Goal: Information Seeking & Learning: Learn about a topic

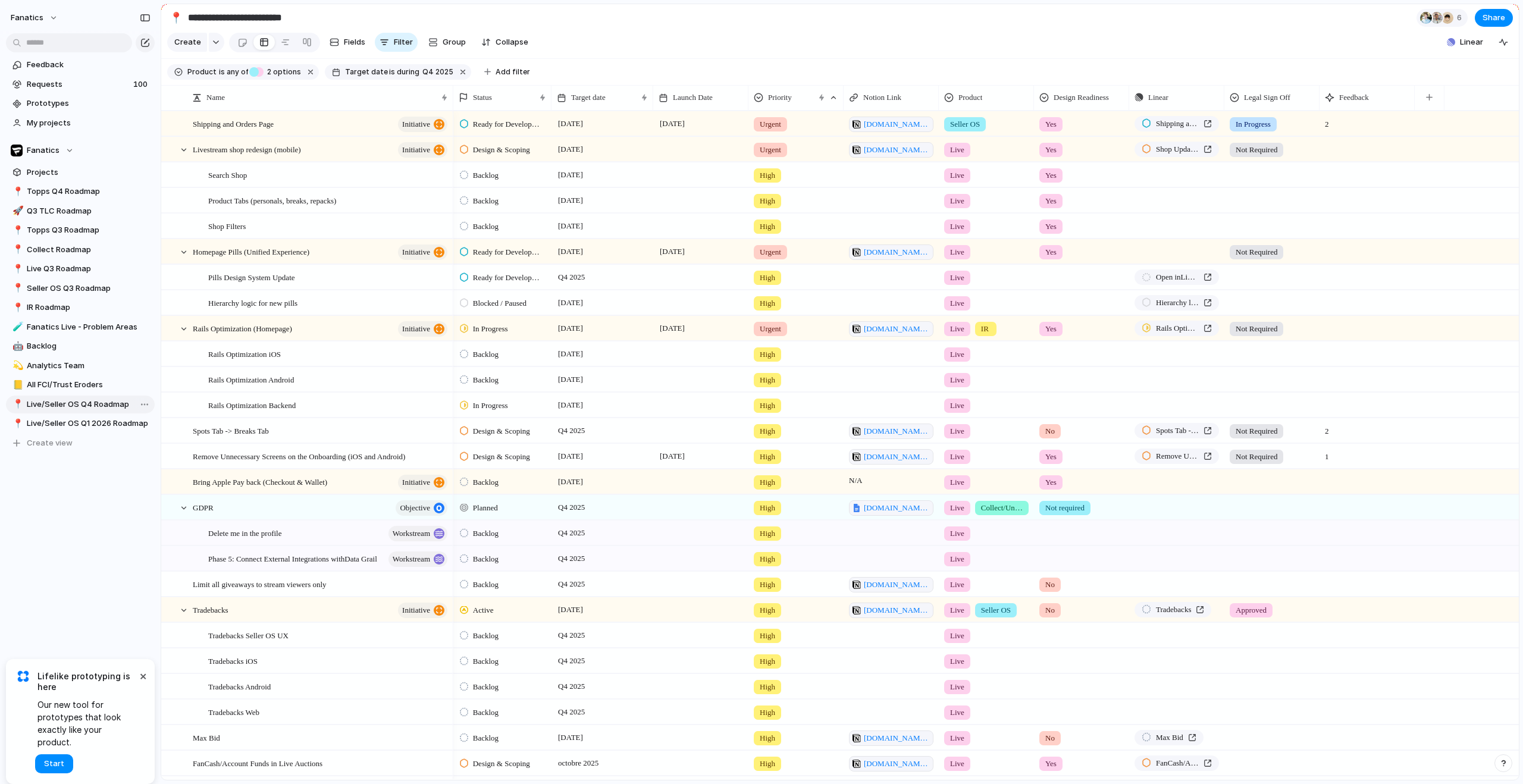
click at [76, 408] on span "Live/Seller OS Q4 Roadmap" at bounding box center [89, 404] width 124 height 12
click at [184, 155] on div at bounding box center [183, 150] width 11 height 11
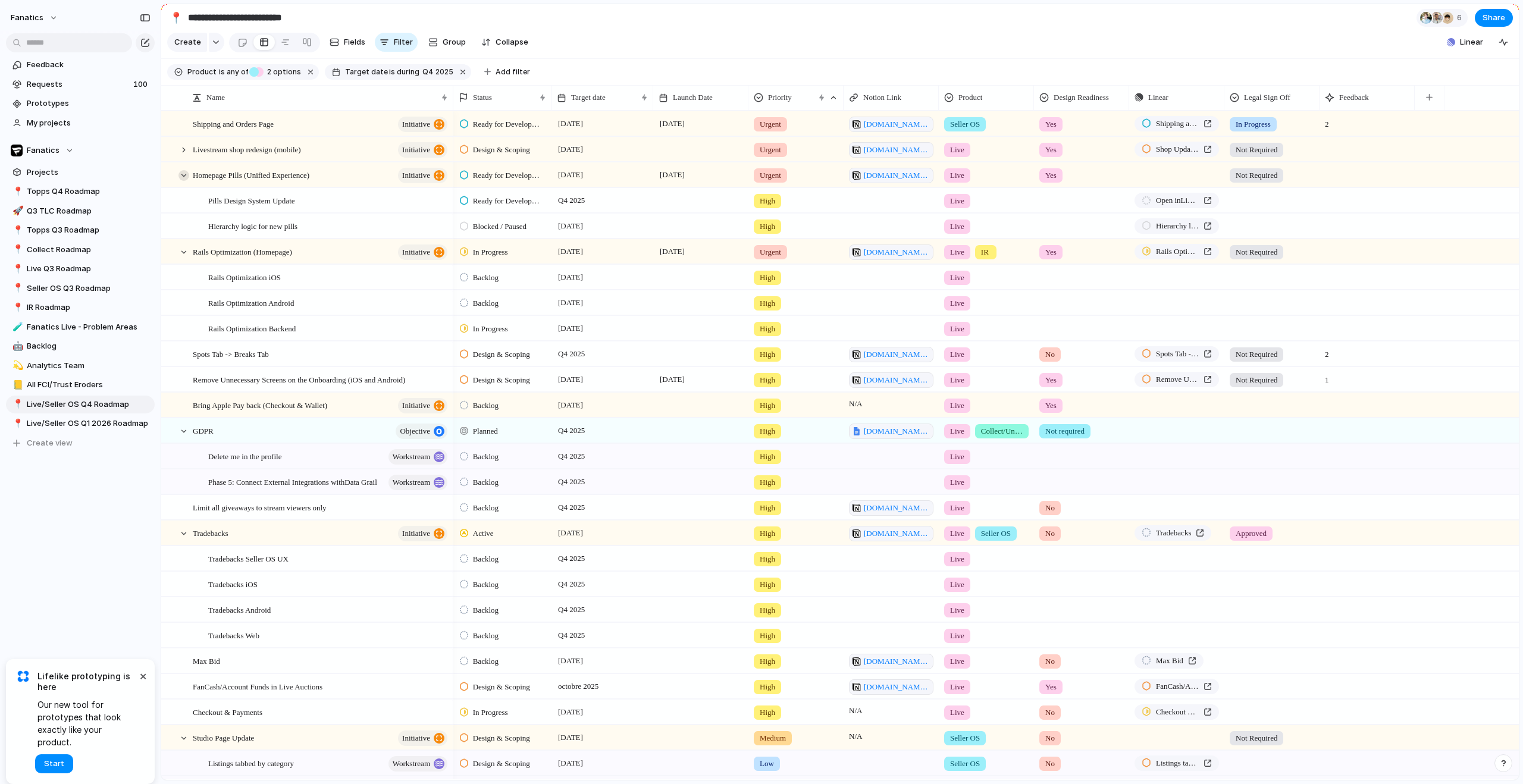
click at [180, 181] on div at bounding box center [183, 175] width 11 height 11
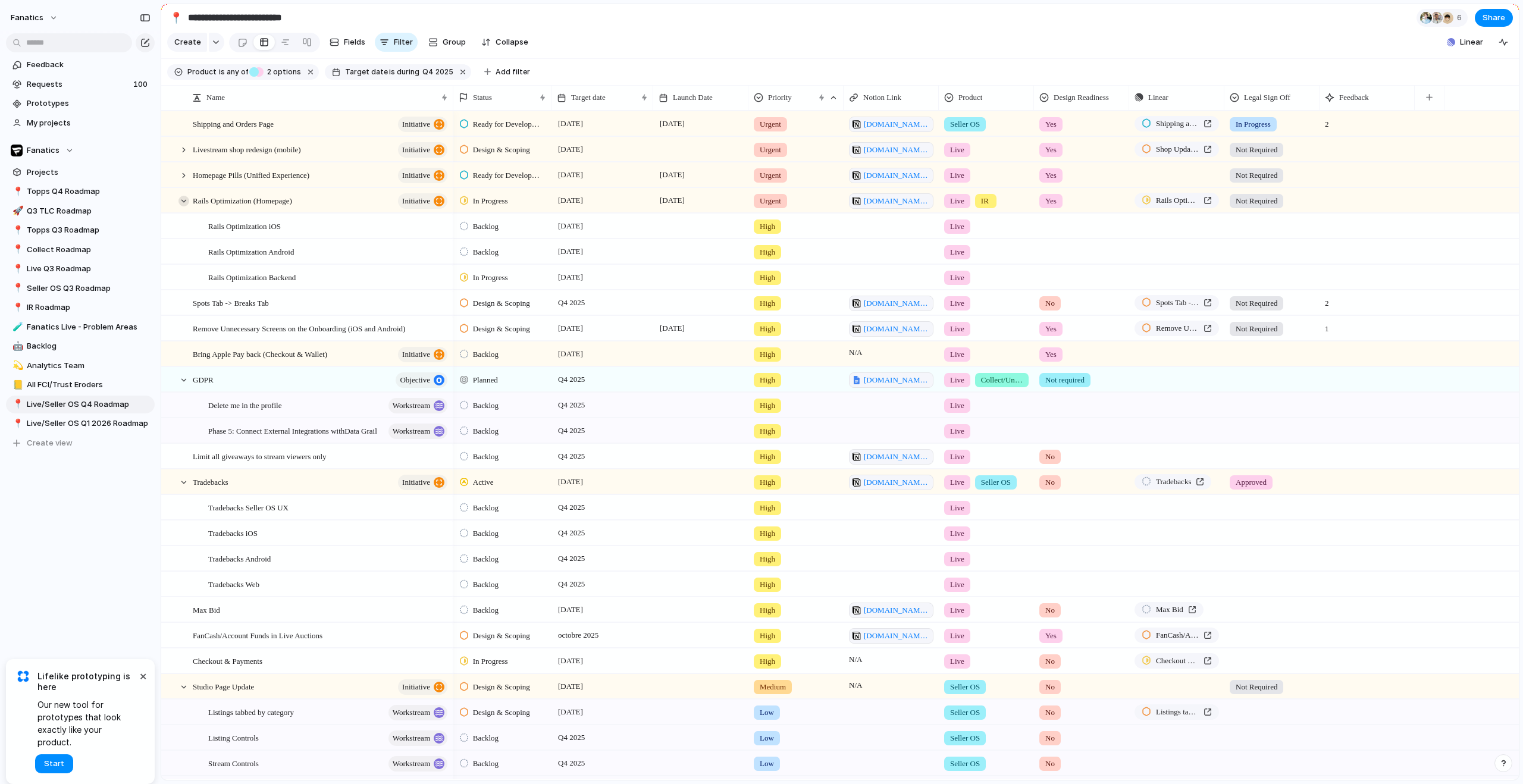
click at [180, 207] on div at bounding box center [183, 201] width 11 height 11
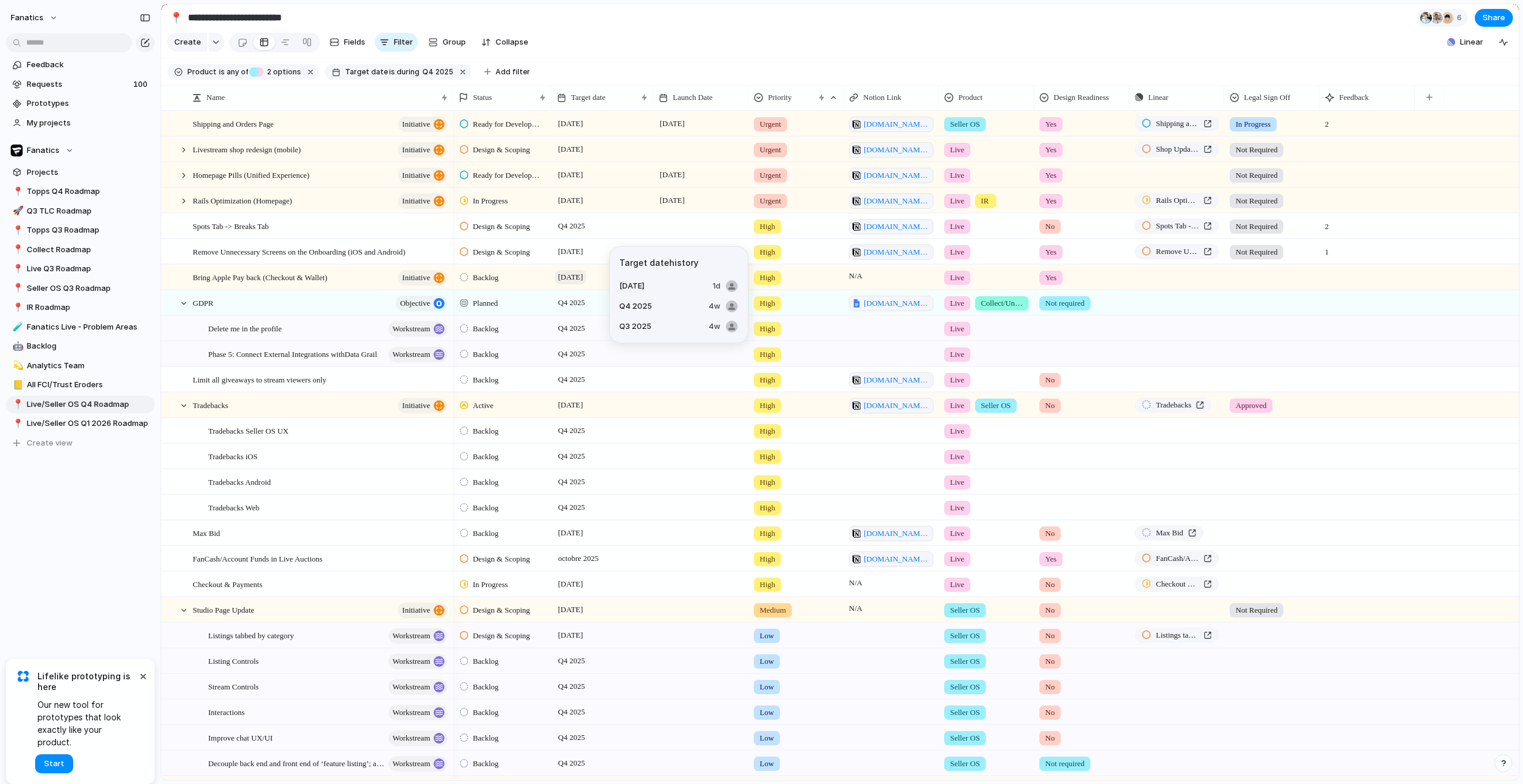
click at [586, 285] on span "[DATE]" at bounding box center [570, 277] width 31 height 14
click at [544, 285] on div "Backlog" at bounding box center [503, 275] width 97 height 21
click at [292, 321] on div "Planned Active Completed" at bounding box center [762, 392] width 1523 height 784
click at [577, 285] on span "[DATE]" at bounding box center [570, 277] width 31 height 14
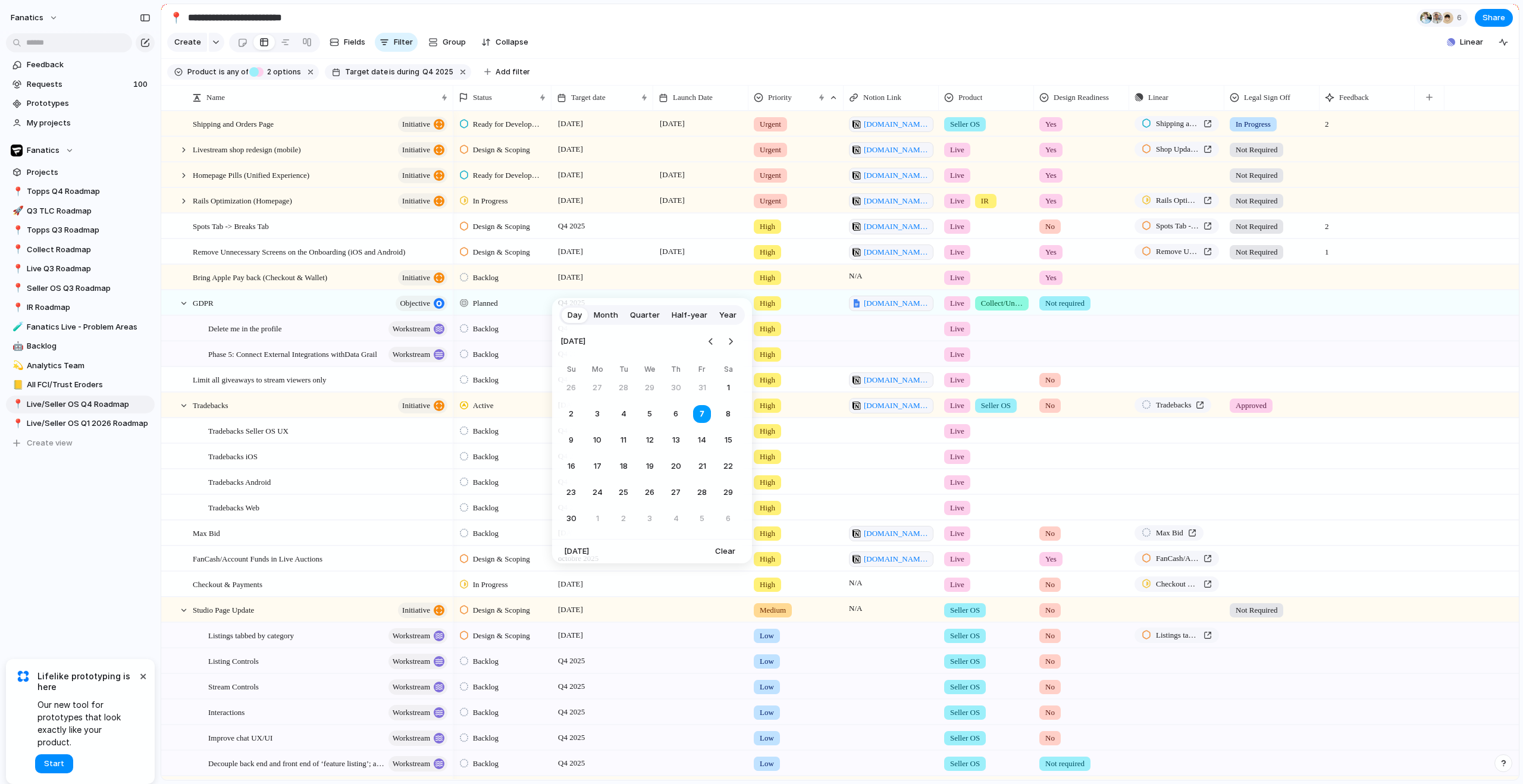
click at [640, 314] on span "Quarter" at bounding box center [645, 315] width 30 height 12
click at [697, 398] on span "Q4" at bounding box center [700, 399] width 13 height 13
click at [577, 412] on span "[DATE]" at bounding box center [570, 405] width 31 height 14
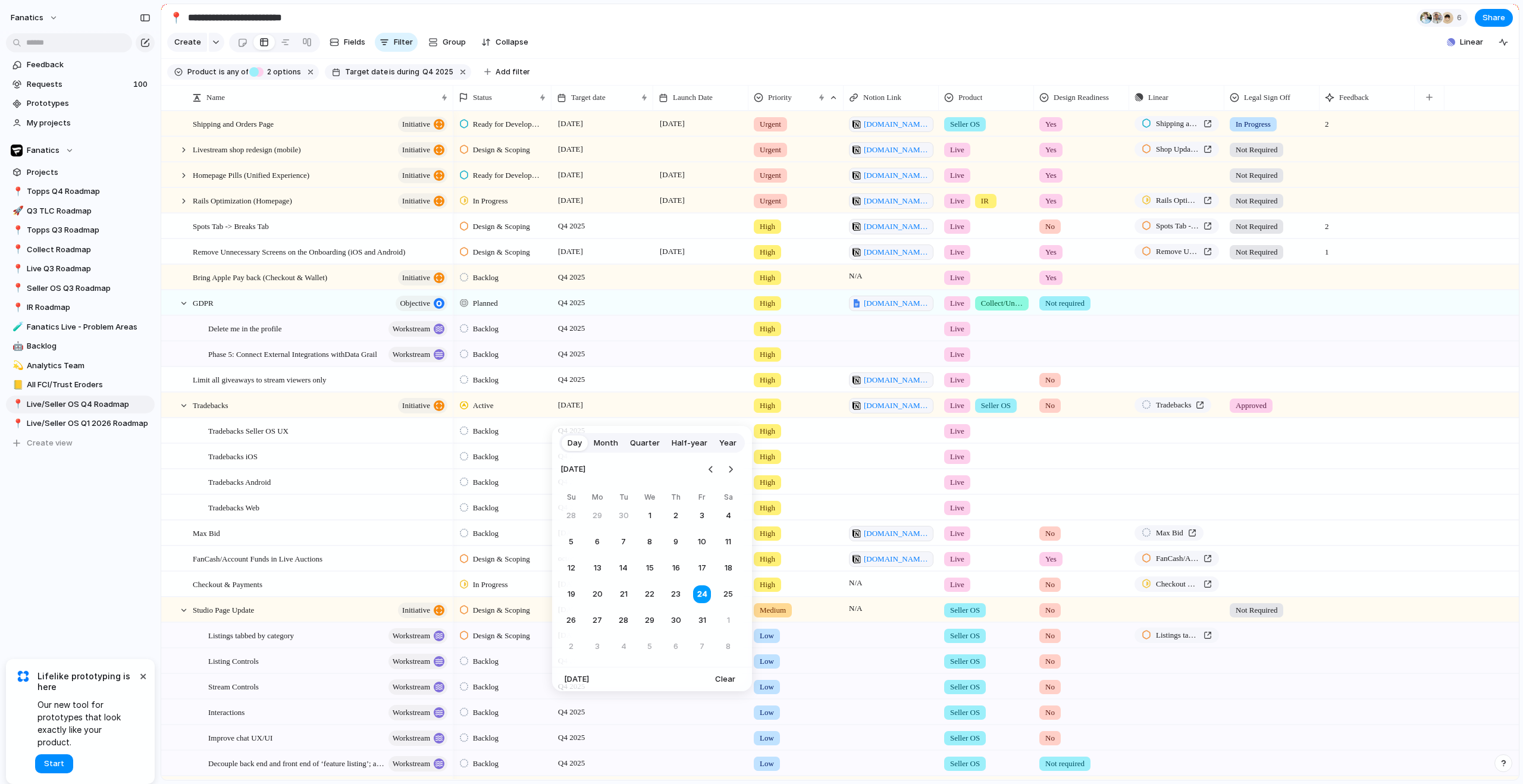
click at [603, 443] on span "Month" at bounding box center [606, 443] width 25 height 12
click at [646, 444] on span "Quarter" at bounding box center [645, 443] width 30 height 12
click at [694, 532] on span "Q4" at bounding box center [700, 527] width 13 height 13
click at [586, 540] on span "[DATE]" at bounding box center [570, 533] width 31 height 14
click at [649, 532] on span "Quarter" at bounding box center [645, 532] width 30 height 12
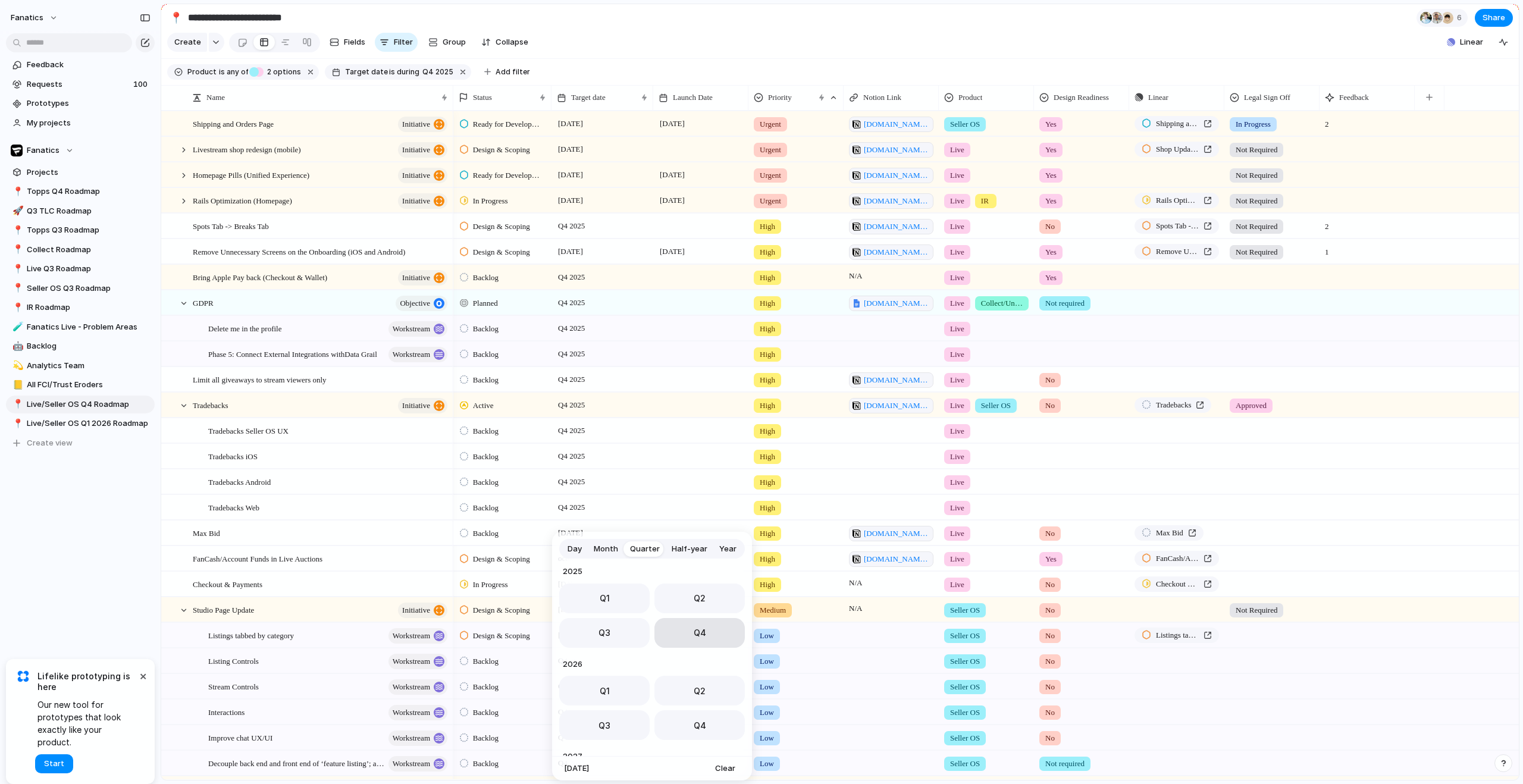
click at [696, 627] on span "Q4" at bounding box center [700, 633] width 13 height 13
click at [888, 540] on span "[DOMAIN_NAME][URL]" at bounding box center [897, 533] width 66 height 12
click at [1164, 411] on span "Tradebacks" at bounding box center [1174, 405] width 35 height 12
click at [1174, 155] on span "Shop Updates to Account for SellerOS Listing Creation" at bounding box center [1177, 149] width 43 height 12
click at [1162, 129] on span "Shipping and Orders Page" at bounding box center [1177, 123] width 43 height 12
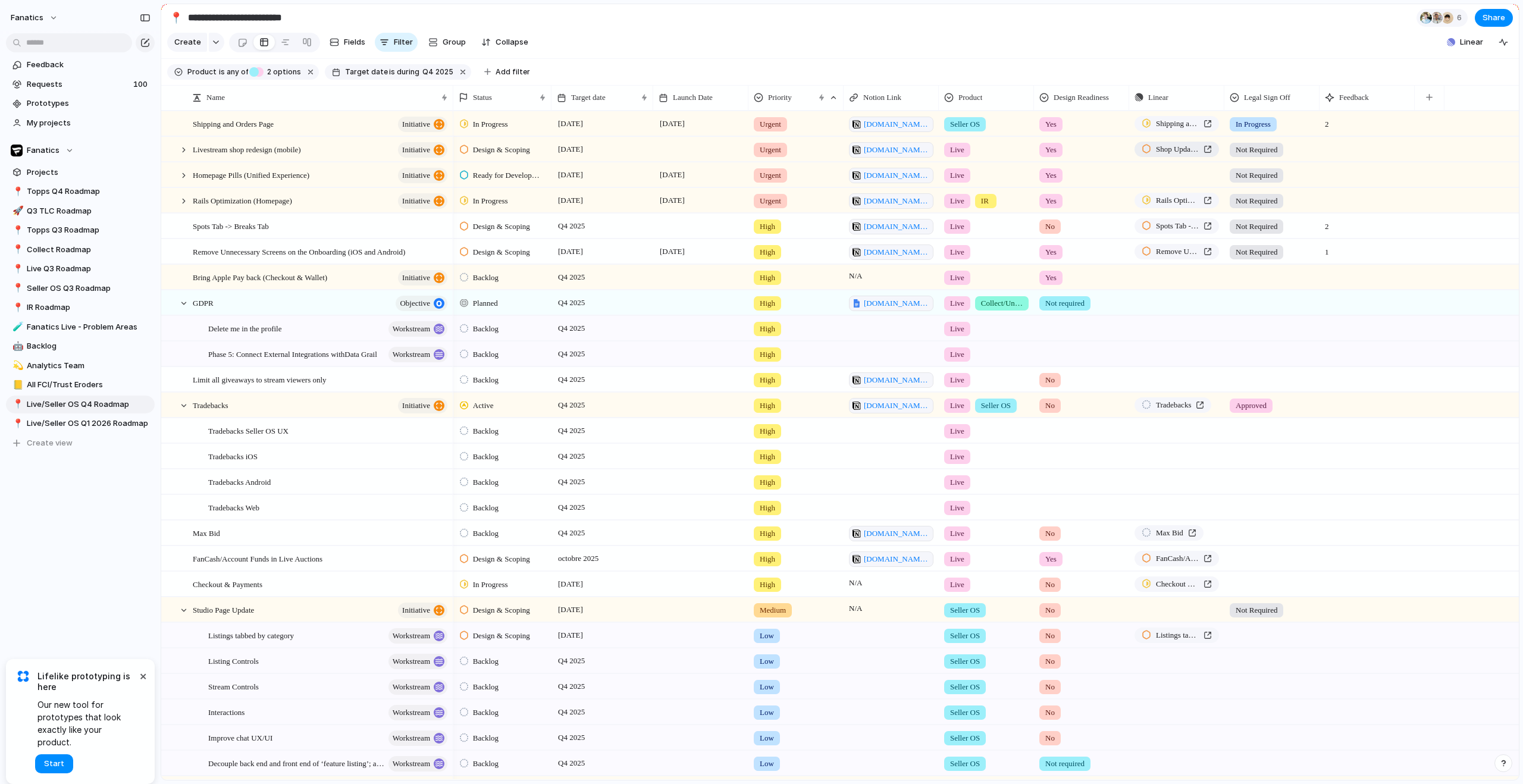
click at [1173, 155] on span "Shop Updates to Account for SellerOS Listing Creation" at bounding box center [1177, 149] width 43 height 12
click at [187, 181] on div at bounding box center [183, 175] width 11 height 11
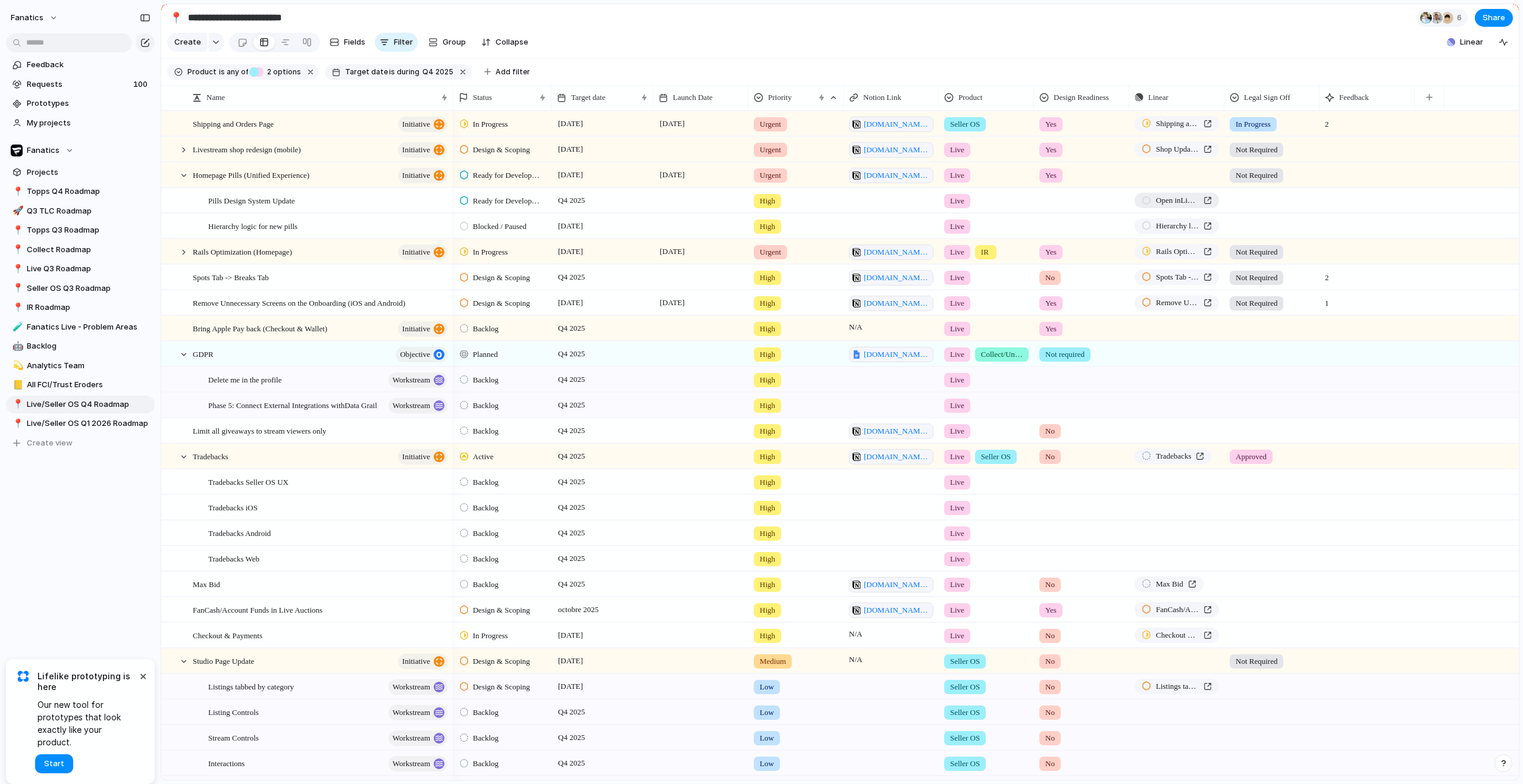
click at [1177, 207] on span "Open in Linear" at bounding box center [1177, 200] width 43 height 12
click at [1179, 232] on span "Hierarchy logic for new pills" at bounding box center [1177, 226] width 43 height 12
click at [1157, 258] on span "Rails Optimization (Homepage)" at bounding box center [1177, 251] width 43 height 12
click at [1195, 283] on span "Spots Tab -> Breaks Tab" at bounding box center [1177, 277] width 43 height 12
click at [1178, 308] on span "Remove Unnecessary Screens on the Onboarding (iOS and Android)" at bounding box center [1177, 303] width 43 height 12
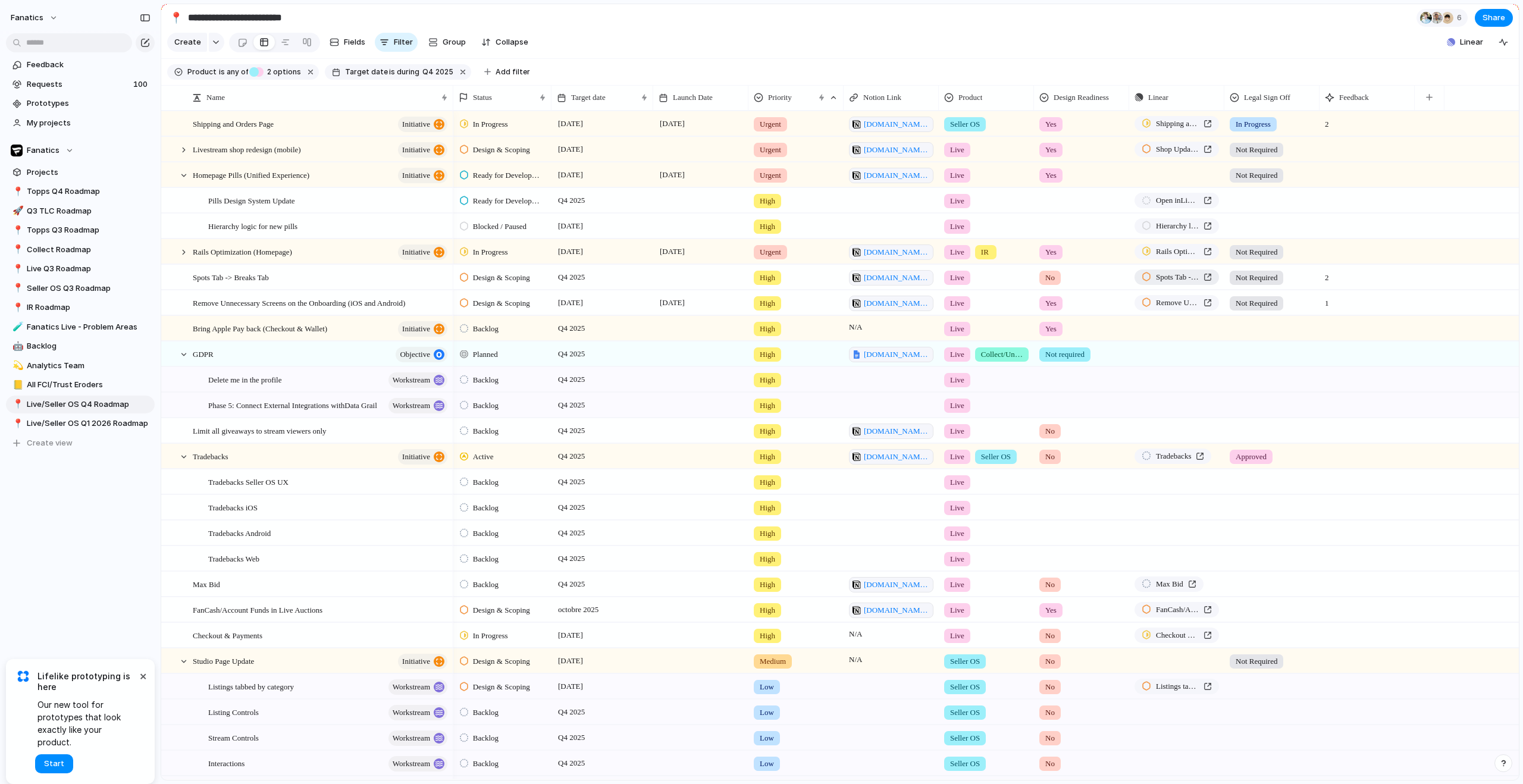
click at [1169, 283] on span "Spots Tab -> Breaks Tab" at bounding box center [1177, 277] width 43 height 12
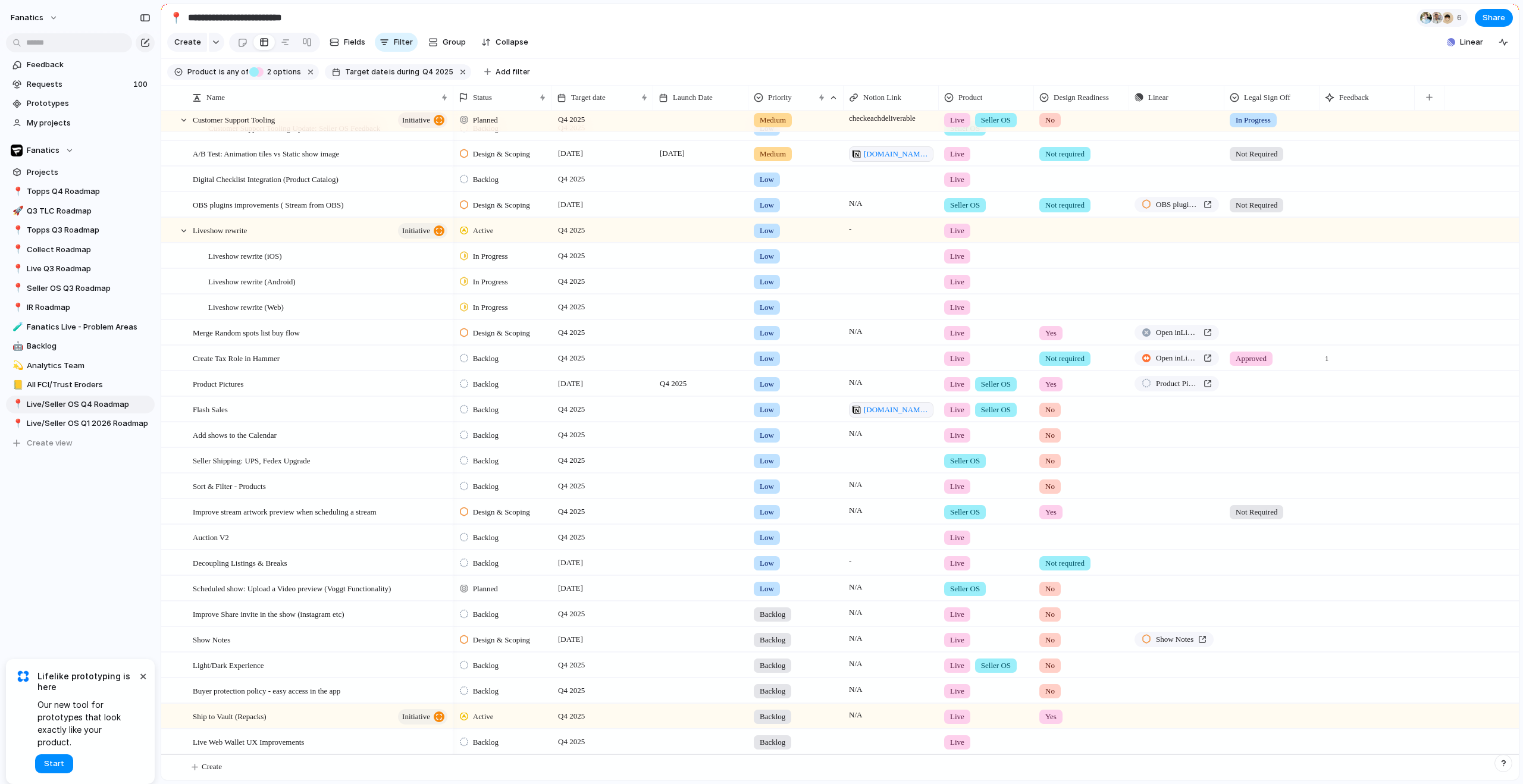
scroll to position [1283, 0]
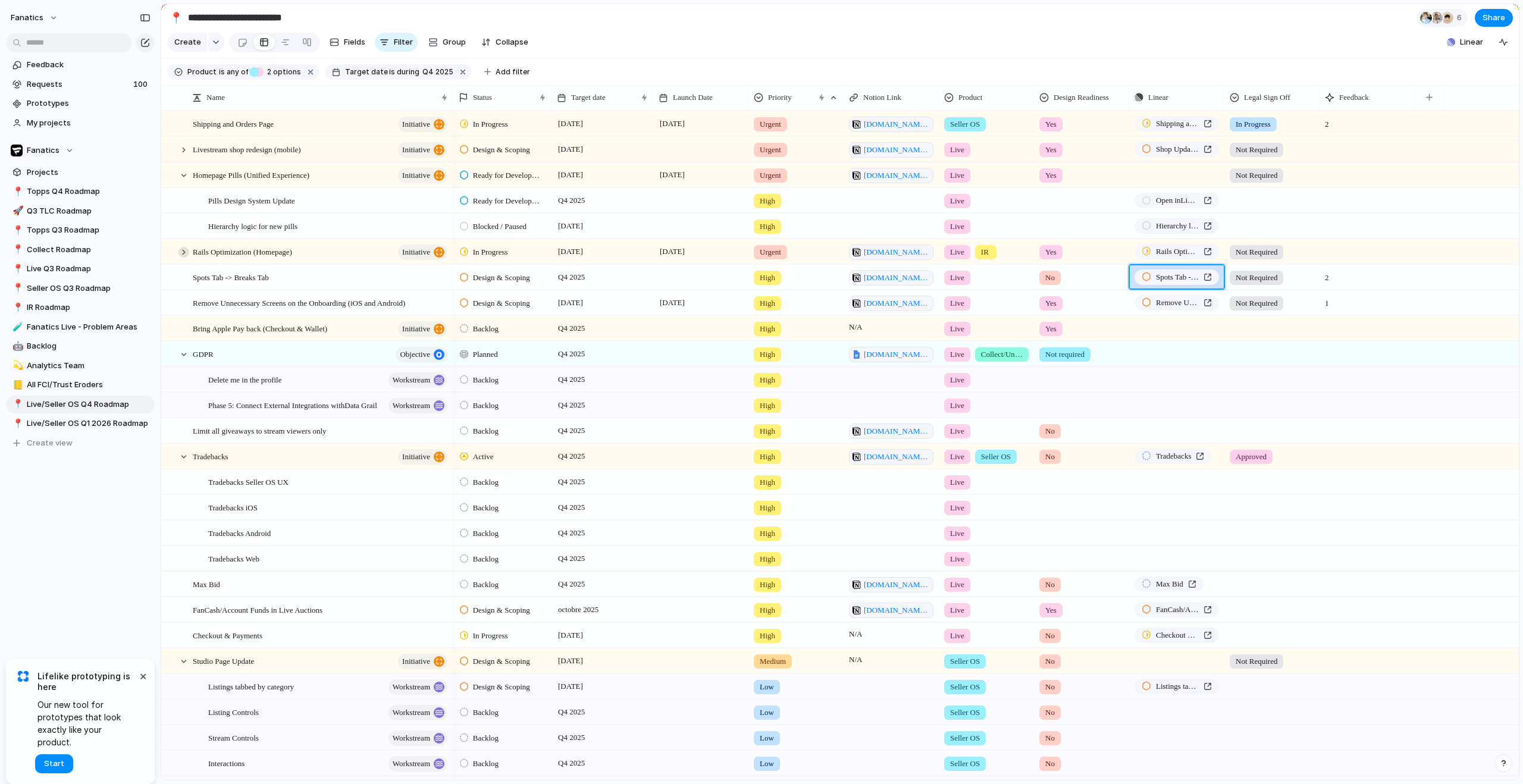
click at [185, 258] on div at bounding box center [183, 252] width 11 height 11
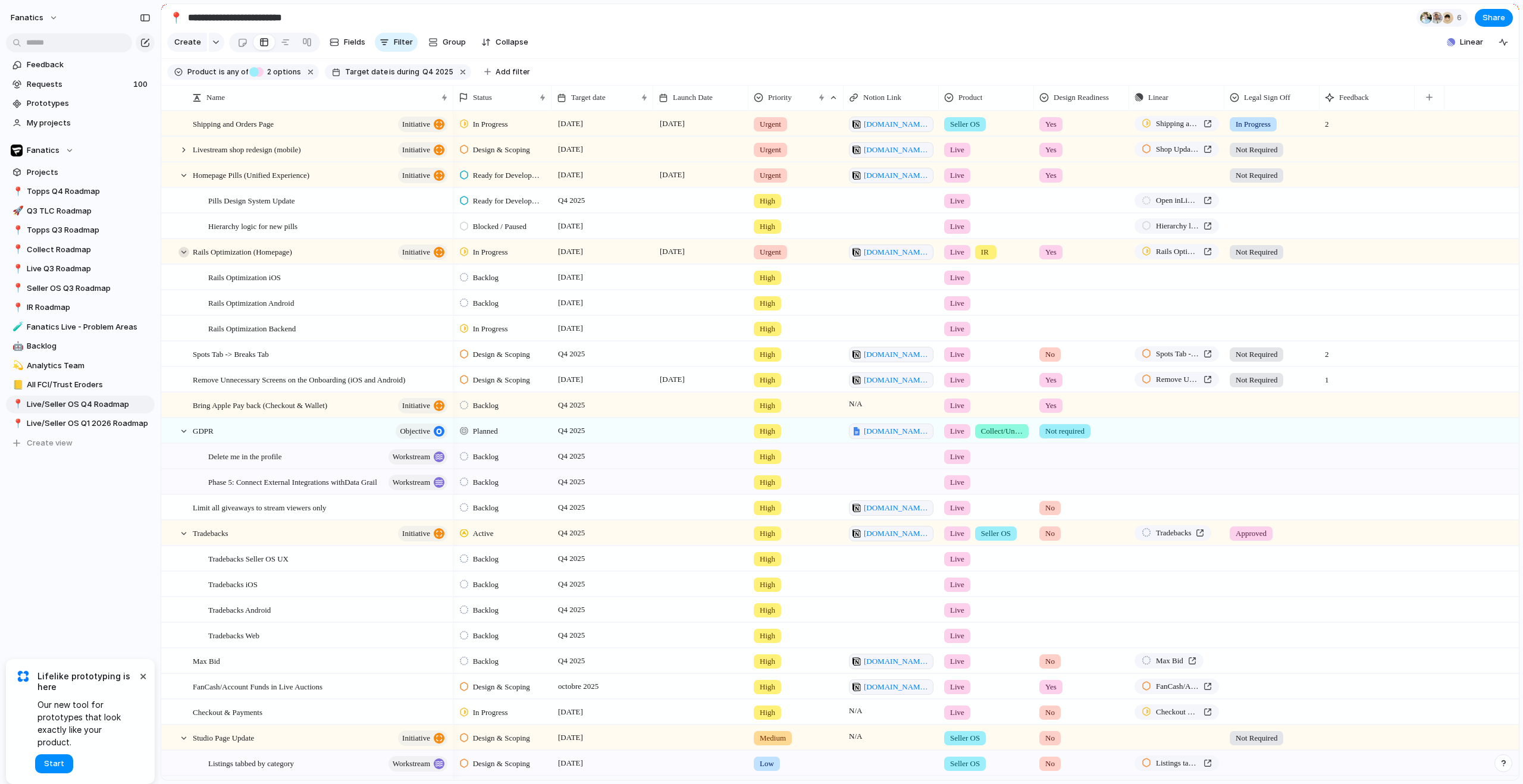
click at [182, 258] on div at bounding box center [183, 252] width 11 height 11
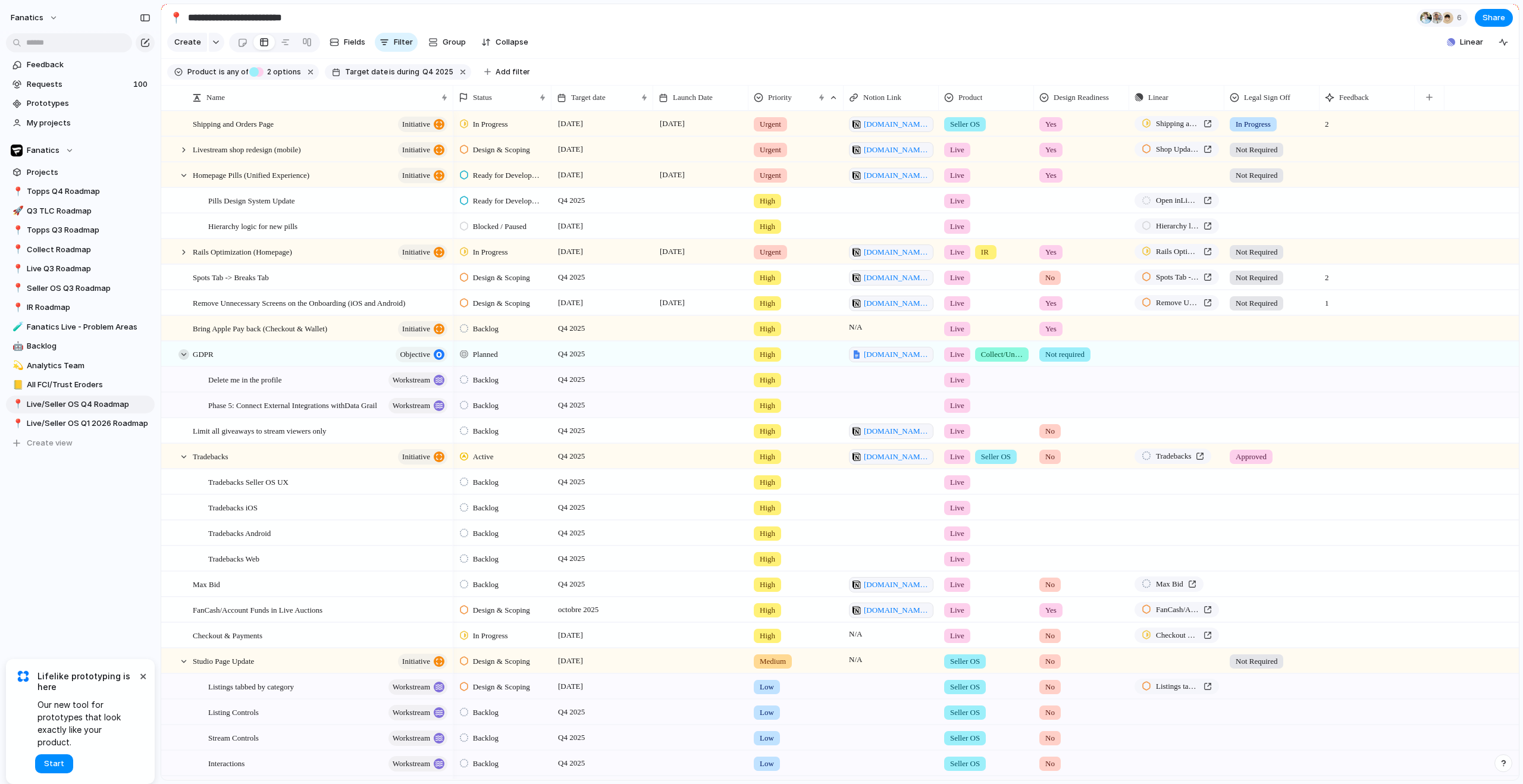
click at [183, 360] on div at bounding box center [183, 354] width 11 height 11
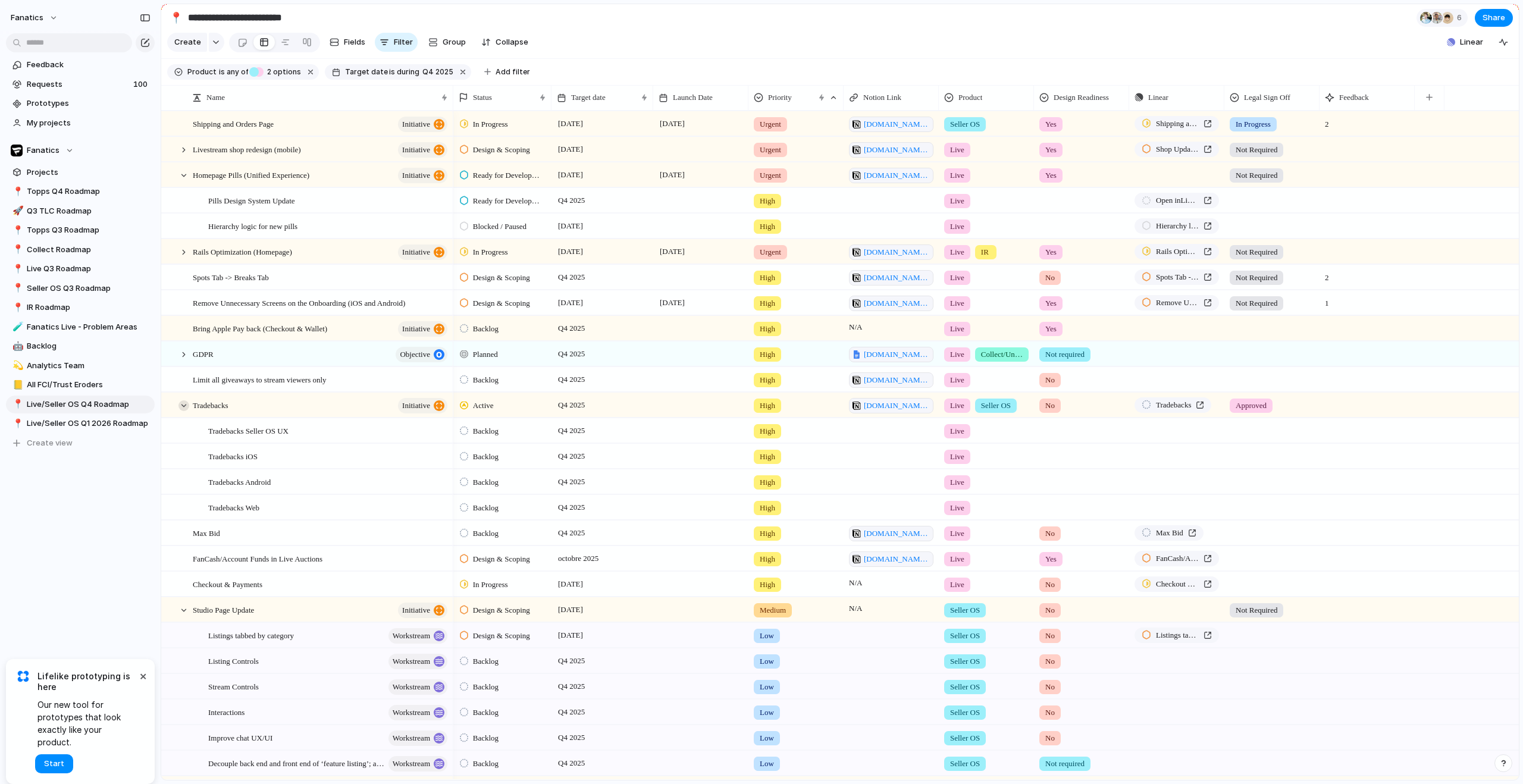
click at [185, 411] on div at bounding box center [183, 405] width 11 height 11
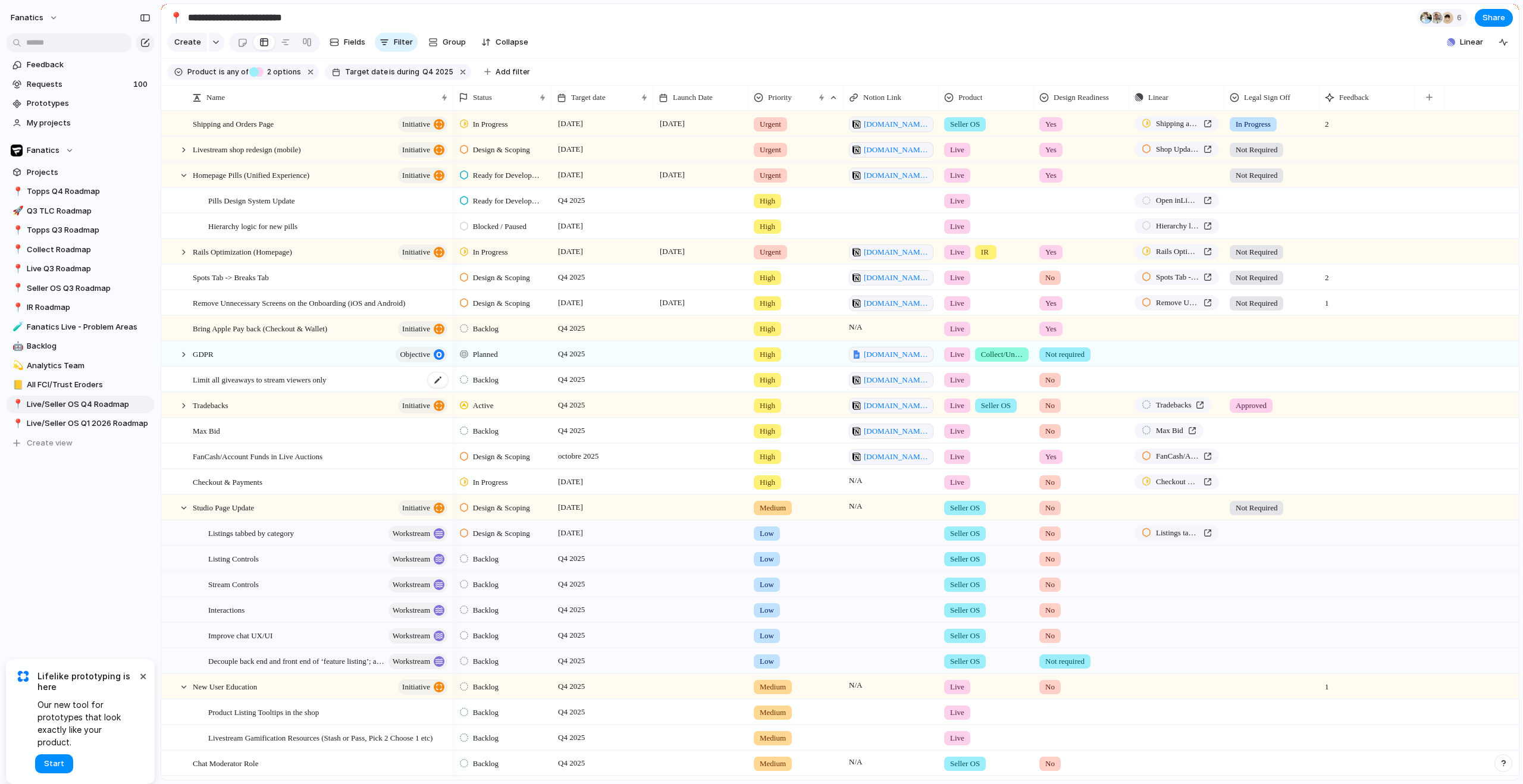
click at [364, 392] on div "Limit all giveaways to stream viewers only" at bounding box center [321, 379] width 256 height 24
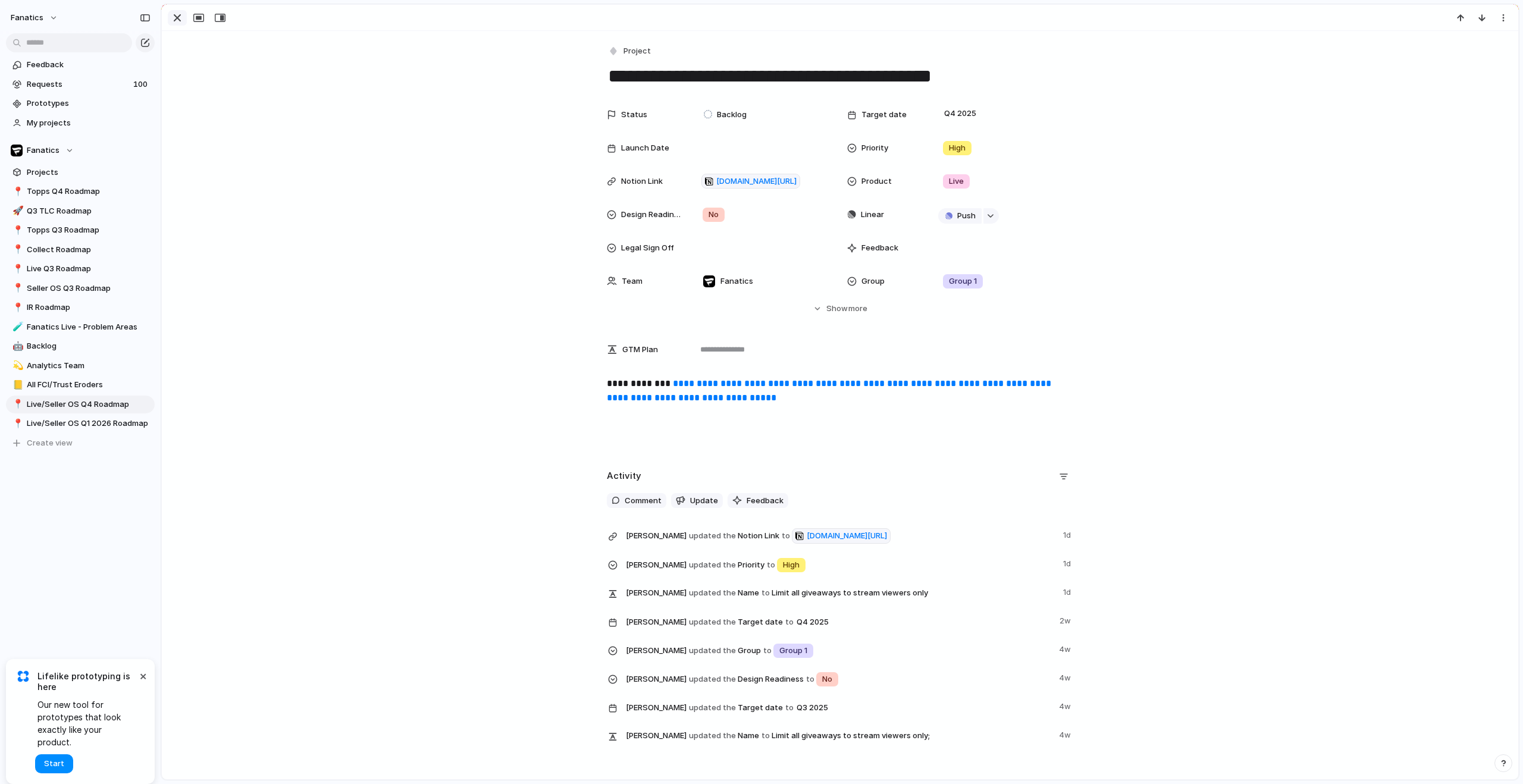
click at [175, 19] on div "button" at bounding box center [177, 18] width 14 height 14
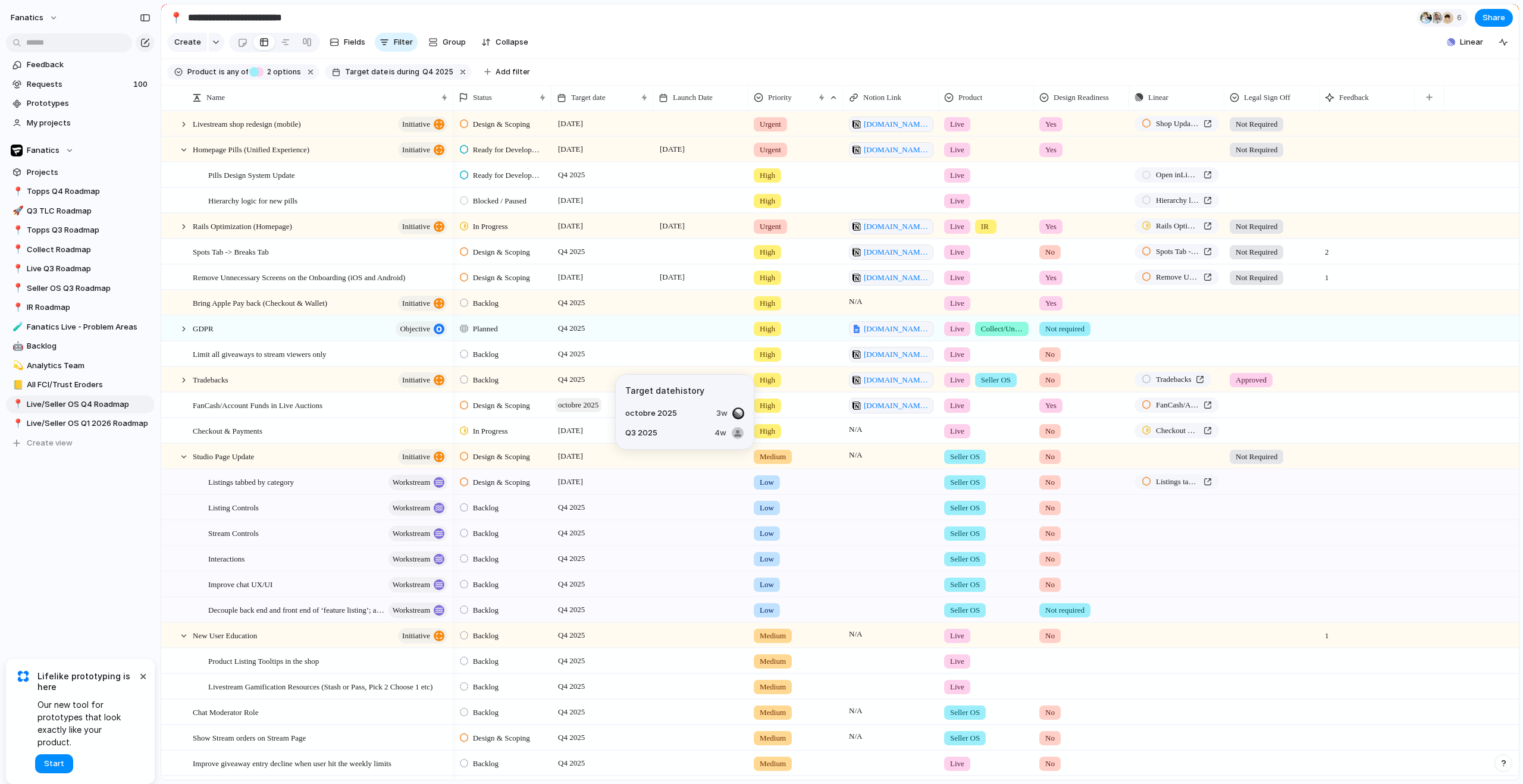
click at [589, 412] on span "octobre 2025" at bounding box center [578, 405] width 46 height 14
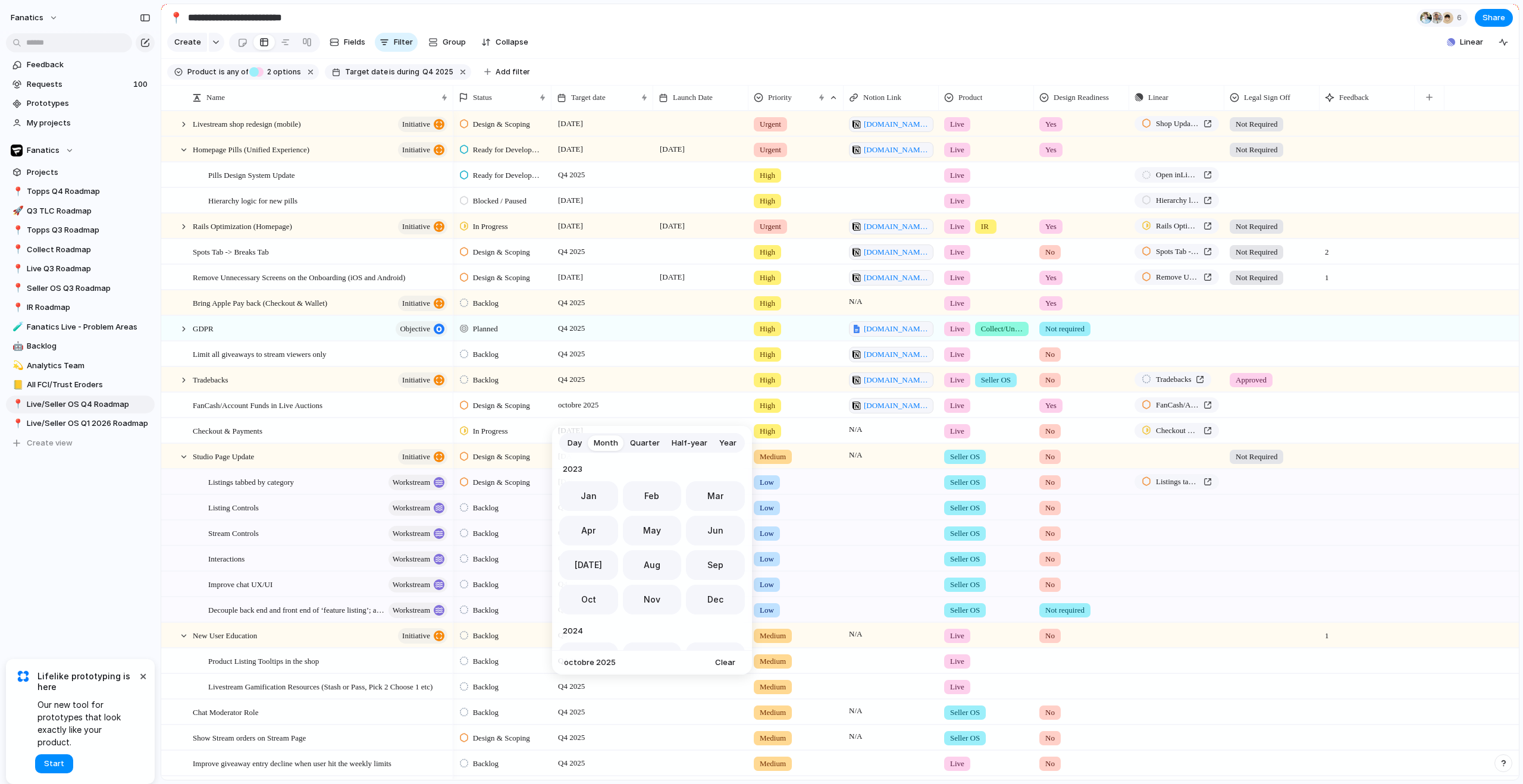
scroll to position [327, 0]
click at [579, 414] on div "Day Month Quarter Half-year Year 2023 Jan Feb Mar Apr May Jun Jul Aug Sep Oct N…" at bounding box center [762, 392] width 1523 height 784
click at [582, 412] on span "octobre 2025" at bounding box center [578, 405] width 46 height 14
click at [645, 599] on span "Nov" at bounding box center [652, 596] width 17 height 13
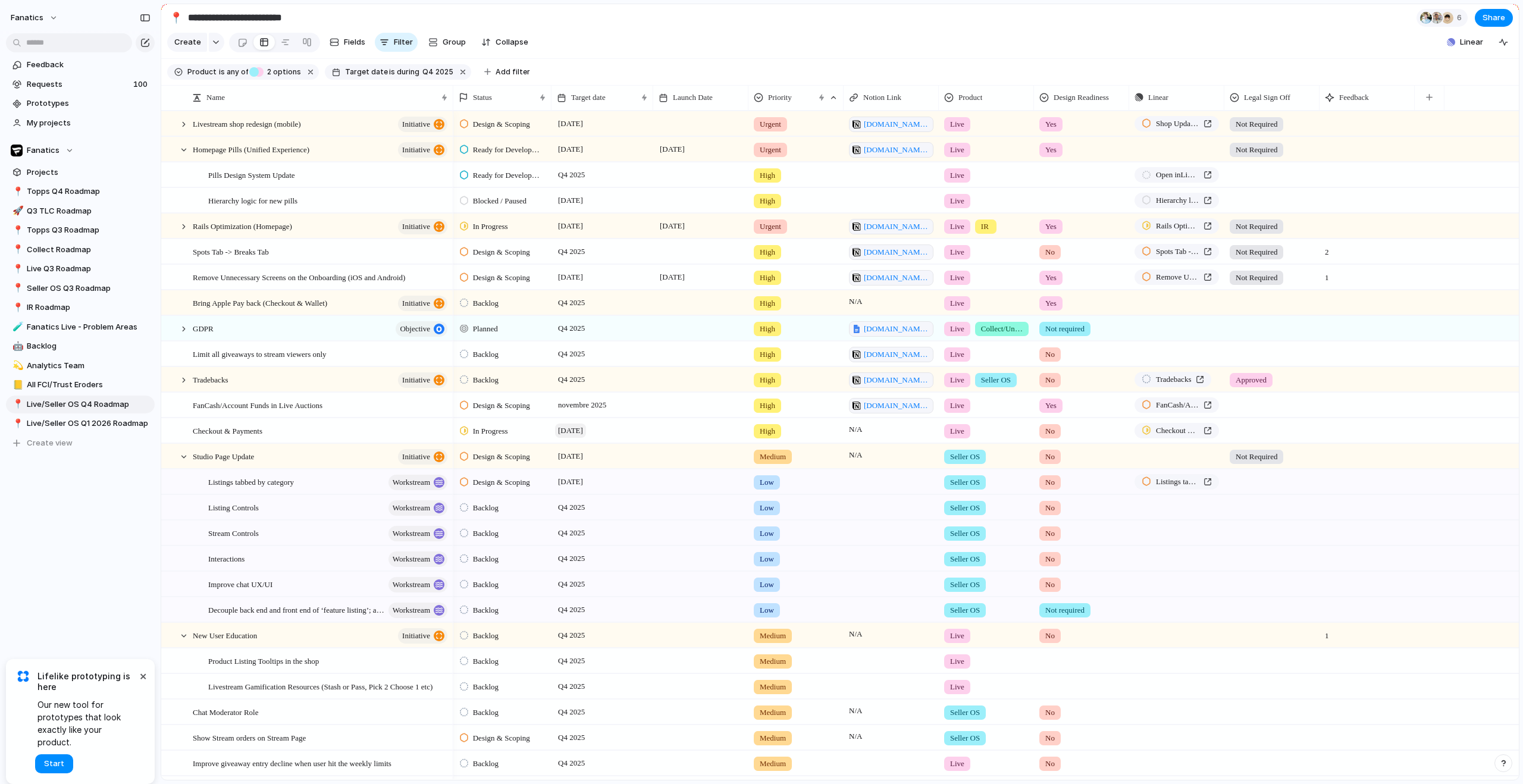
click at [586, 435] on span "[DATE]" at bounding box center [570, 430] width 31 height 14
click at [1182, 437] on span "Checkout & Payments" at bounding box center [1177, 430] width 43 height 12
click at [1174, 487] on span "Listings tabbed by category" at bounding box center [1177, 482] width 43 height 12
click at [586, 489] on span "[DATE]" at bounding box center [570, 482] width 31 height 14
click at [1166, 487] on span "Listings tabbed by category" at bounding box center [1177, 482] width 43 height 12
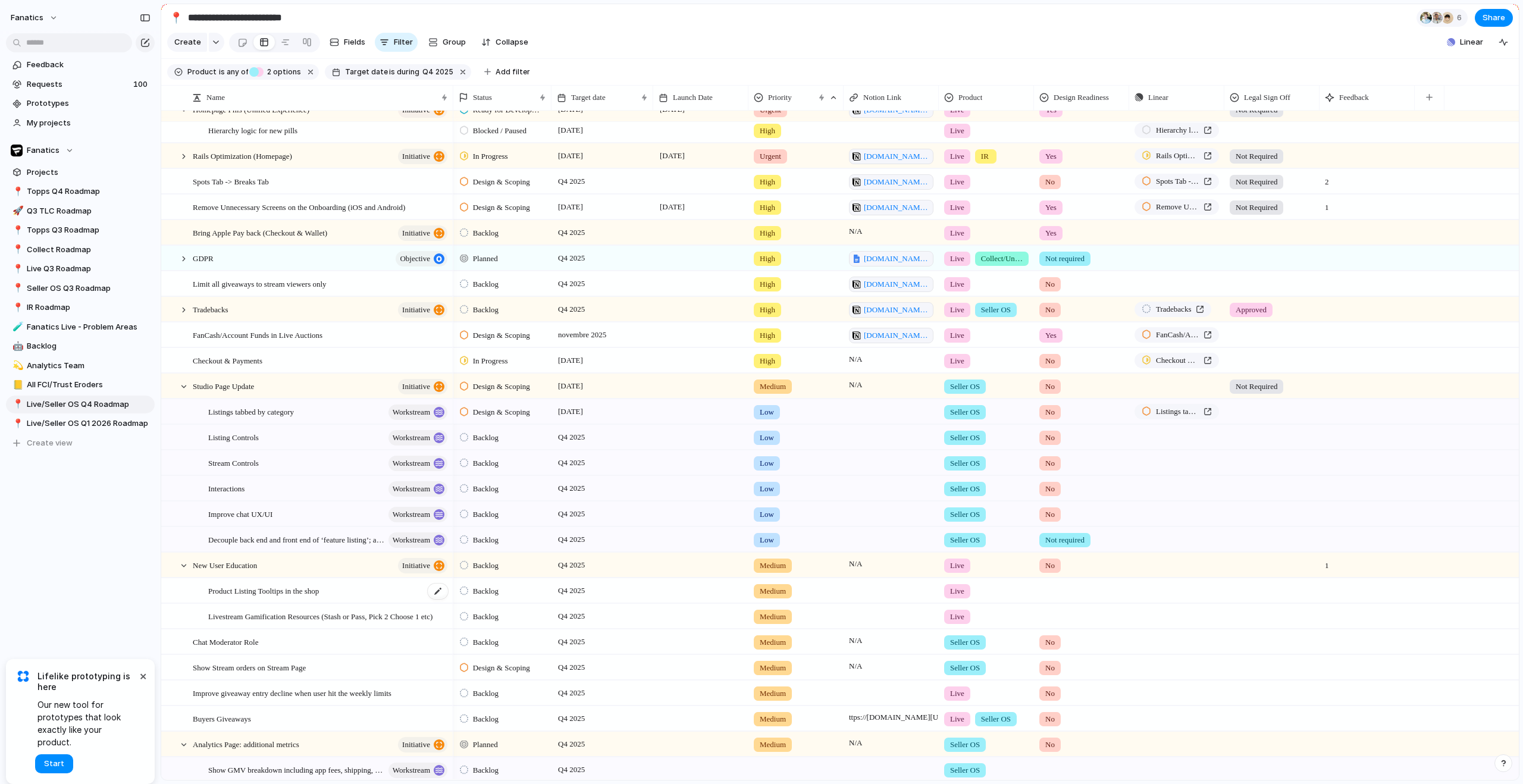
scroll to position [91, 0]
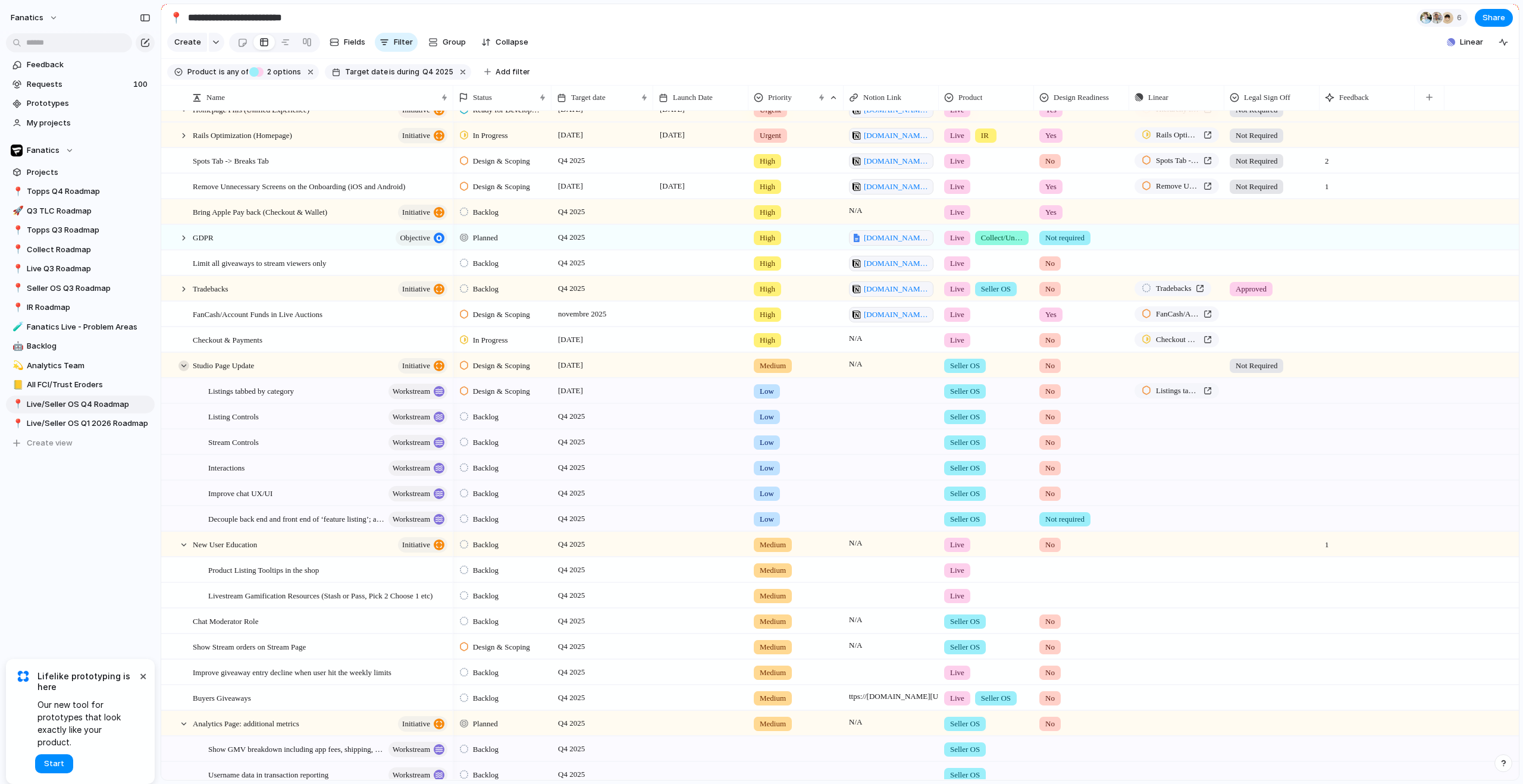
click at [184, 371] on div at bounding box center [183, 366] width 11 height 11
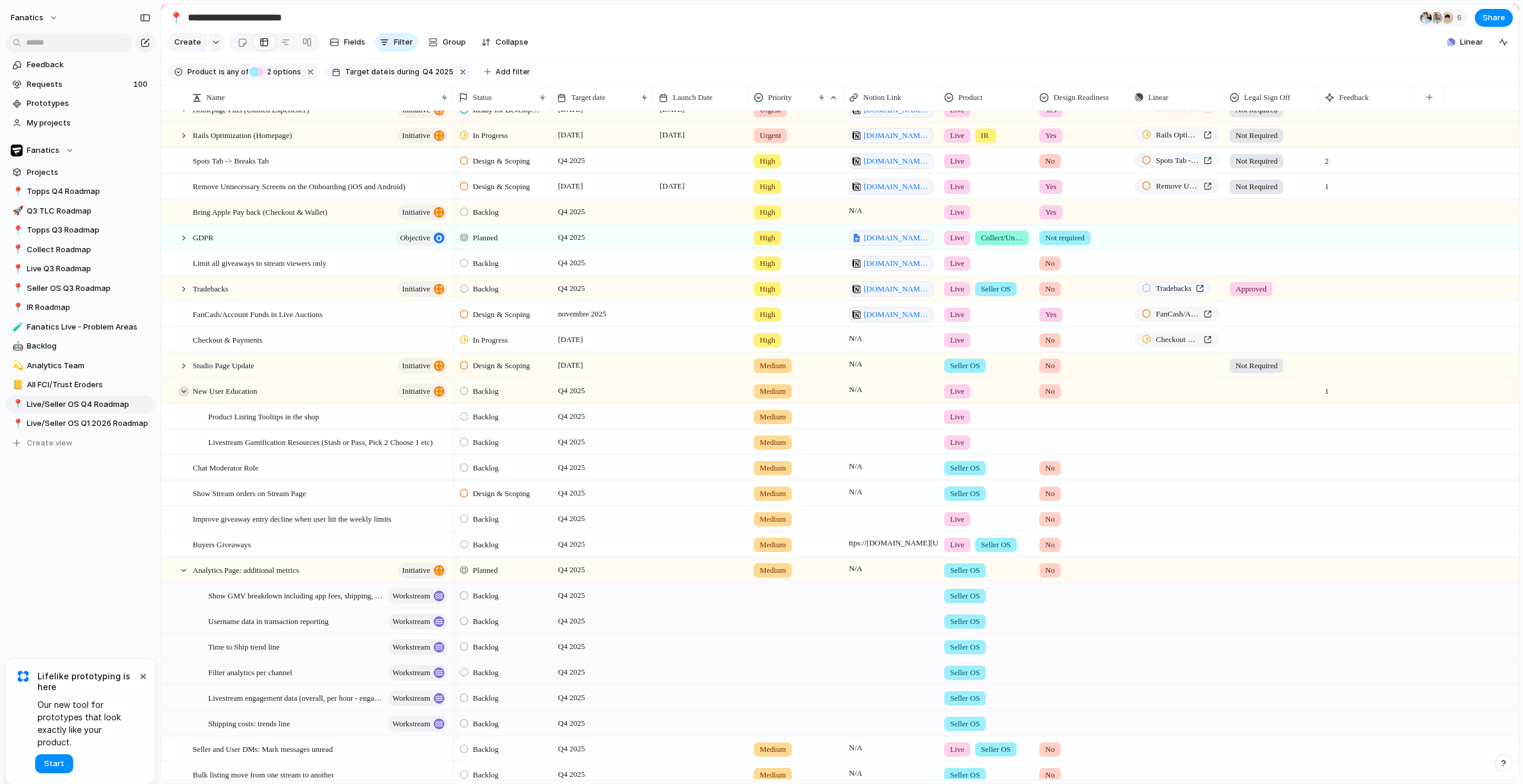
click at [185, 397] on div at bounding box center [183, 391] width 11 height 11
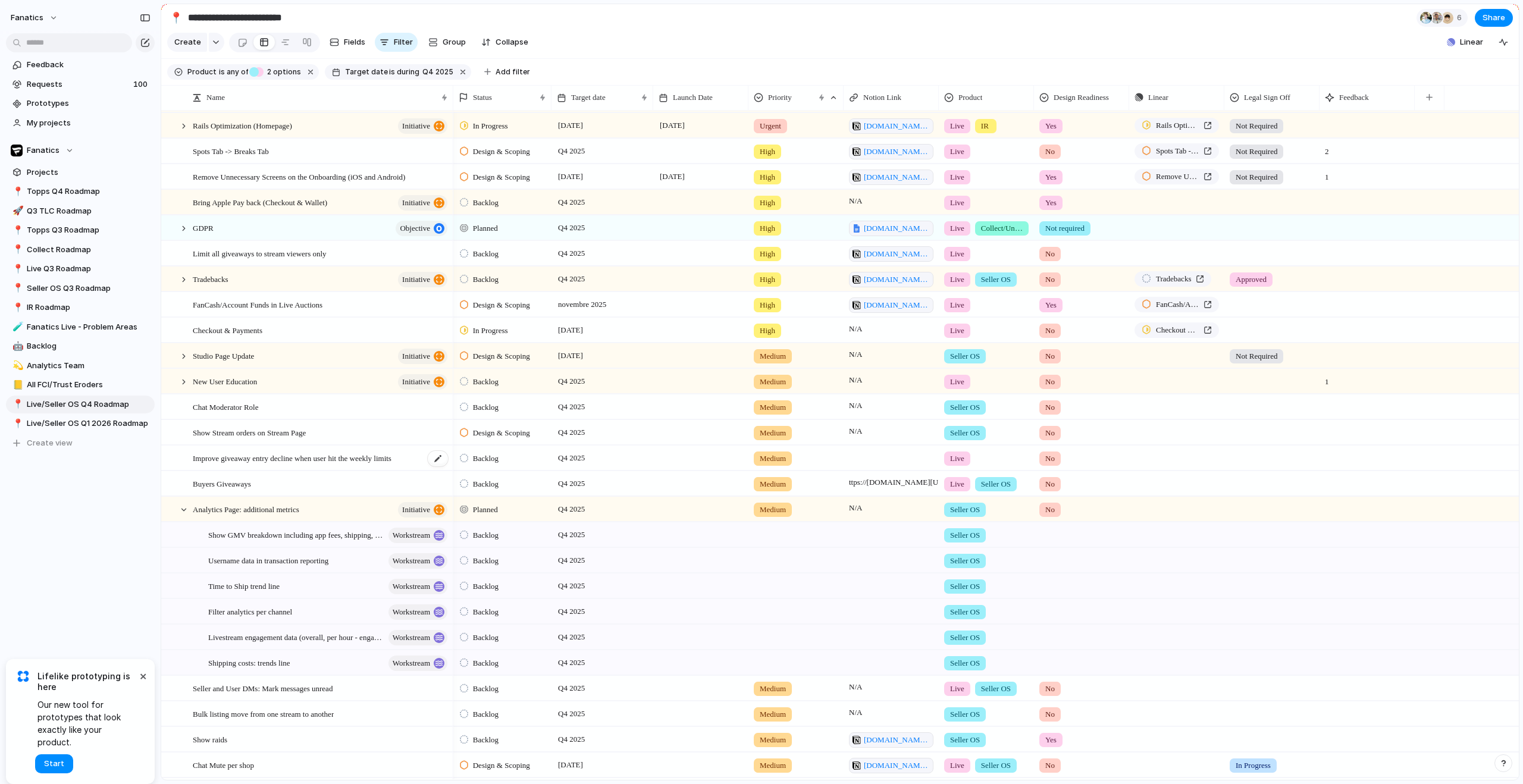
scroll to position [103, 0]
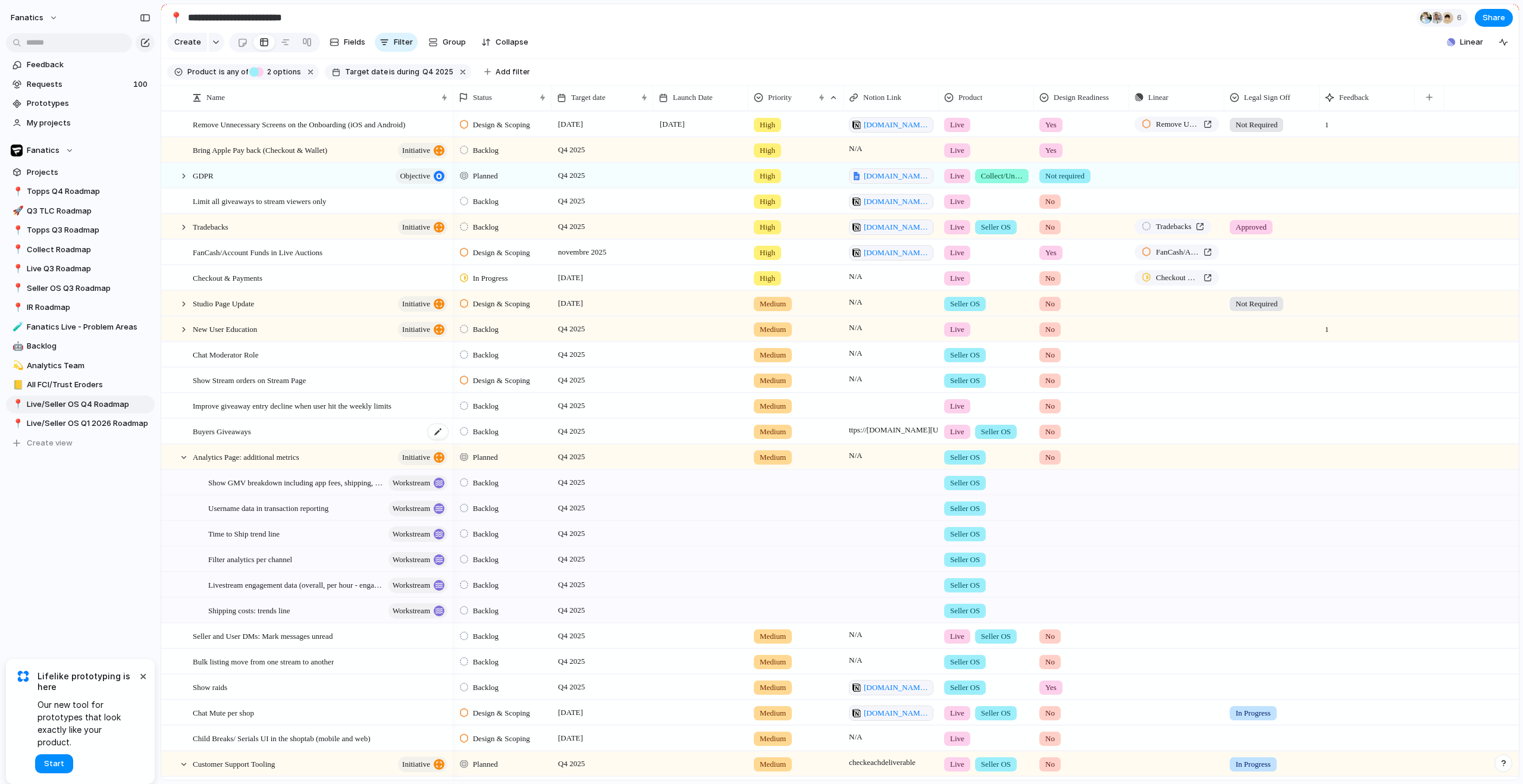
click at [273, 442] on div "Buyers Giveaways" at bounding box center [321, 432] width 256 height 24
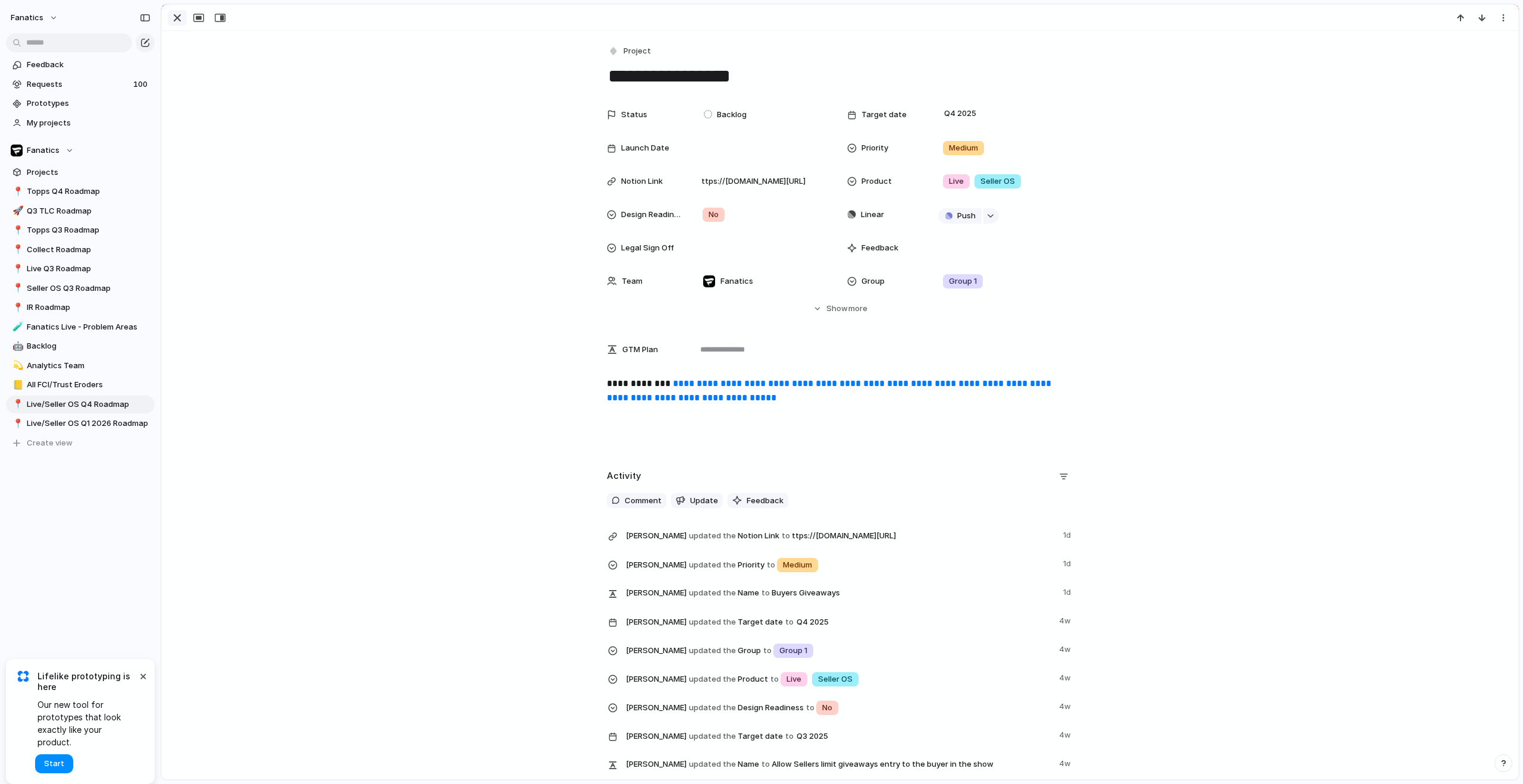
click at [174, 18] on div "button" at bounding box center [177, 18] width 14 height 14
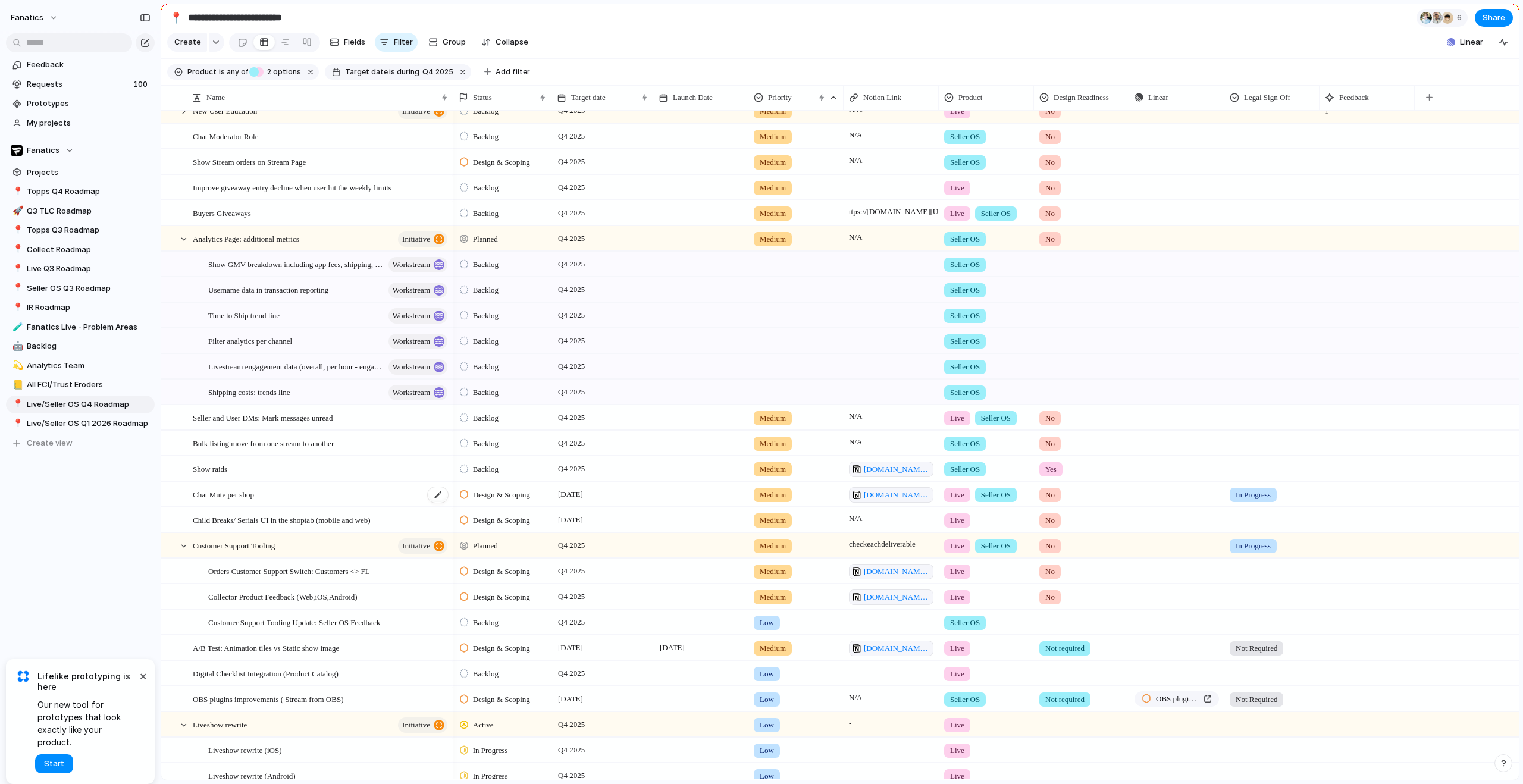
scroll to position [400, 0]
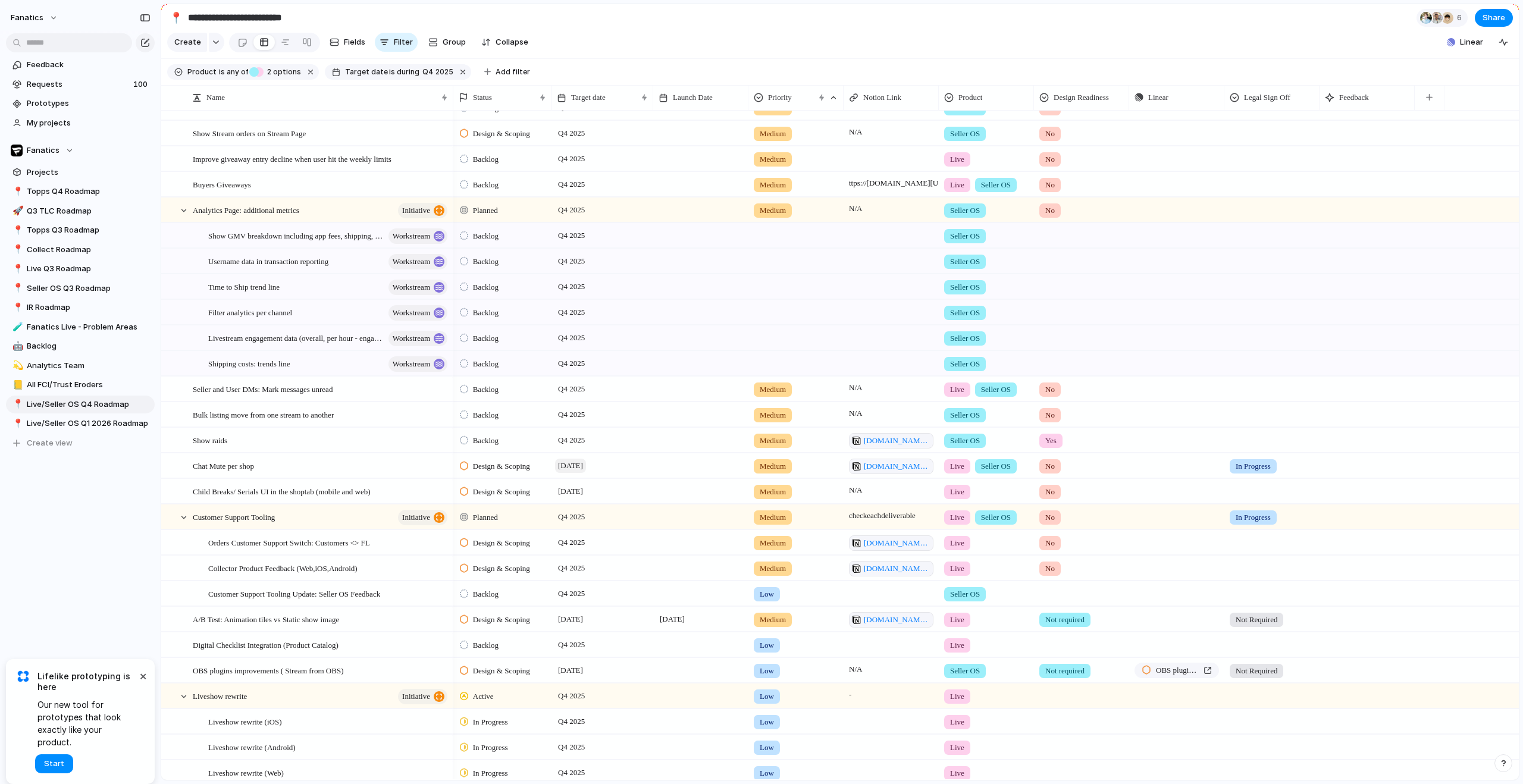
click at [571, 473] on span "[DATE]" at bounding box center [570, 466] width 31 height 14
click at [635, 506] on span "Quarter" at bounding box center [645, 504] width 30 height 12
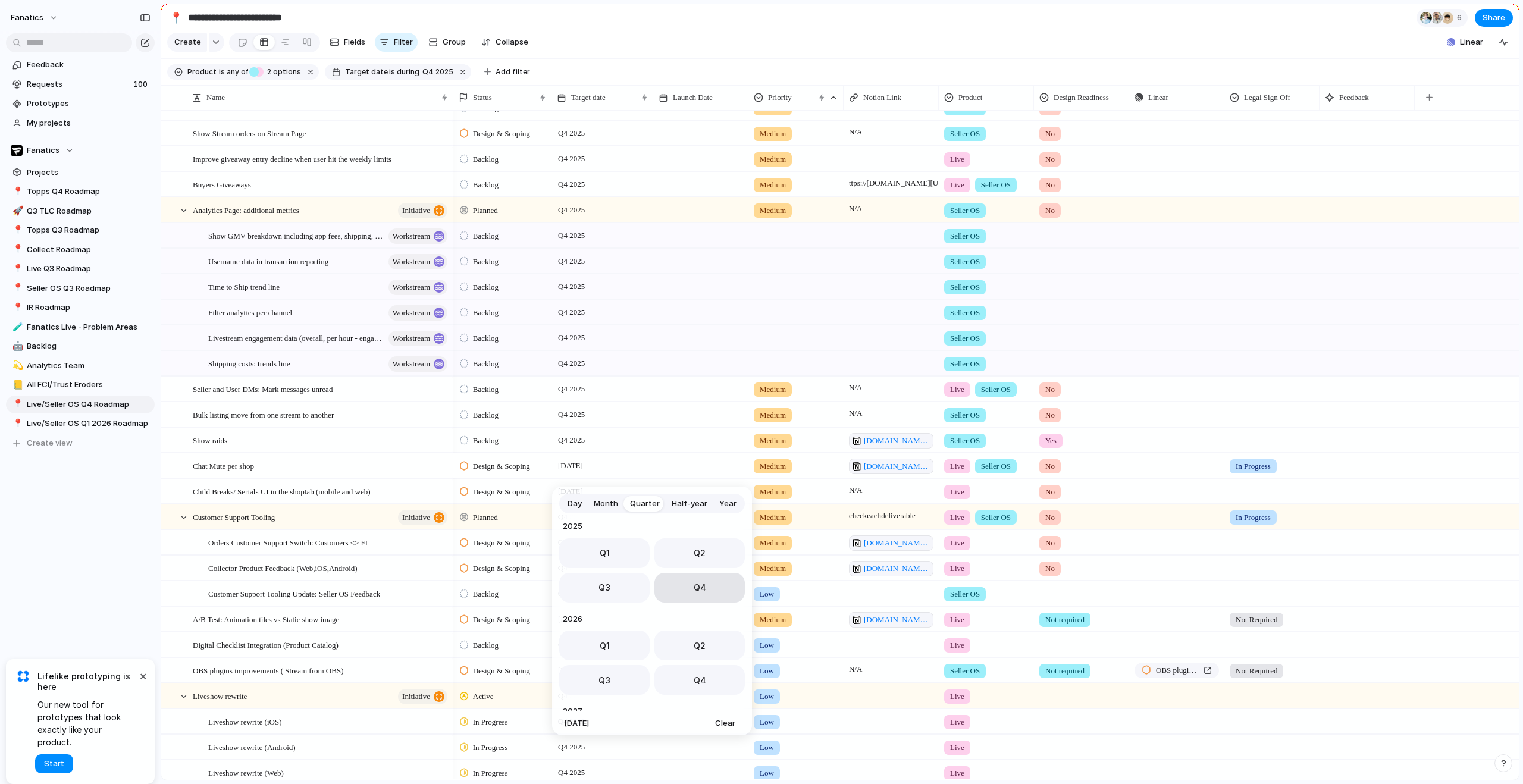
click at [698, 590] on span "Q4" at bounding box center [700, 587] width 13 height 13
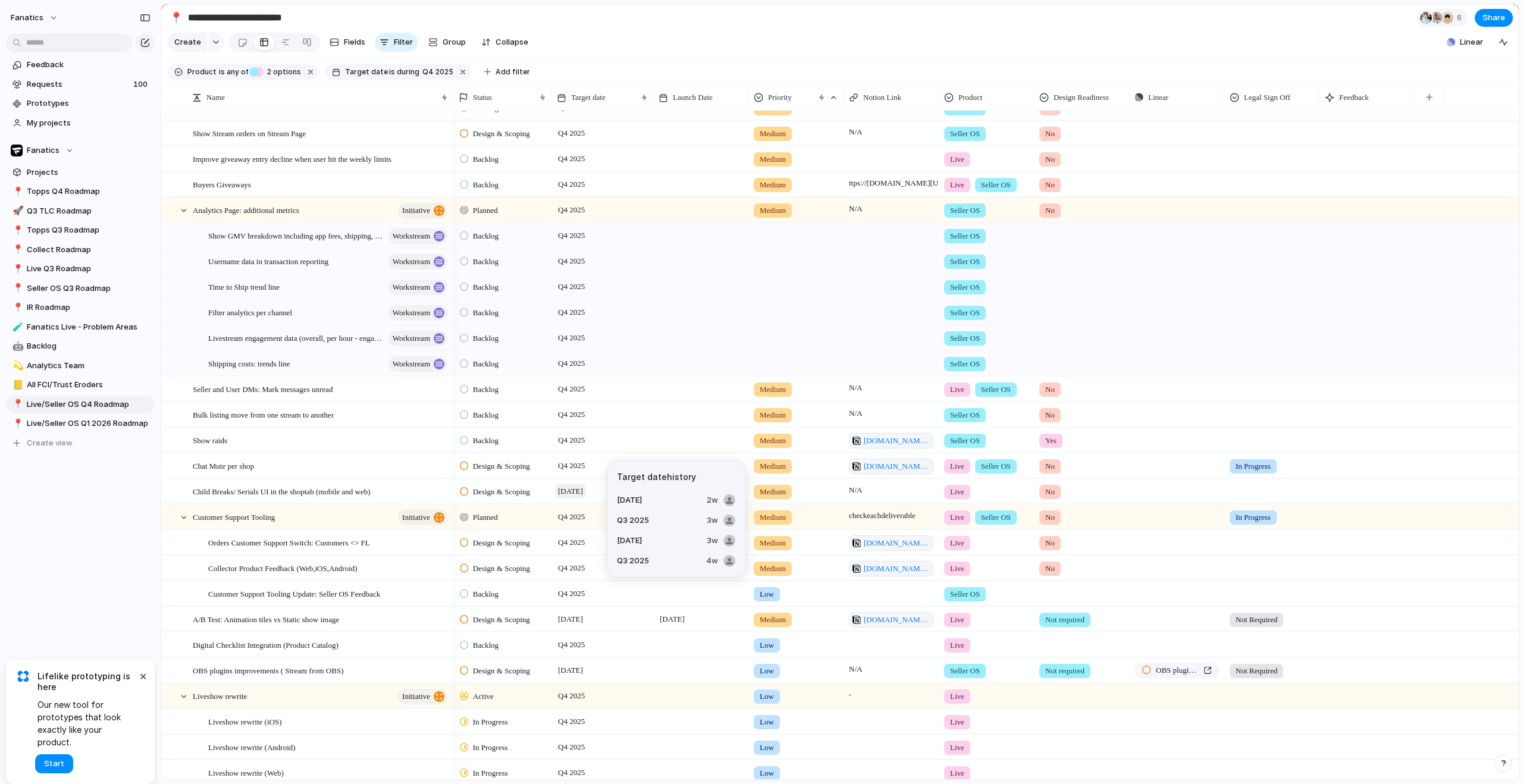
click at [586, 499] on span "[DATE]" at bounding box center [570, 491] width 31 height 14
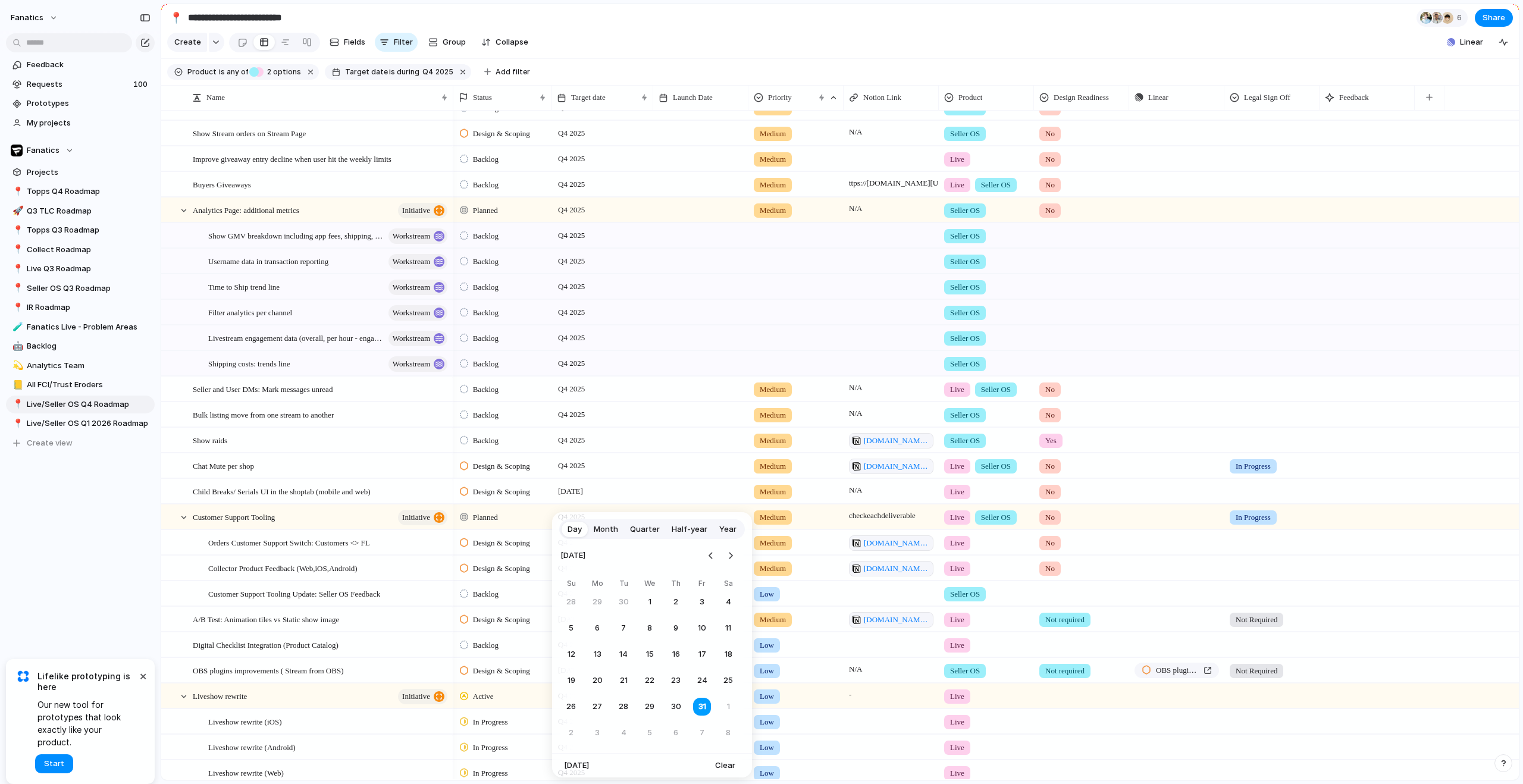
click at [641, 530] on span "Quarter" at bounding box center [645, 529] width 30 height 12
click at [694, 612] on span "Q4" at bounding box center [700, 613] width 13 height 13
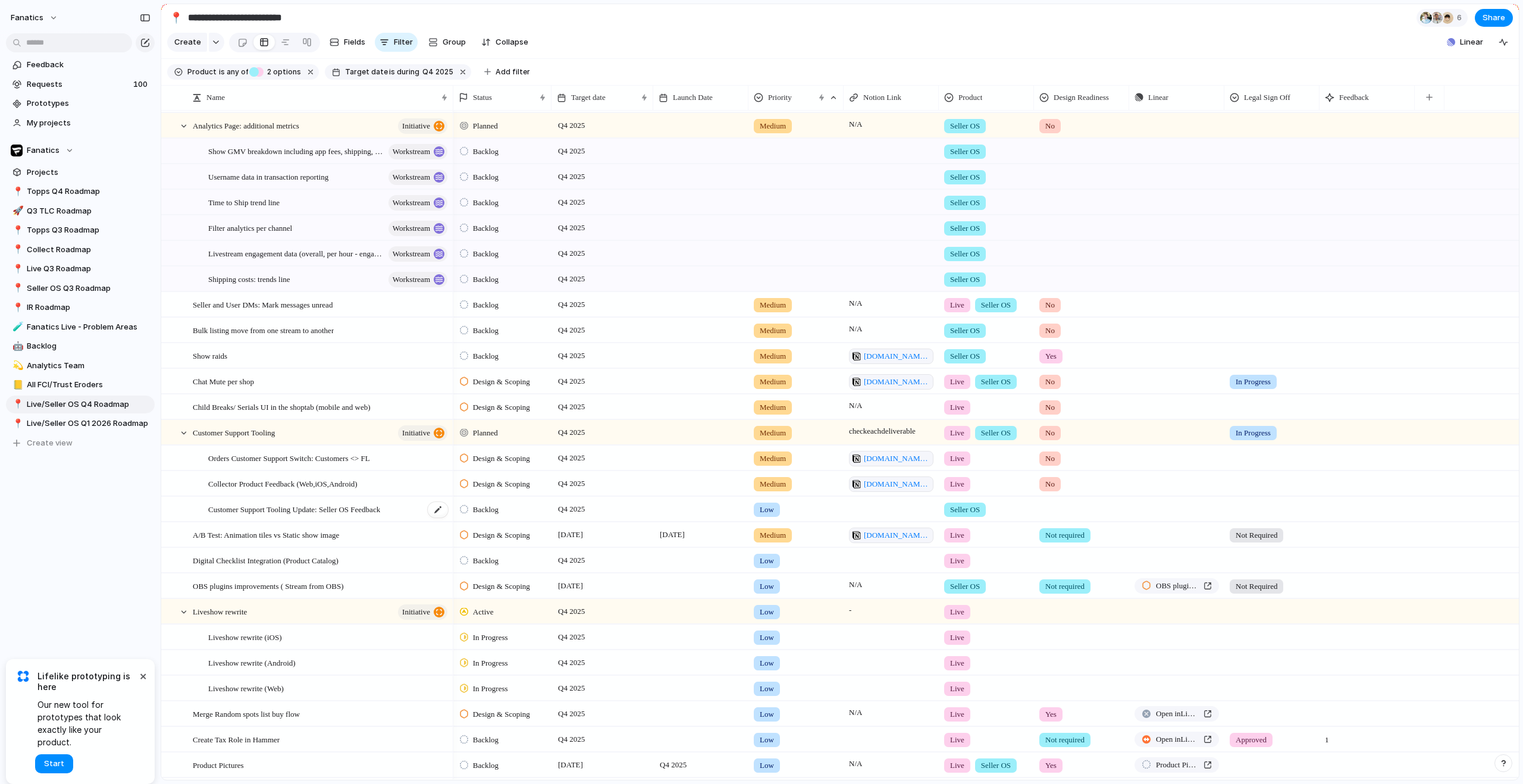
scroll to position [487, 0]
click at [1172, 589] on span "OBS plugins improvements ( Stream from OBS)" at bounding box center [1177, 583] width 43 height 12
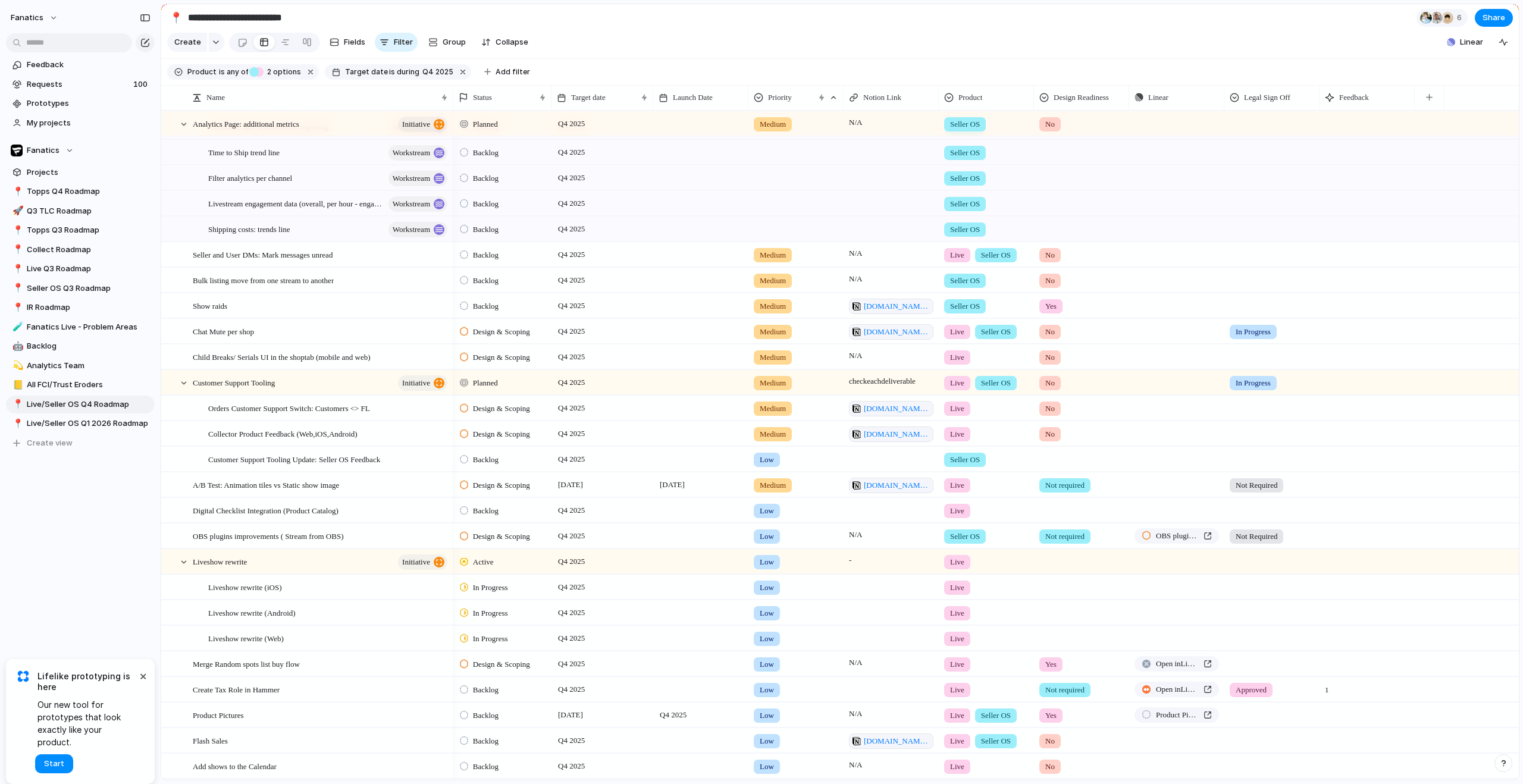
scroll to position [539, 0]
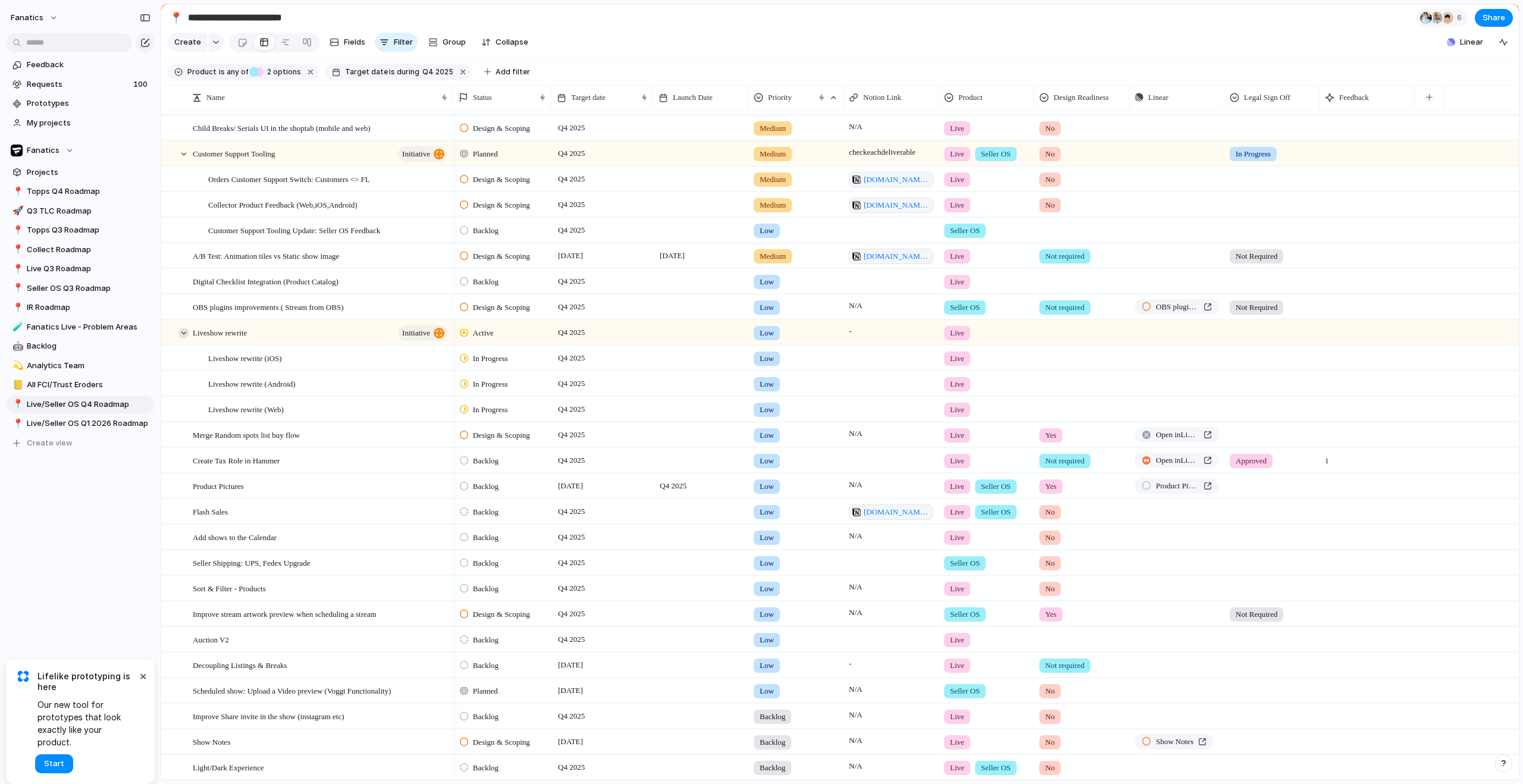
click at [185, 339] on div at bounding box center [183, 333] width 11 height 11
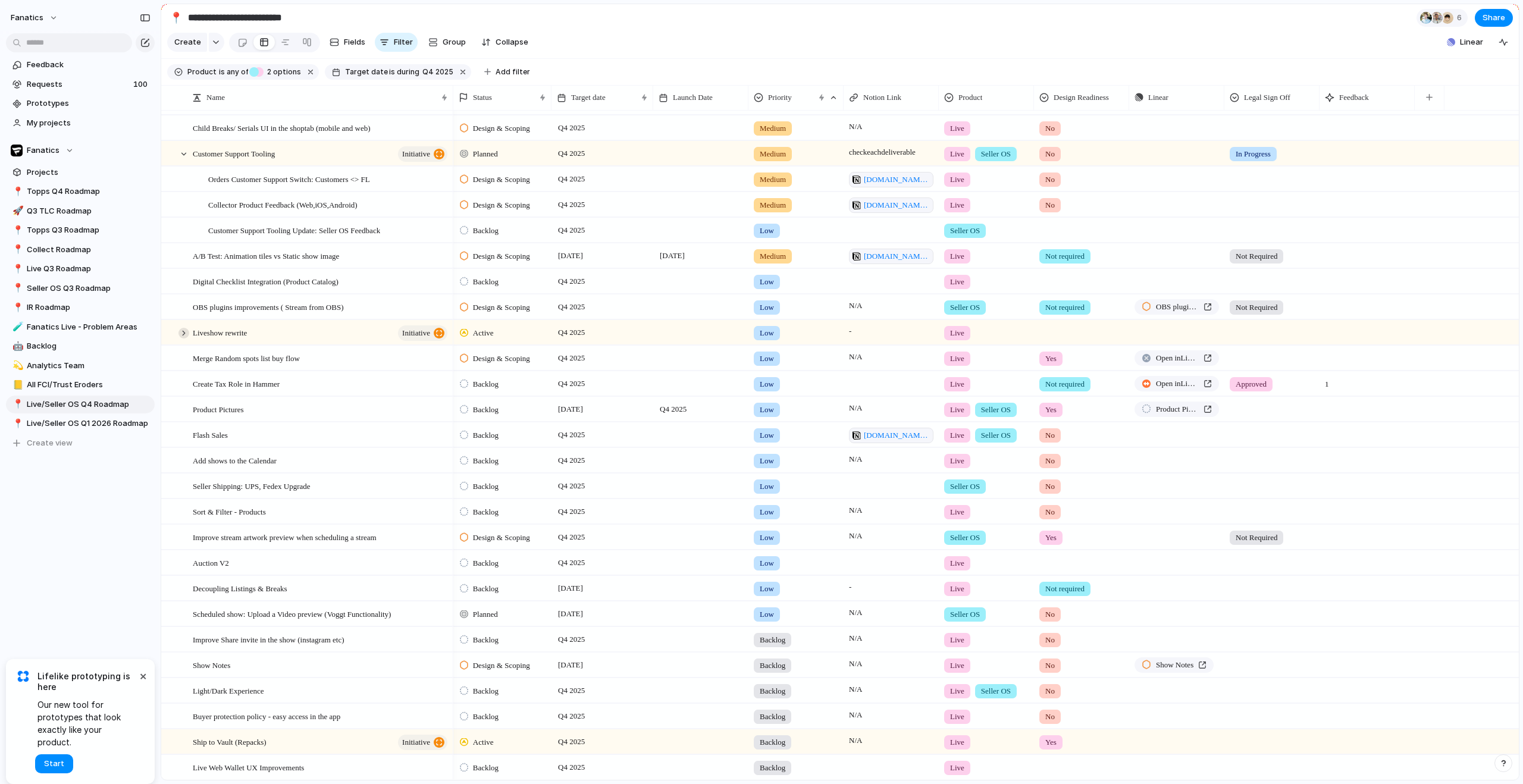
click at [185, 339] on div at bounding box center [183, 333] width 11 height 11
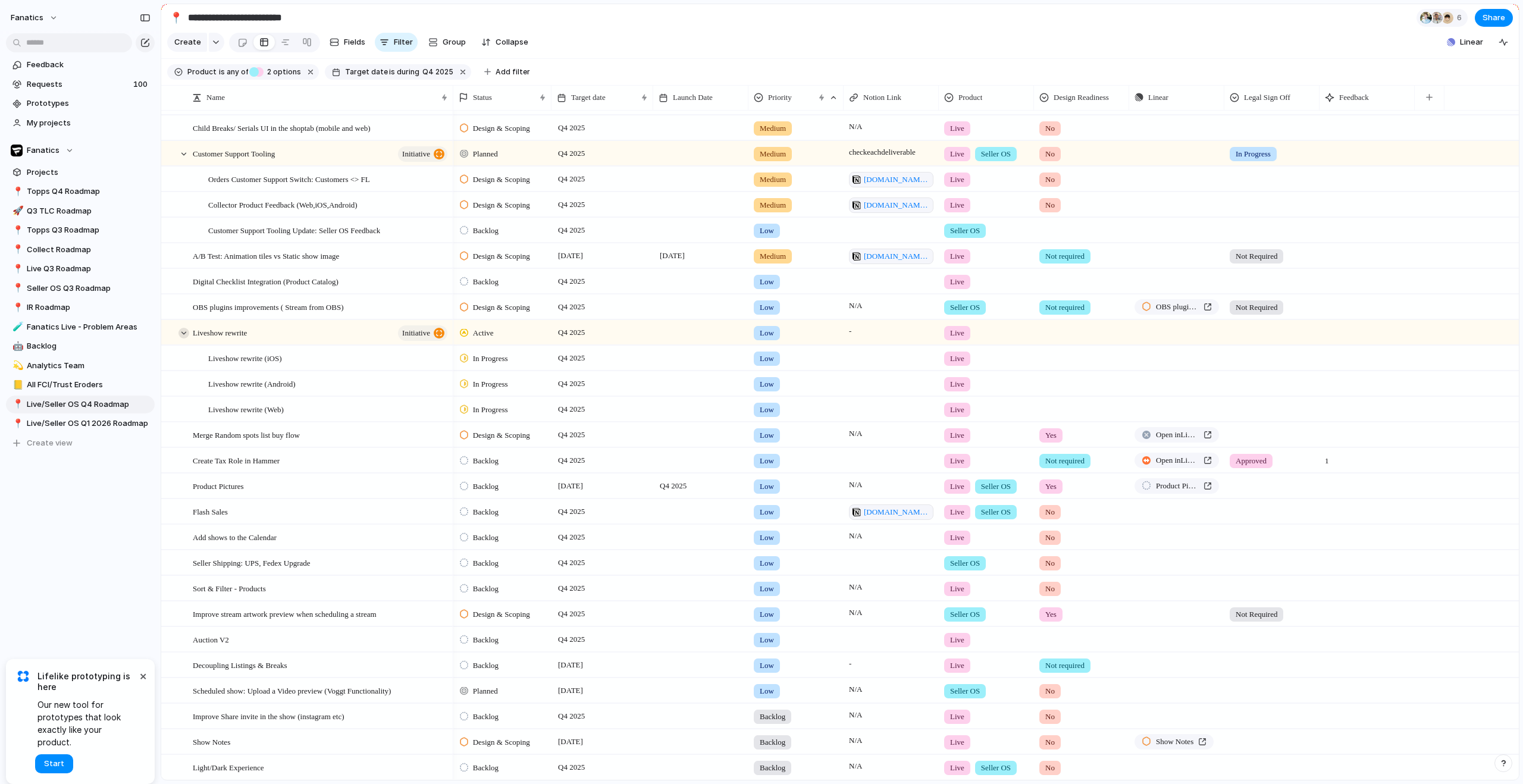
click at [184, 339] on div at bounding box center [183, 333] width 11 height 11
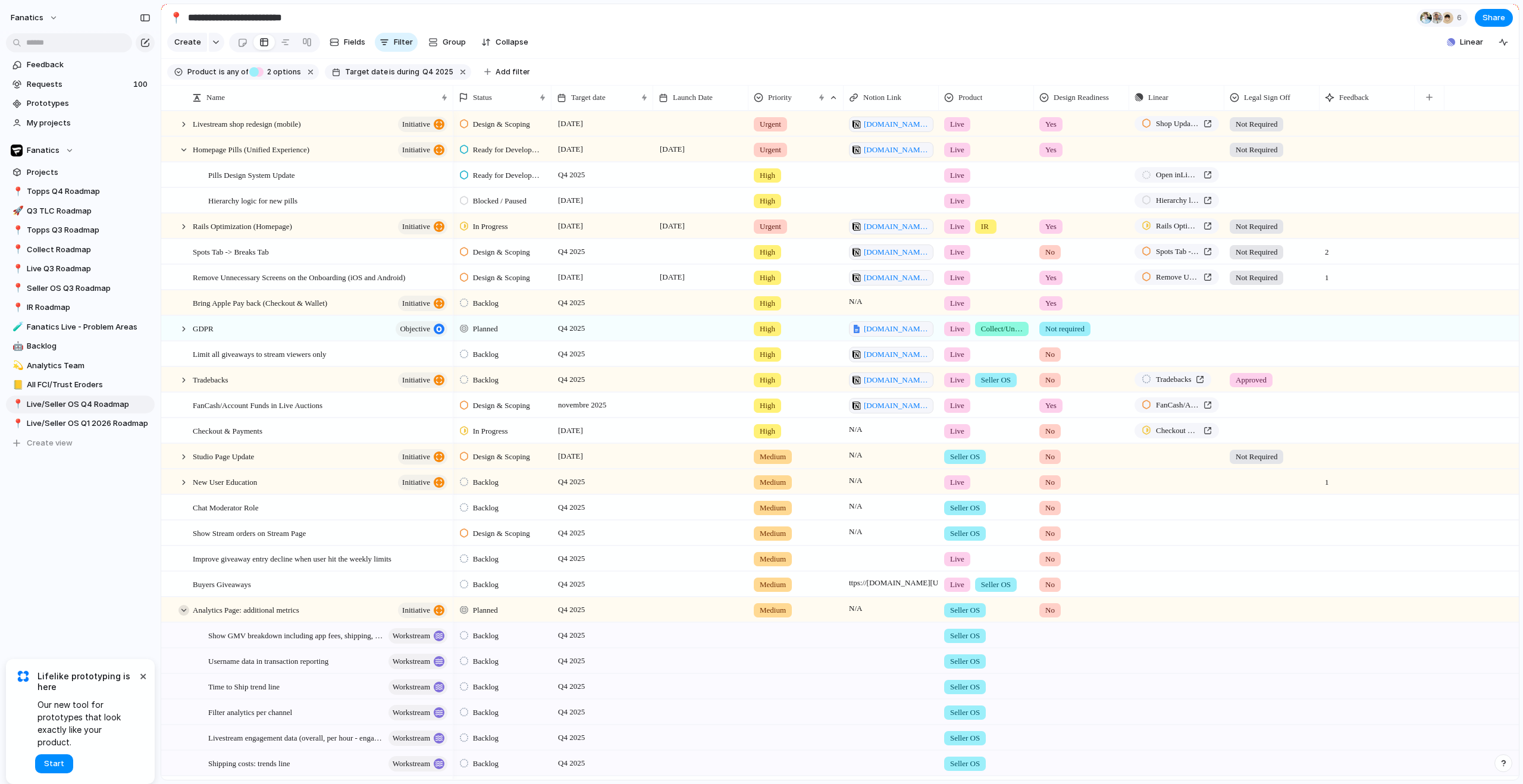
click at [185, 616] on div at bounding box center [183, 610] width 11 height 11
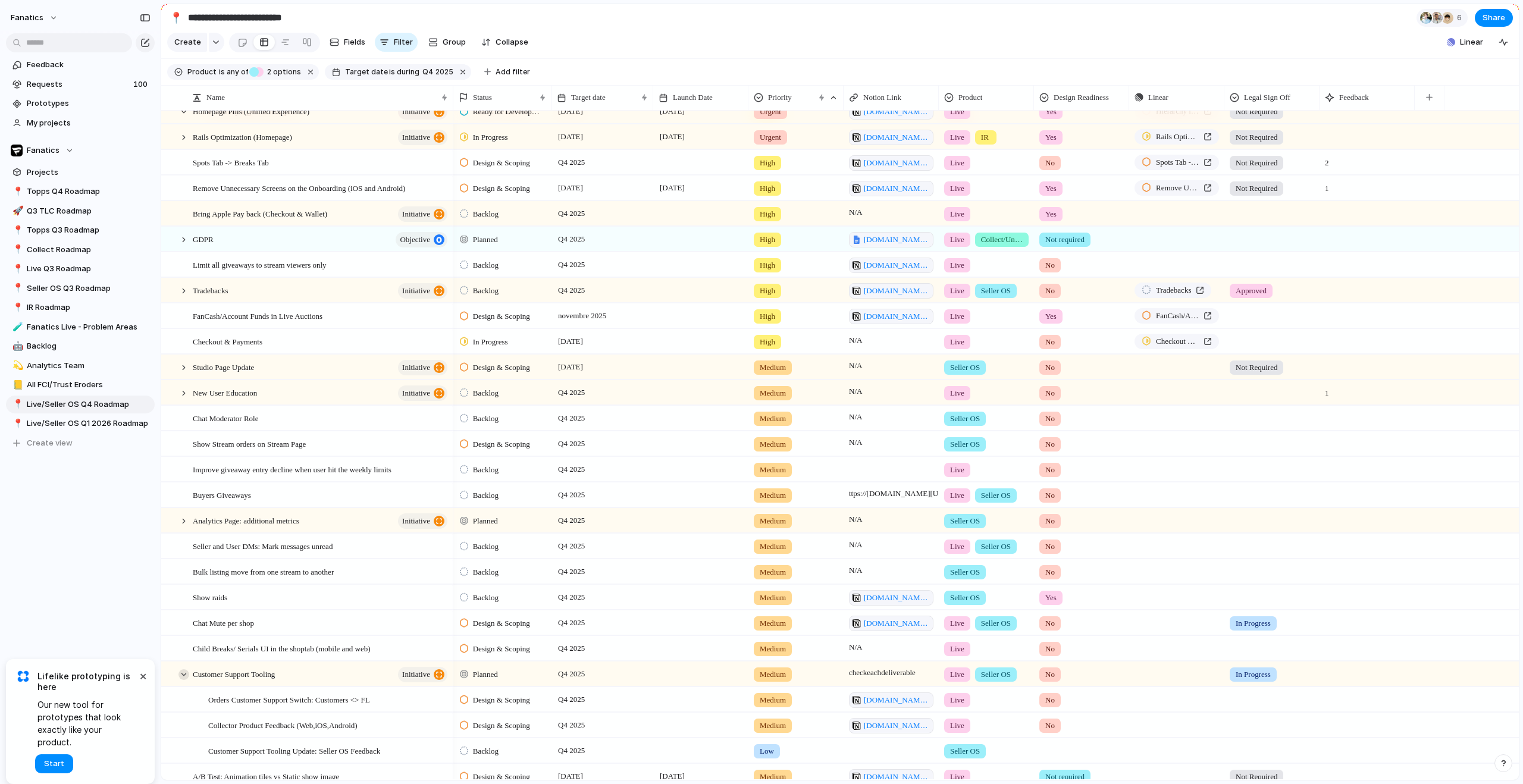
click at [187, 680] on div at bounding box center [183, 674] width 11 height 11
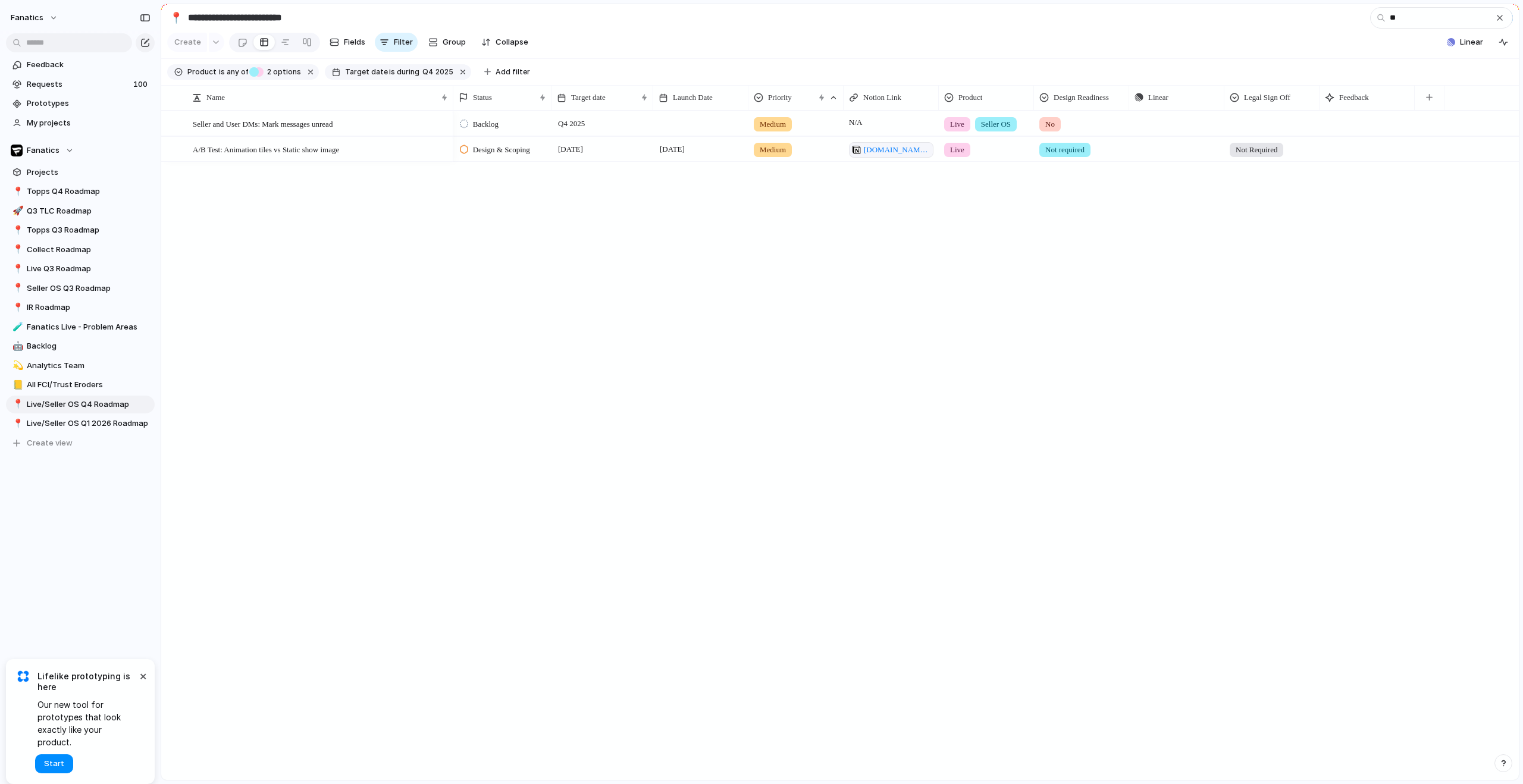
type input "*"
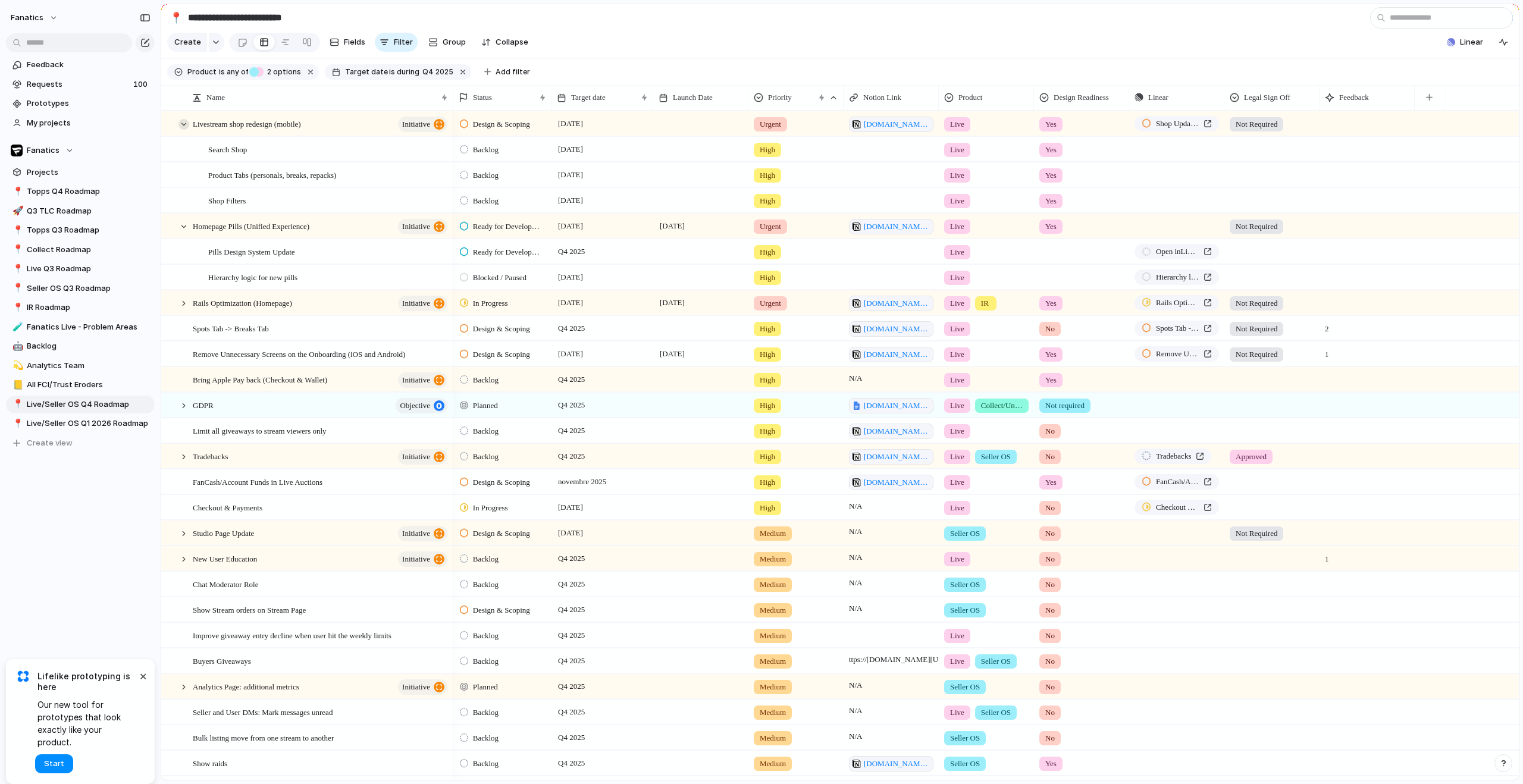
click at [185, 129] on div at bounding box center [183, 124] width 11 height 11
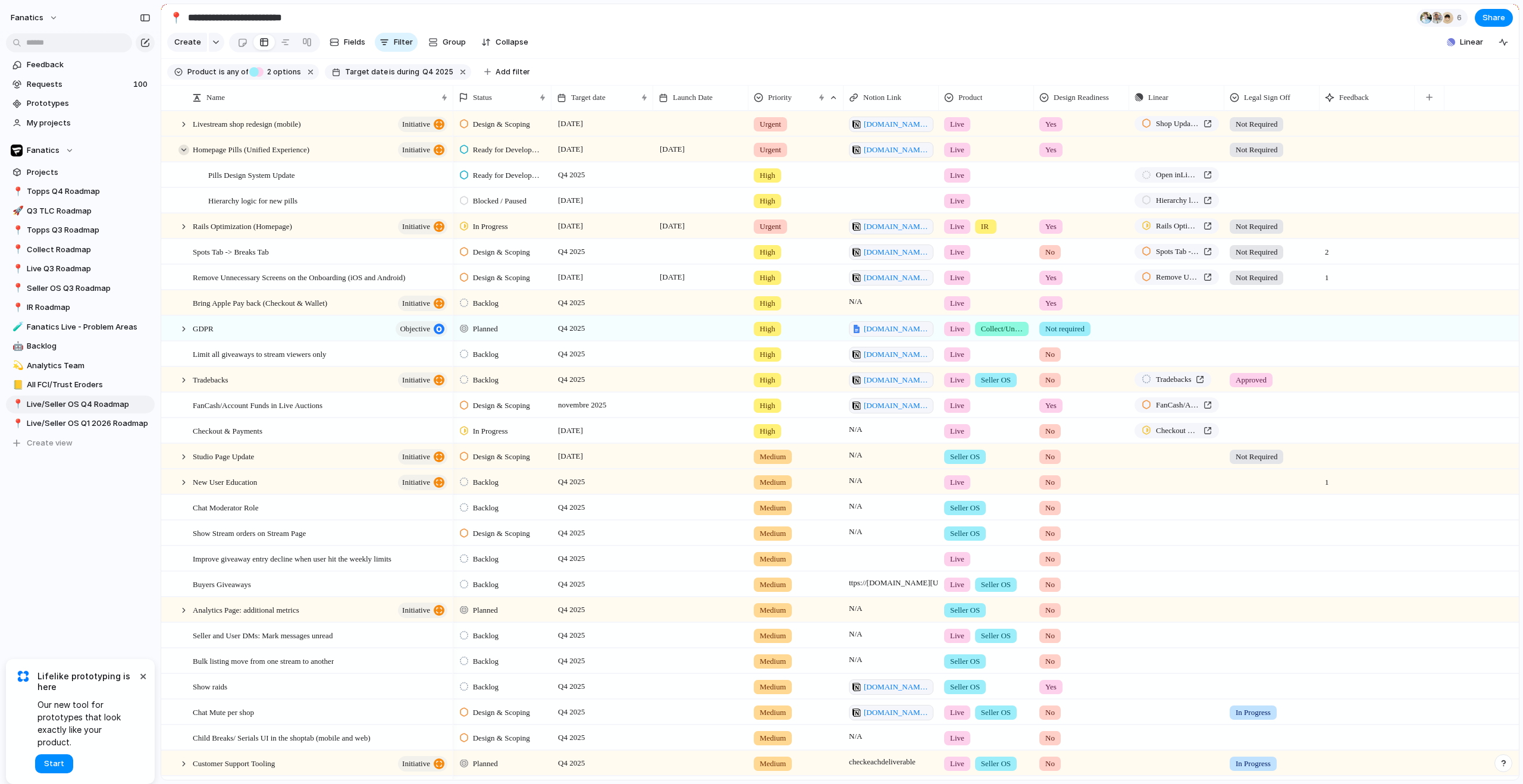
click at [180, 155] on div at bounding box center [183, 150] width 11 height 11
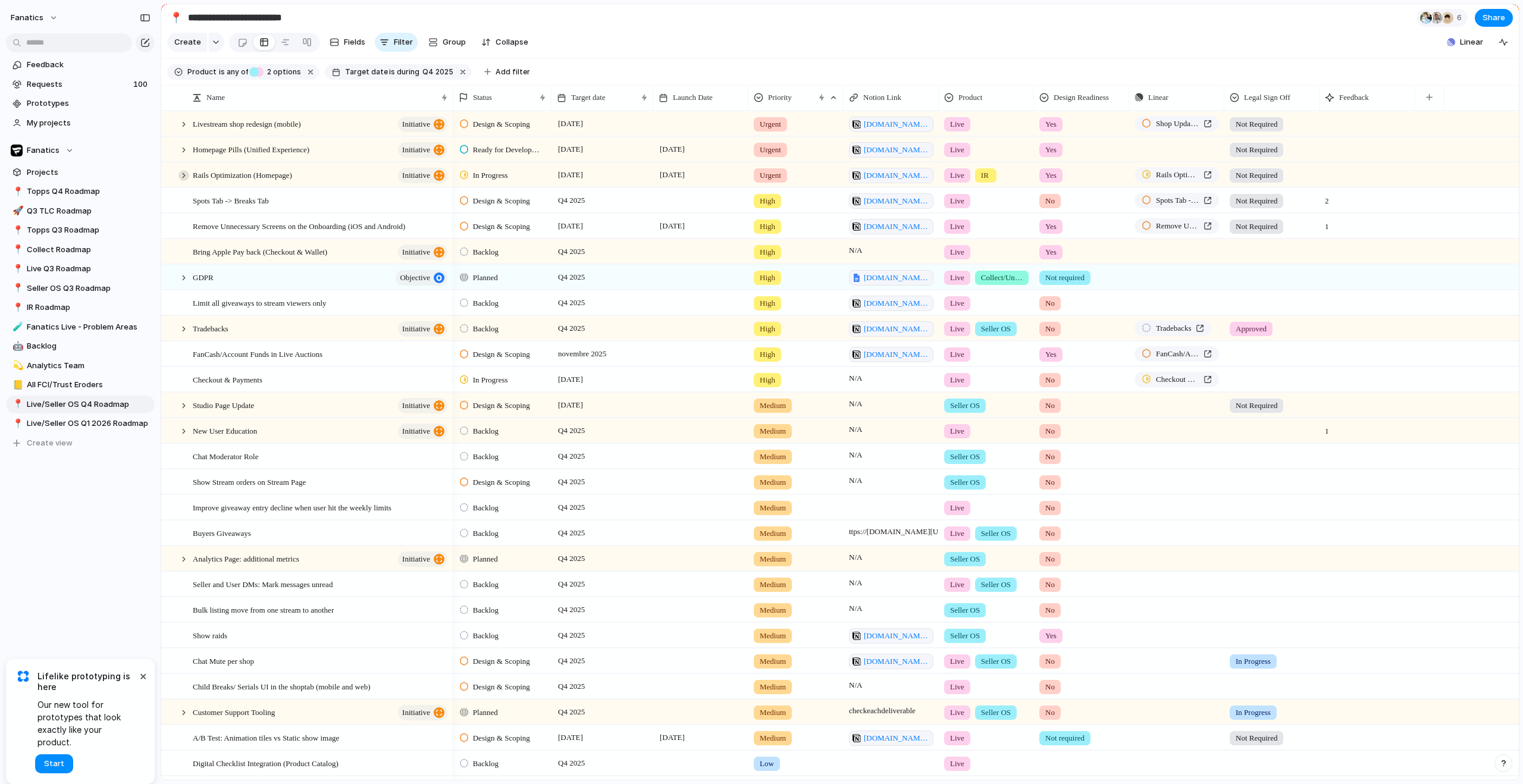
click at [185, 181] on div at bounding box center [183, 175] width 11 height 11
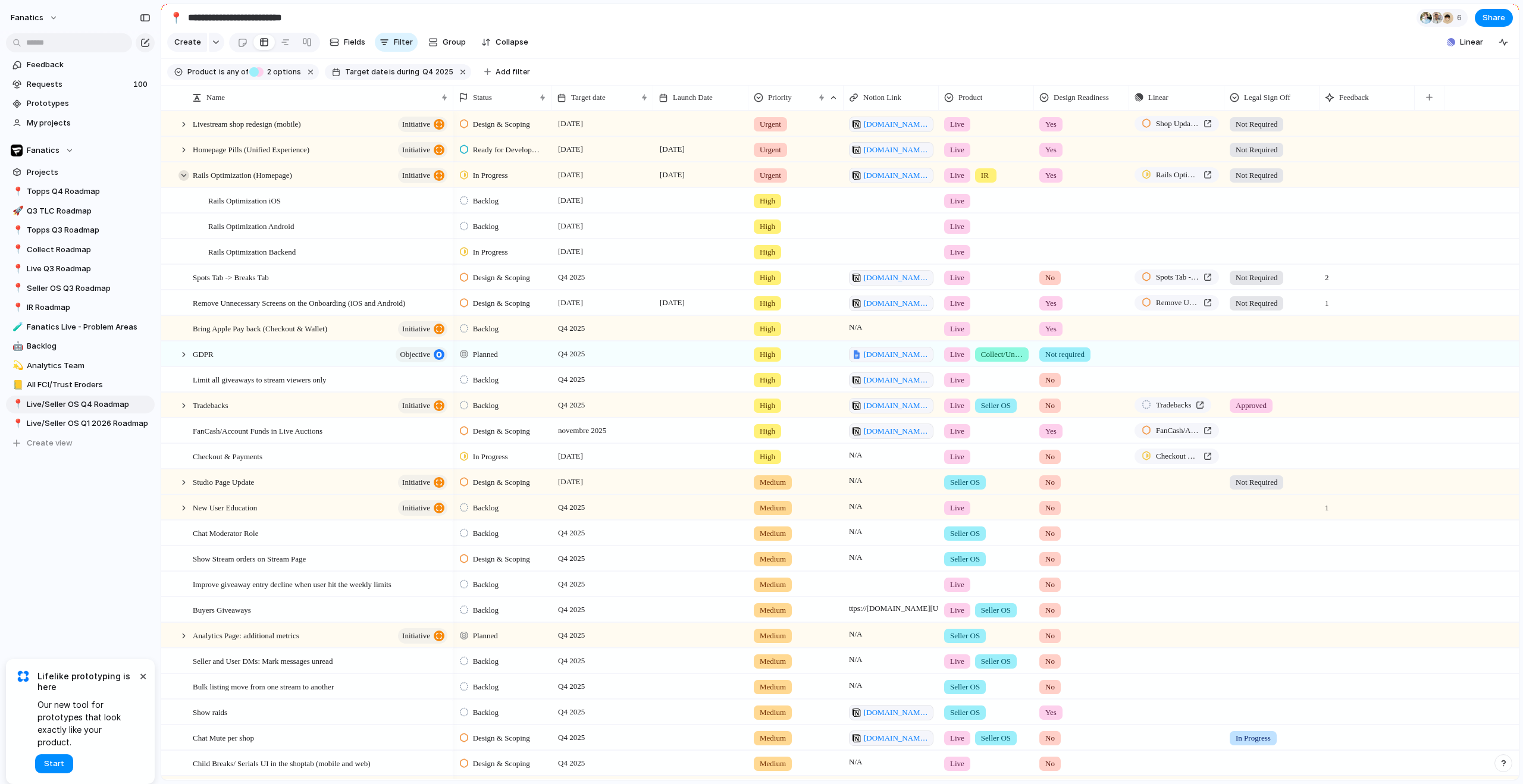
click at [187, 181] on div at bounding box center [183, 175] width 11 height 11
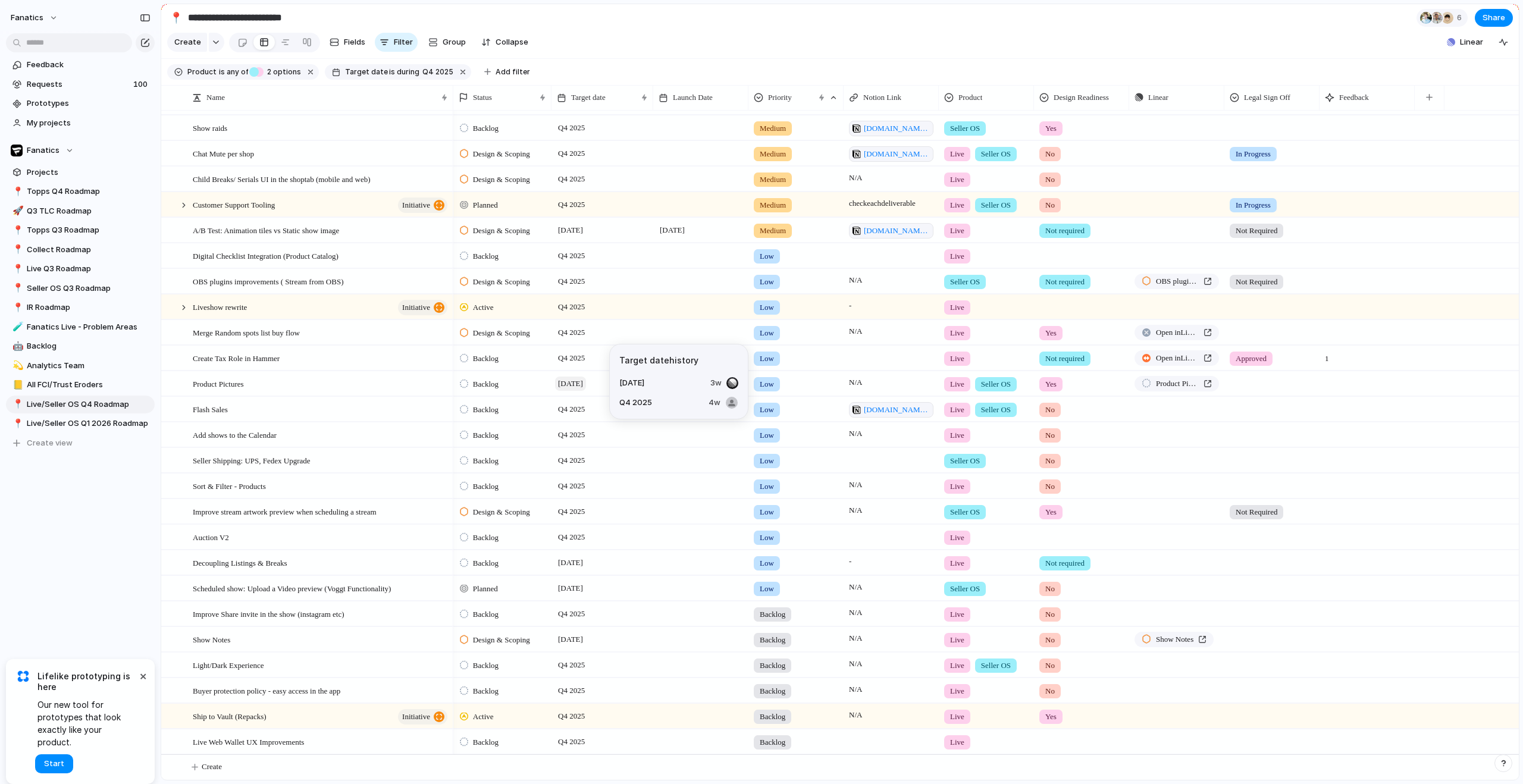
click at [580, 383] on span "[DATE]" at bounding box center [570, 383] width 31 height 14
click at [1164, 384] on span "Product Pictures" at bounding box center [1177, 383] width 43 height 12
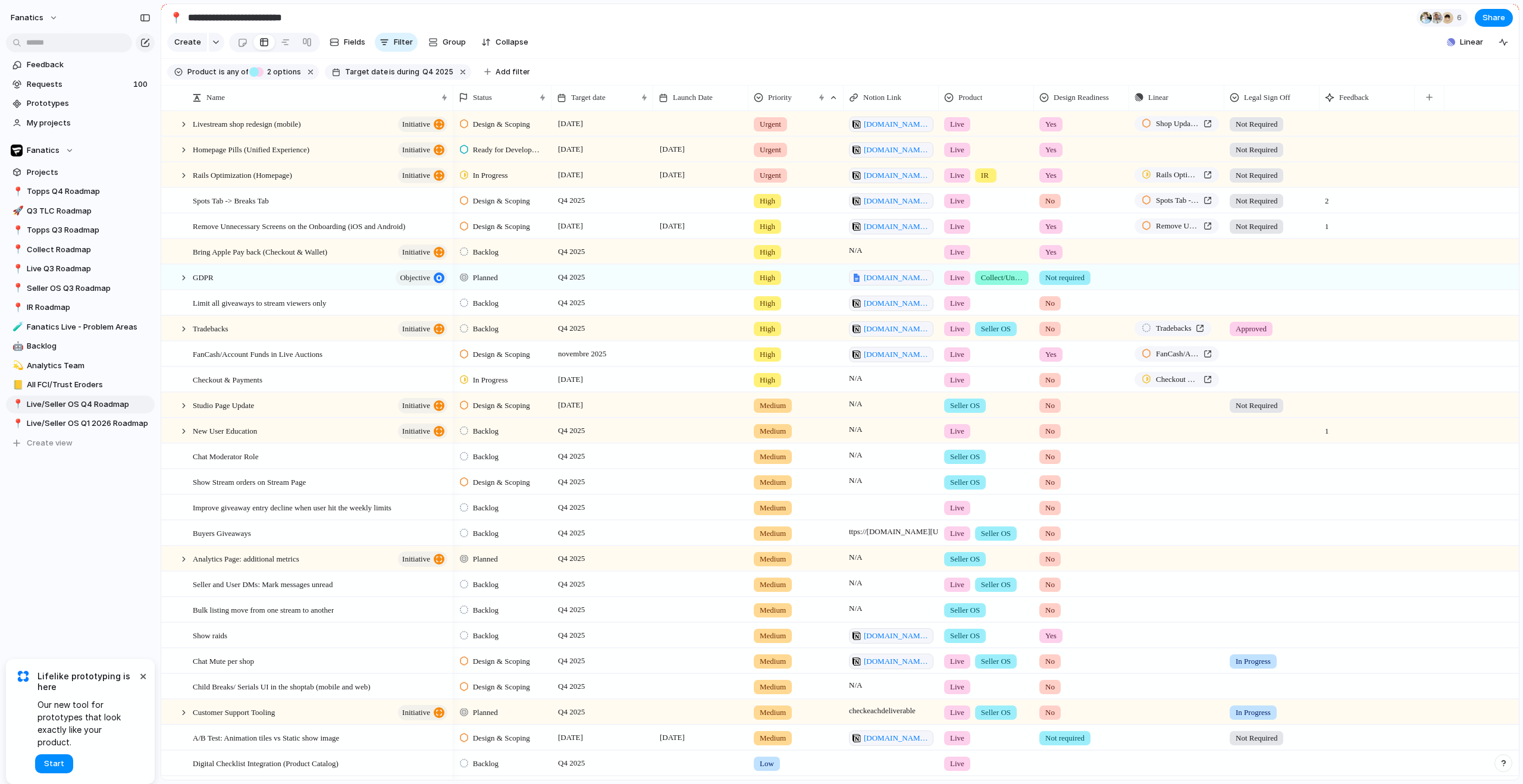
scroll to position [26, 0]
click at [96, 425] on span "Live/Seller OS Q1 2026 Roadmap" at bounding box center [89, 423] width 124 height 12
type input "**********"
click at [104, 420] on span "Live/Seller OS Q1 2026 Roadmap" at bounding box center [89, 423] width 124 height 12
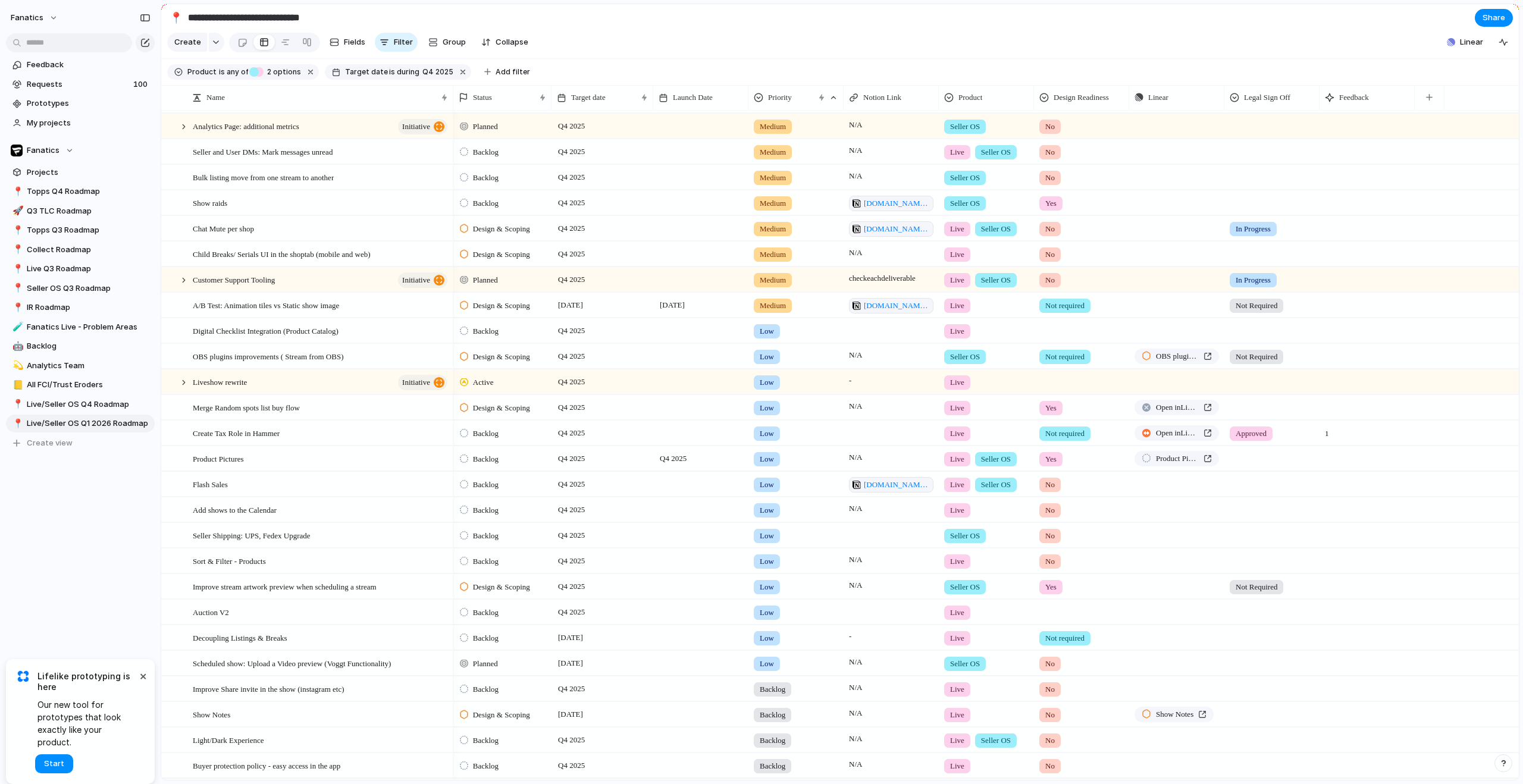
scroll to position [516, 0]
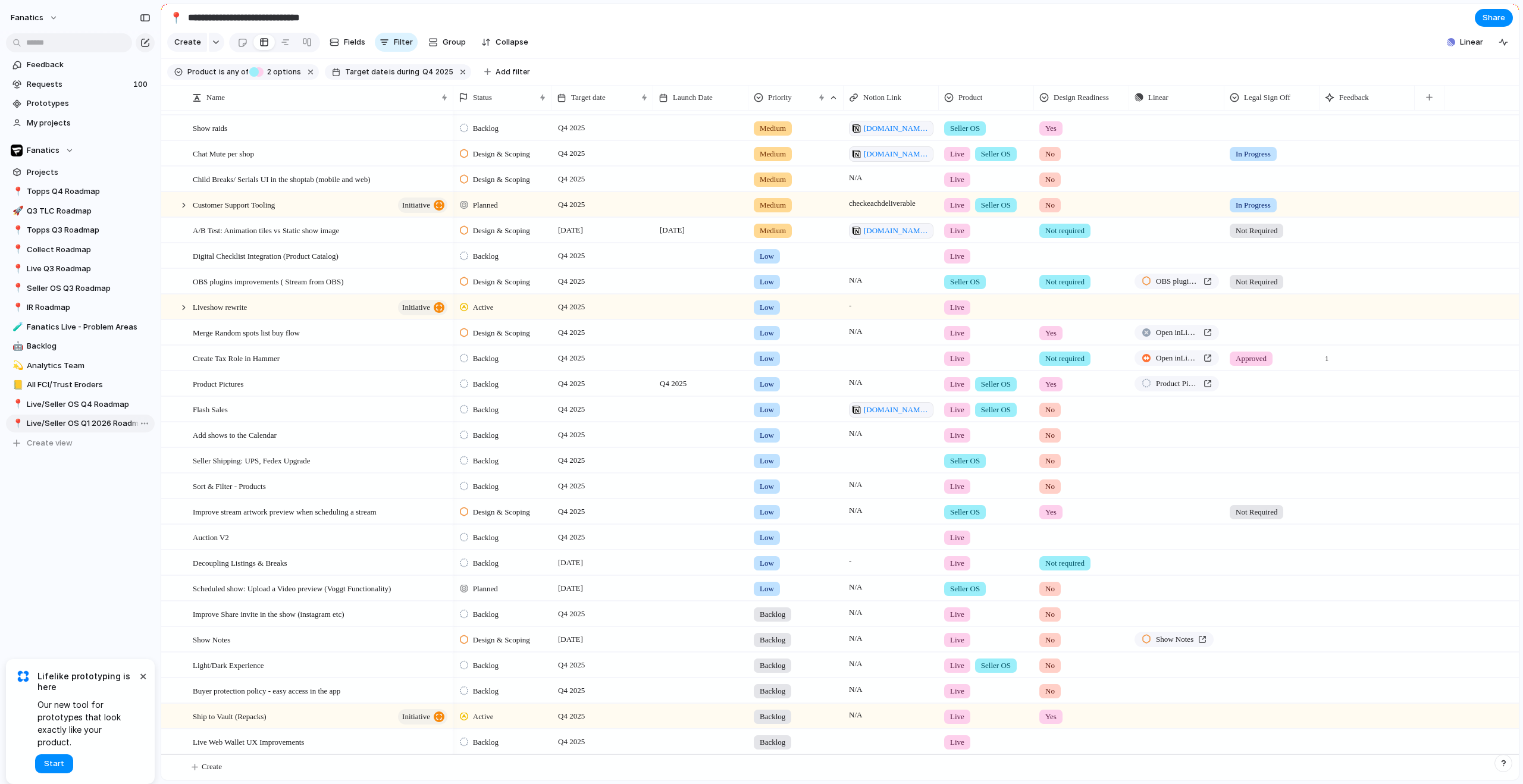
click at [67, 422] on span "Live/Seller OS Q1 2026 Roadmap" at bounding box center [89, 423] width 124 height 12
click at [423, 77] on span "Q4 2025" at bounding box center [437, 72] width 31 height 11
click at [375, 81] on div "last week last month next week next month range no selection" at bounding box center [762, 392] width 1523 height 784
click at [378, 77] on span "Target date" at bounding box center [366, 72] width 43 height 11
click at [357, 76] on div "last week last month next week next month range no selection" at bounding box center [762, 392] width 1523 height 784
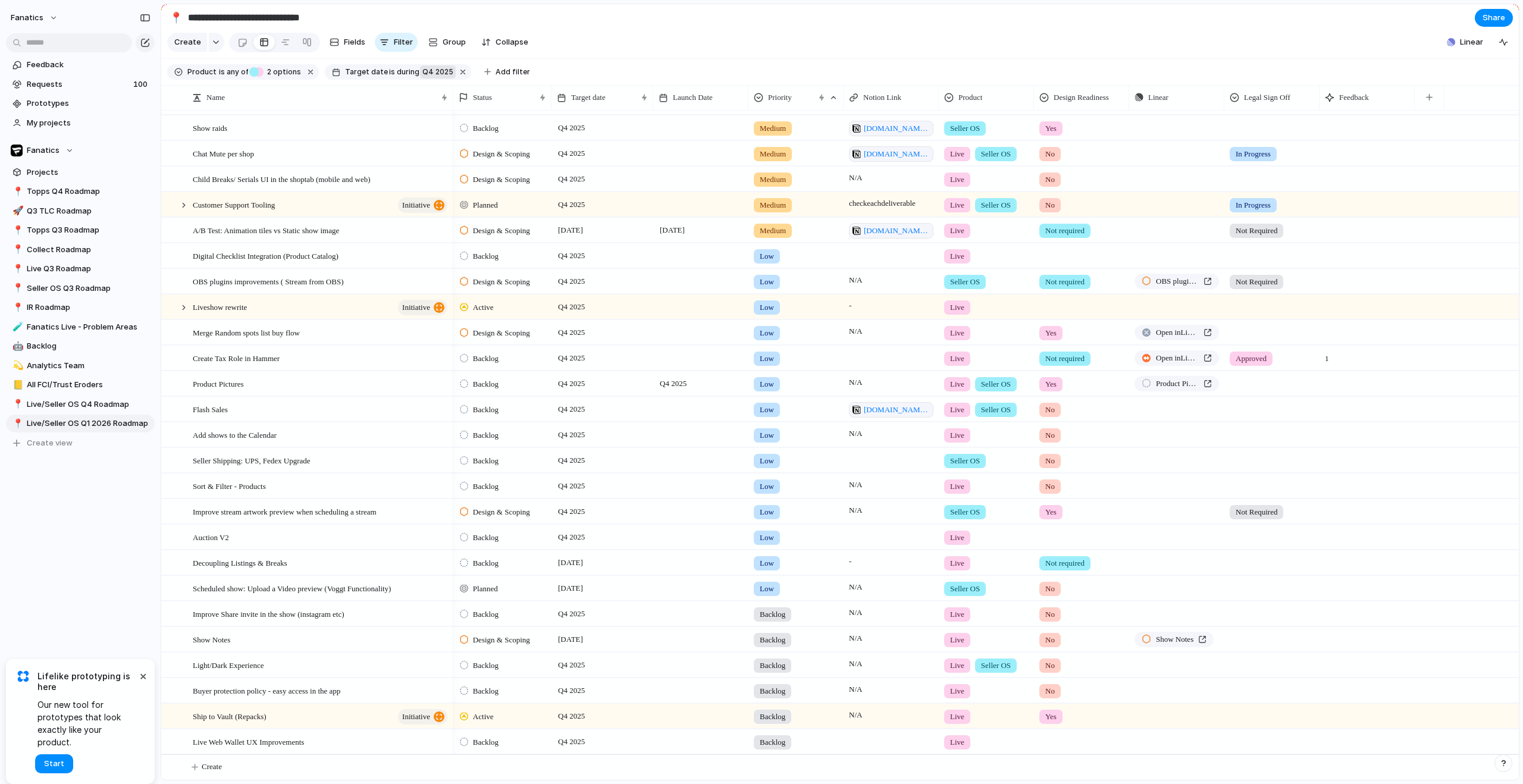
click at [253, 17] on input "**********" at bounding box center [255, 18] width 140 height 21
click at [374, 77] on span "Target date" at bounding box center [366, 72] width 43 height 11
click at [452, 78] on div "last week last month next week next month range no selection" at bounding box center [762, 392] width 1523 height 784
click at [456, 79] on button "button" at bounding box center [463, 72] width 16 height 16
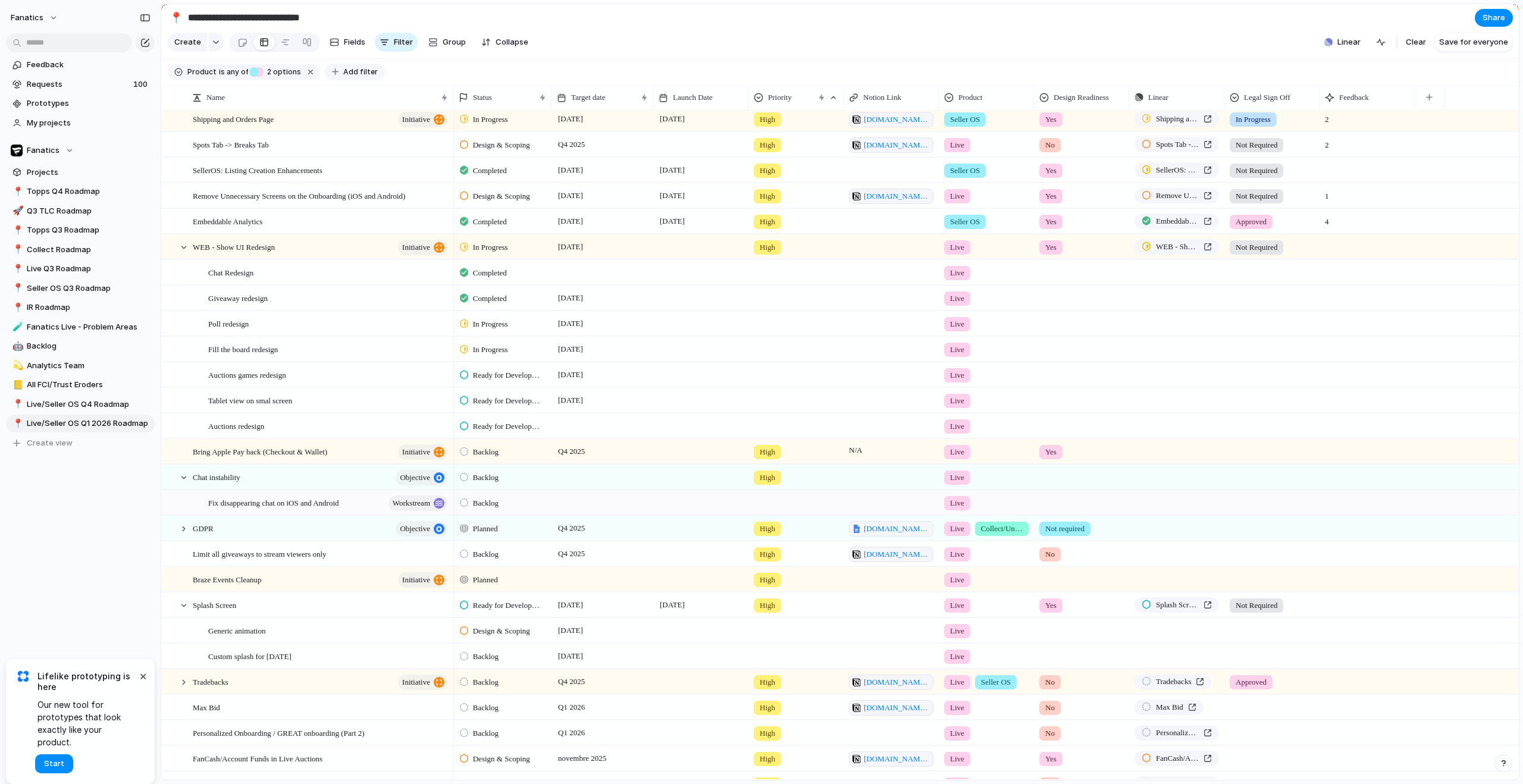
click at [358, 77] on span "Add filter" at bounding box center [360, 72] width 35 height 11
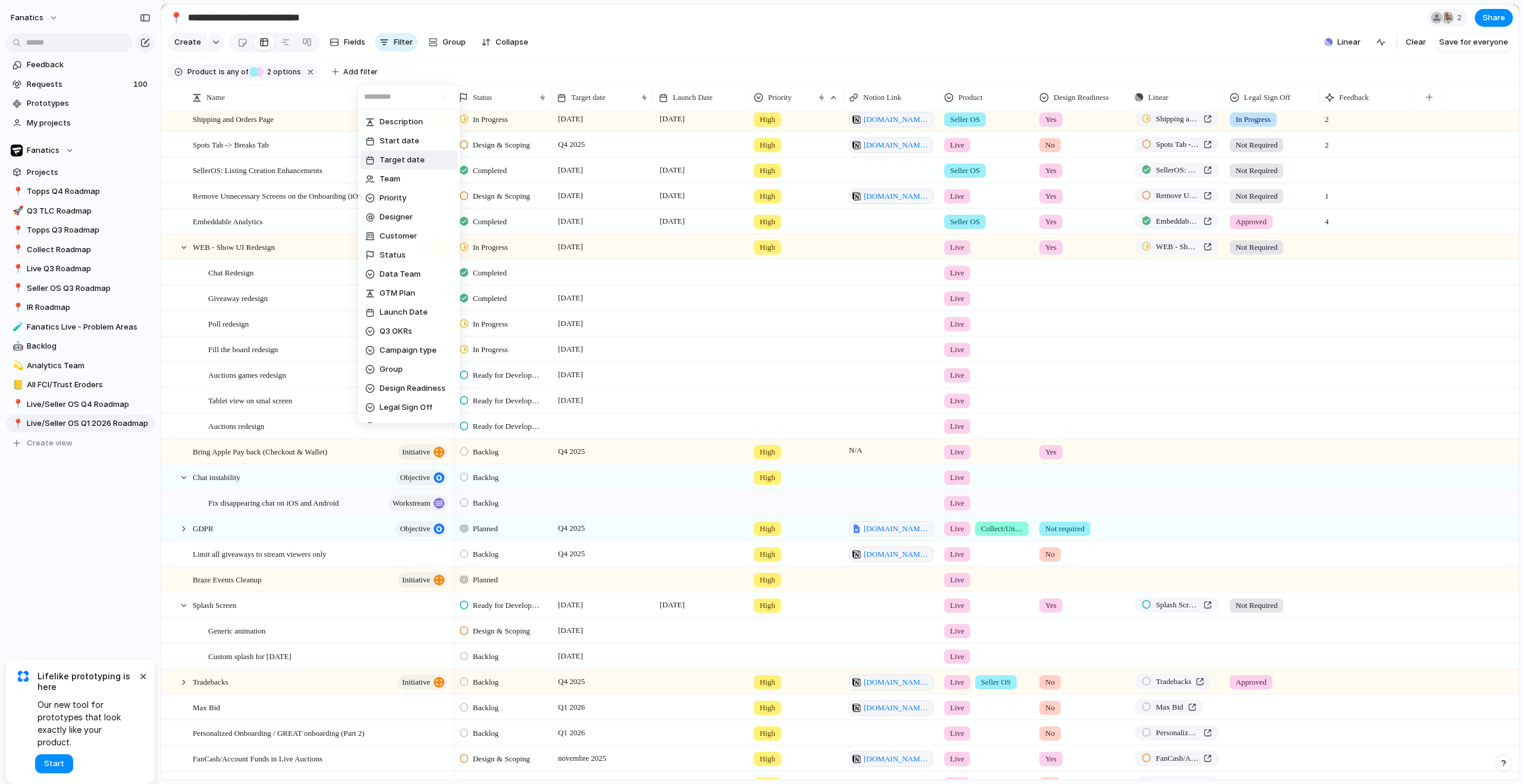
click at [409, 160] on span "Target date" at bounding box center [402, 160] width 45 height 12
click at [403, 97] on input "text" at bounding box center [409, 97] width 102 height 24
type input "*"
click at [450, 75] on div "last week last month next week next month range no selection" at bounding box center [762, 392] width 1523 height 784
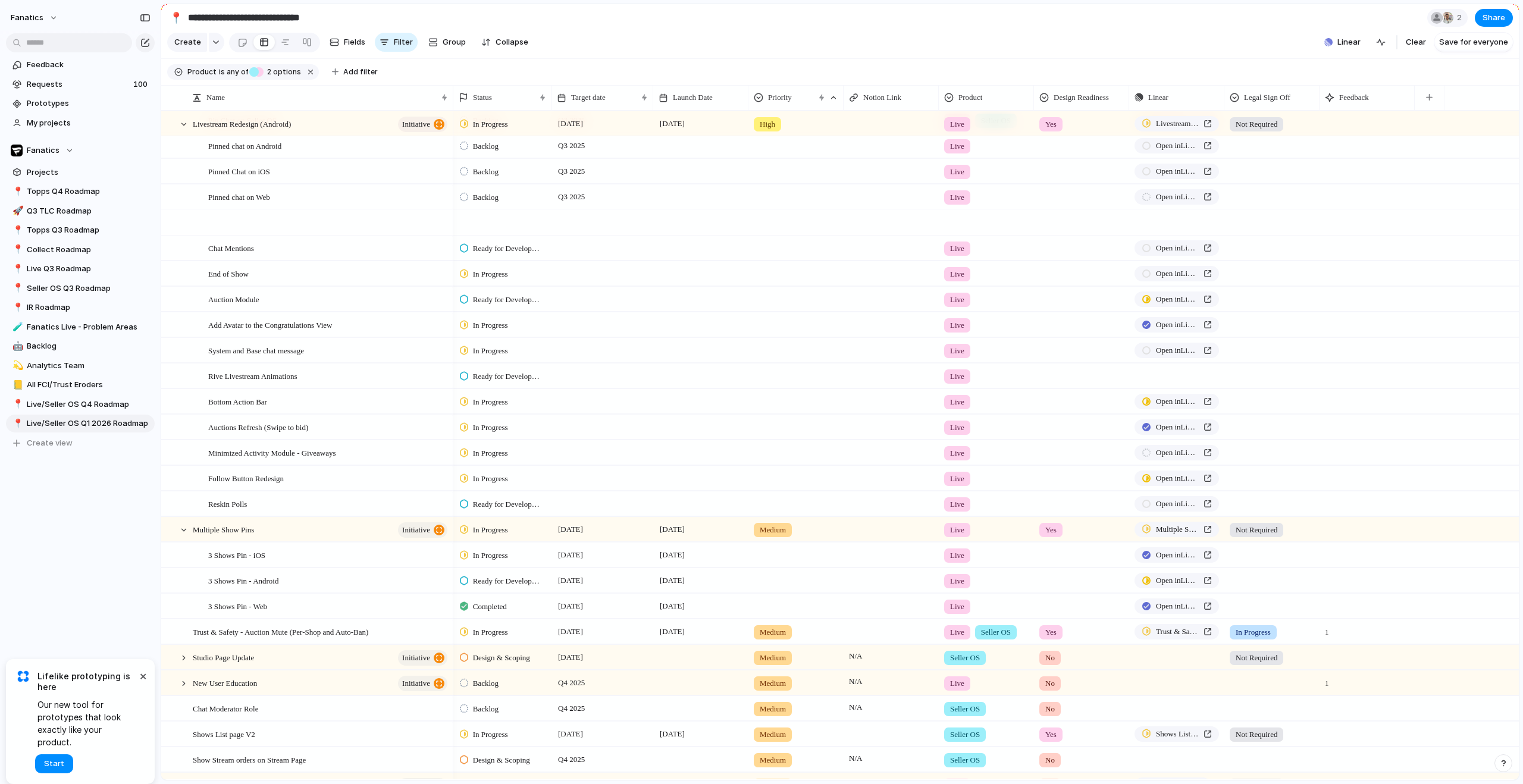
scroll to position [1642, 0]
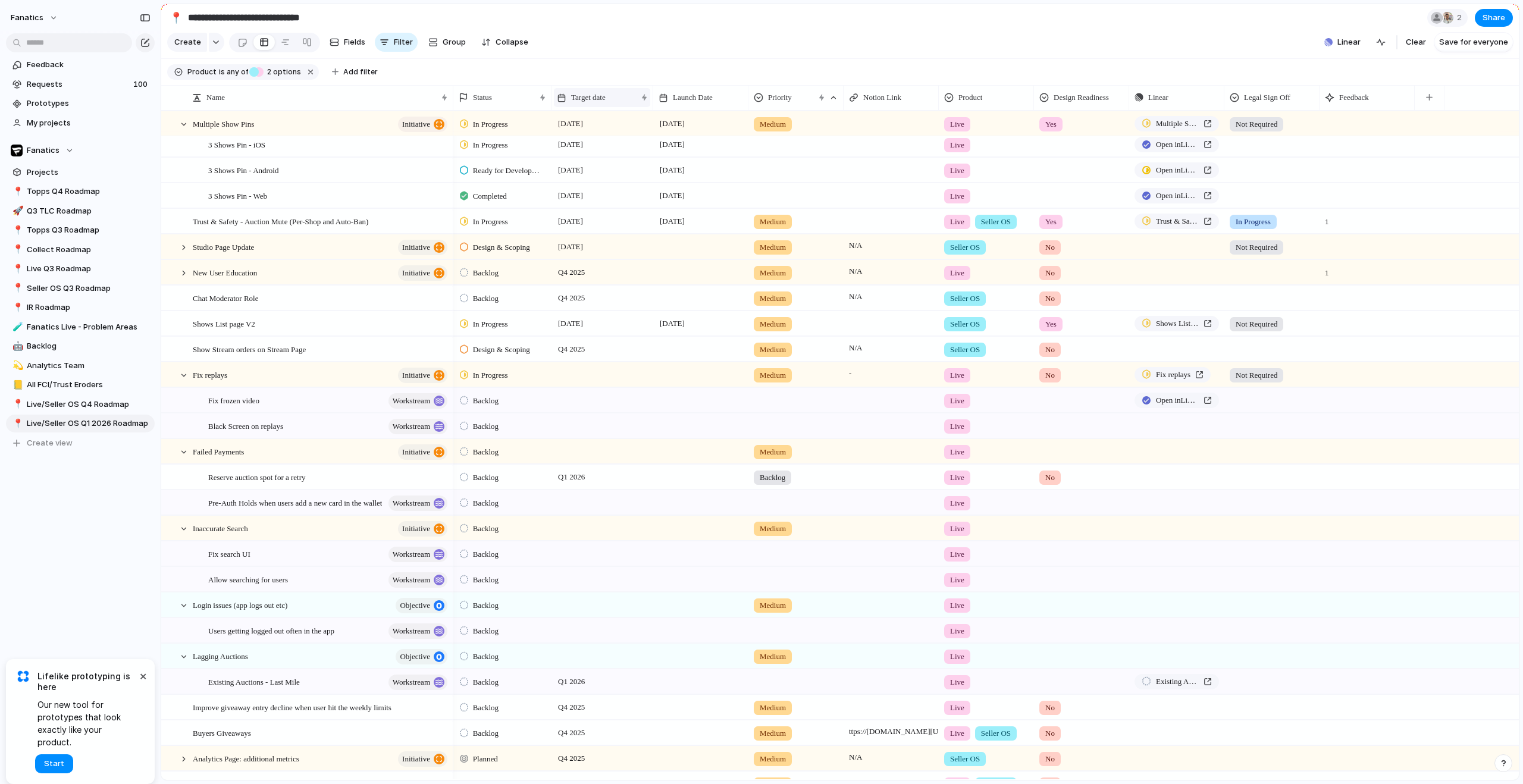
click at [618, 104] on div "Target date" at bounding box center [596, 97] width 80 height 12
click at [603, 80] on div "Modify Hide Sort ascending Sort descending" at bounding box center [762, 392] width 1523 height 784
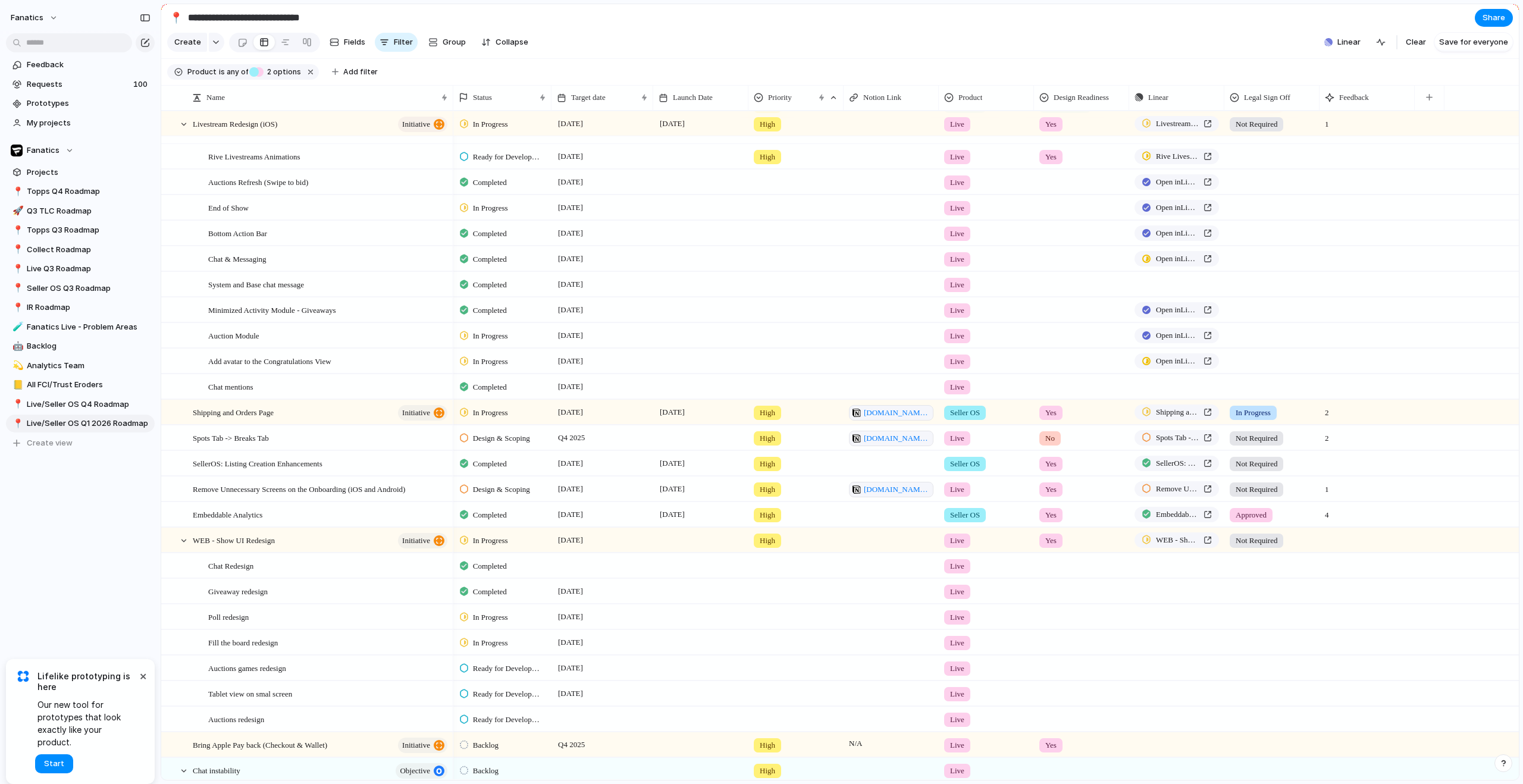
scroll to position [521, 0]
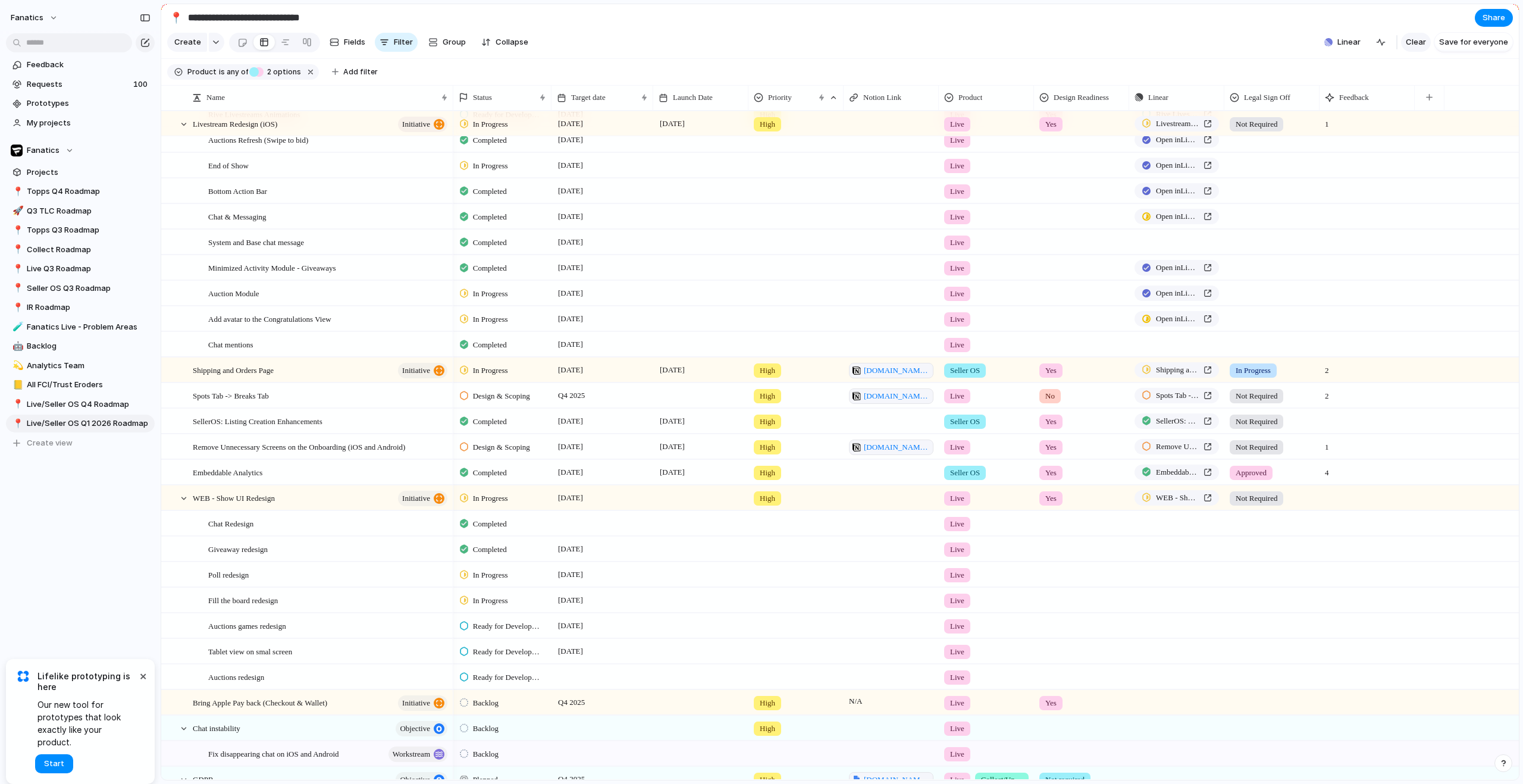
click at [1424, 46] on span "Clear" at bounding box center [1416, 42] width 20 height 12
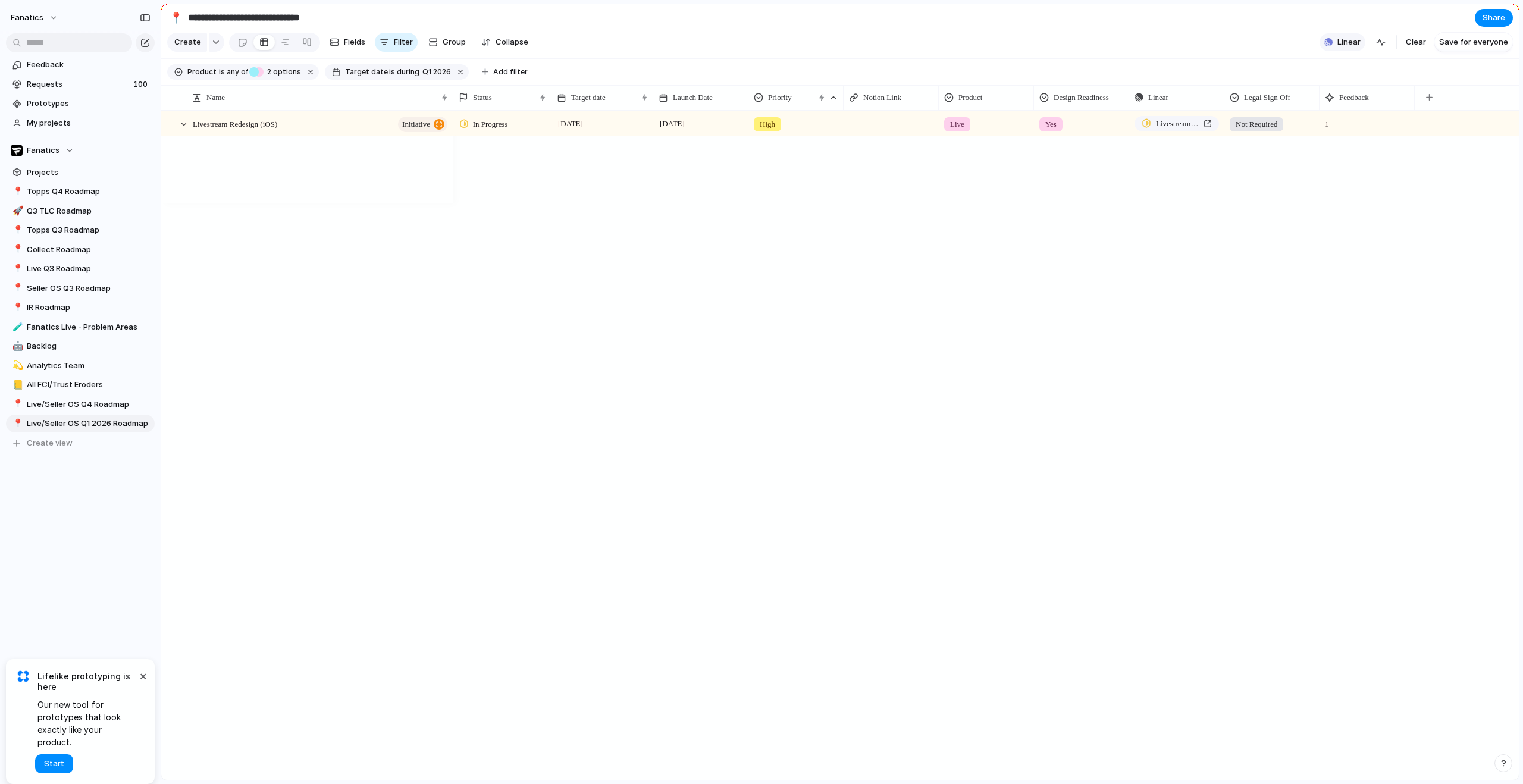
scroll to position [0, 0]
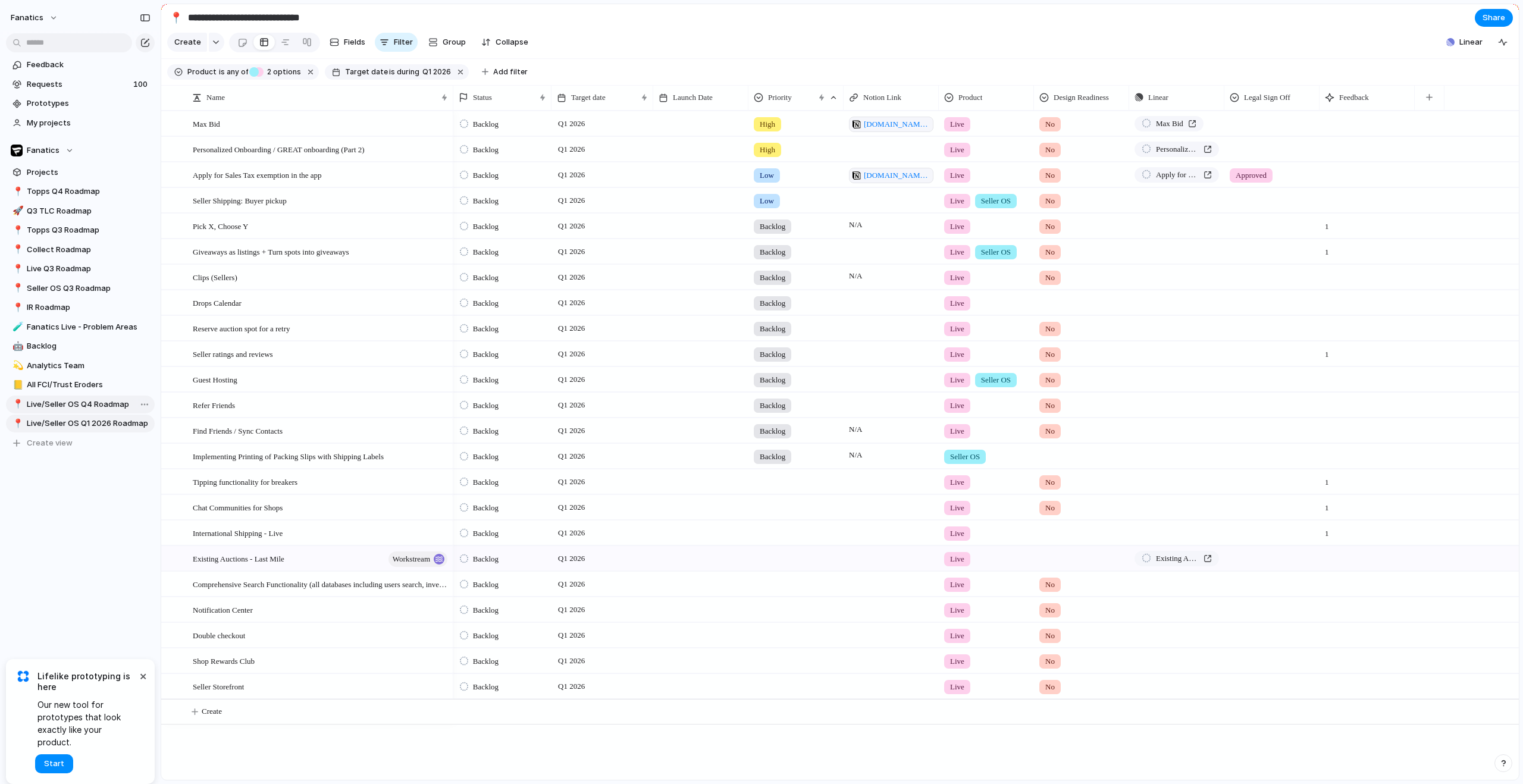
click at [75, 408] on span "Live/Seller OS Q4 Roadmap" at bounding box center [89, 404] width 124 height 12
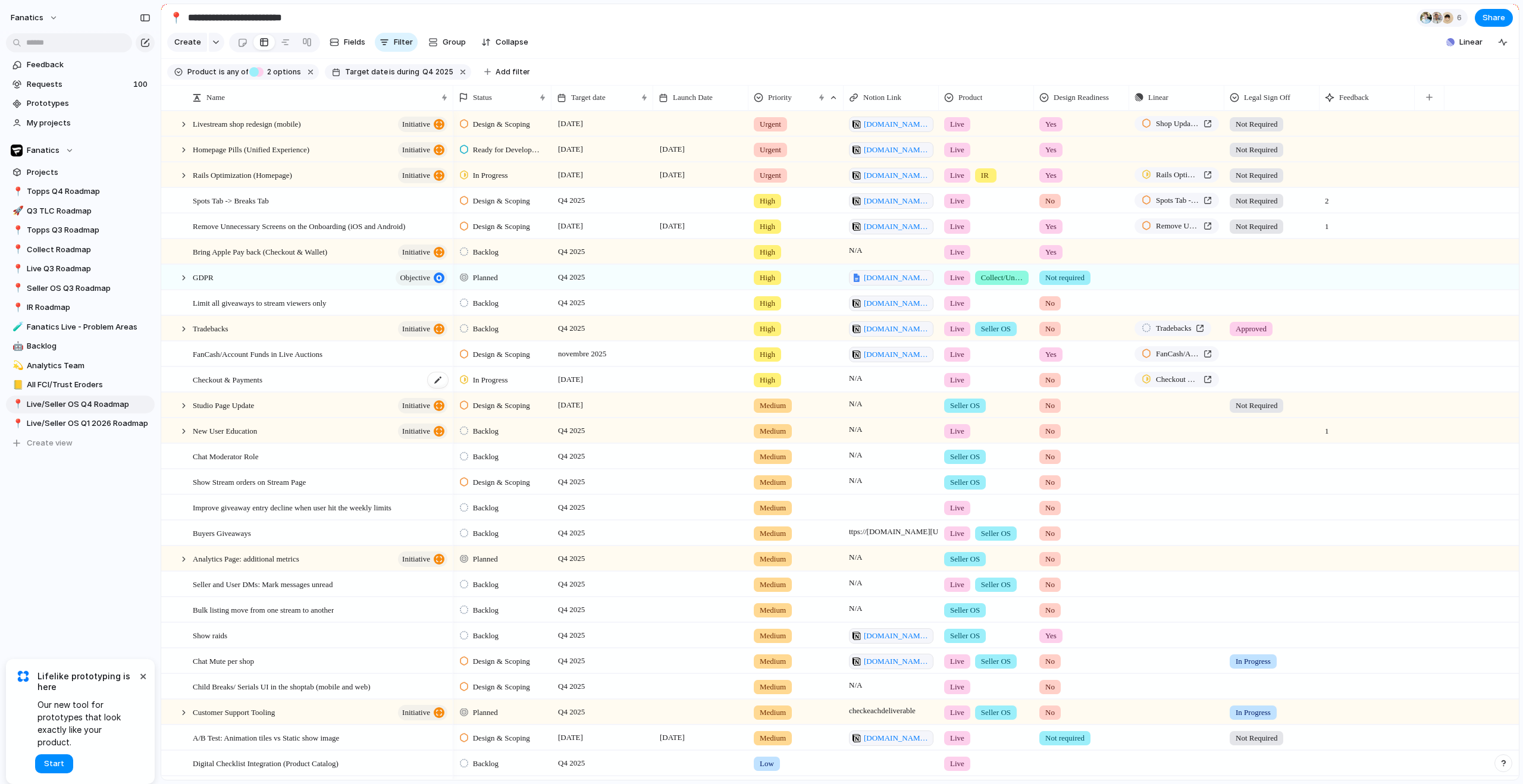
click at [241, 386] on span "Checkout & Payments" at bounding box center [227, 379] width 70 height 14
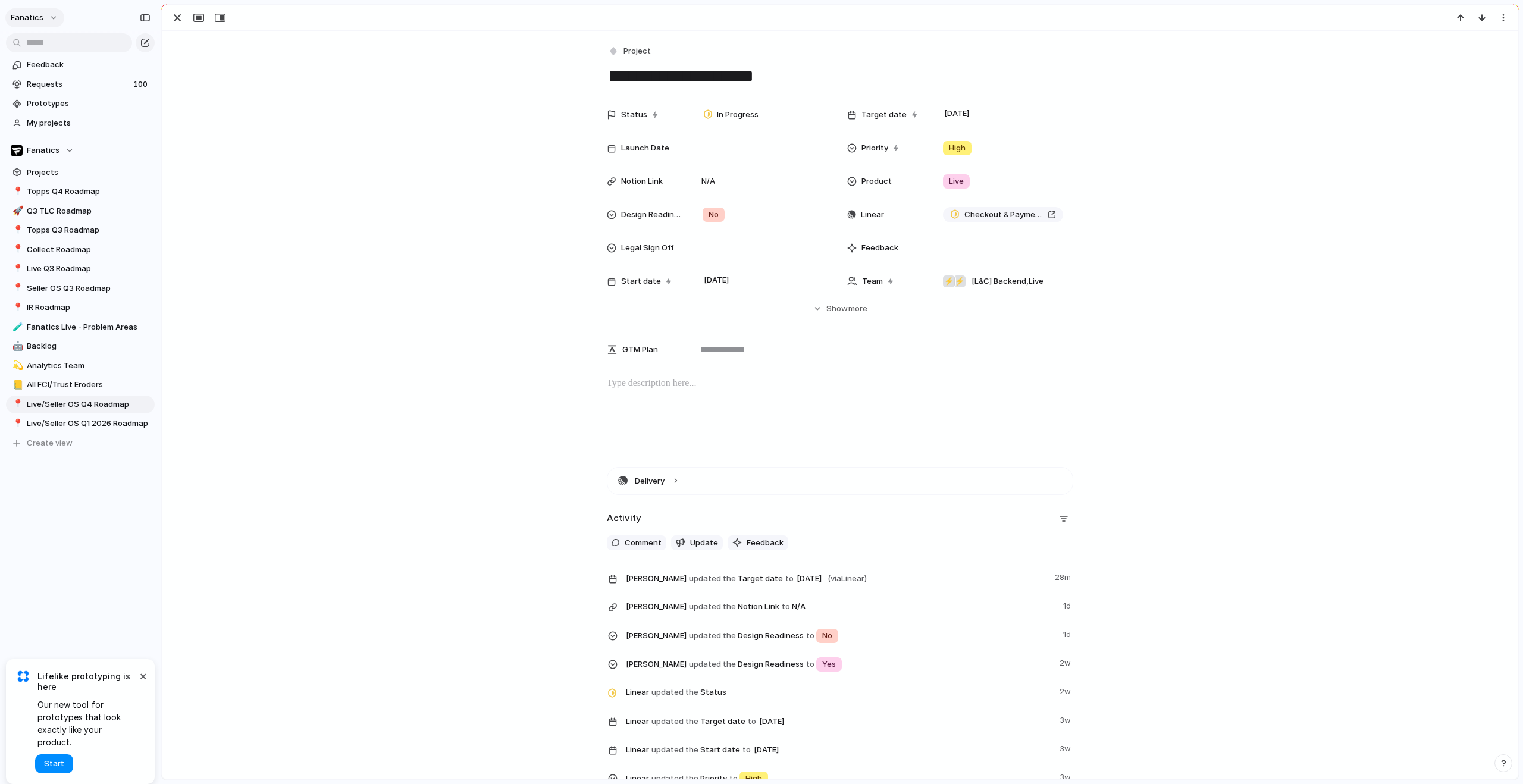
click at [19, 23] on div "fanatics" at bounding box center [80, 15] width 161 height 31
click at [178, 18] on div "button" at bounding box center [177, 18] width 14 height 14
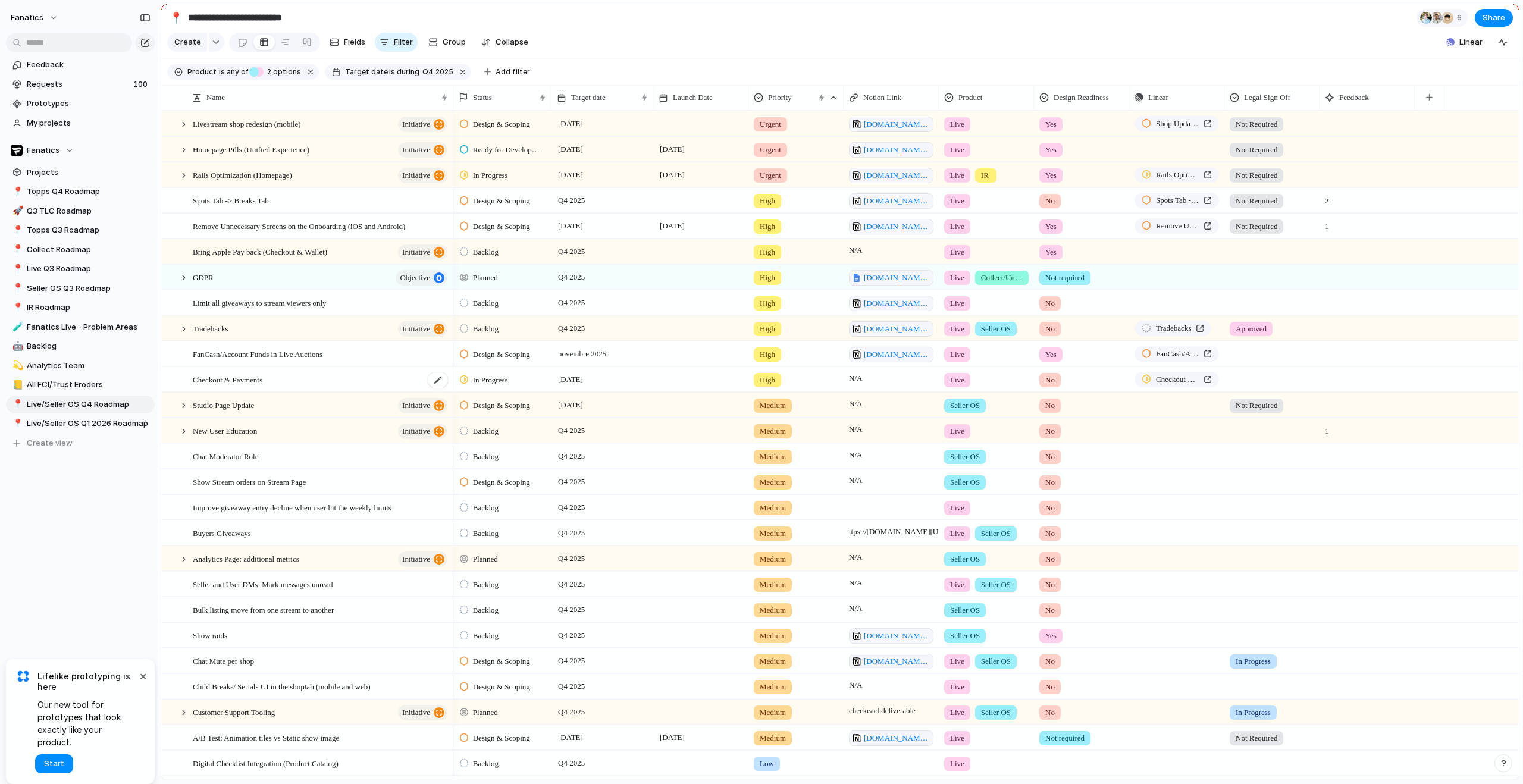
click at [263, 386] on span "Checkout & Payments" at bounding box center [227, 379] width 70 height 14
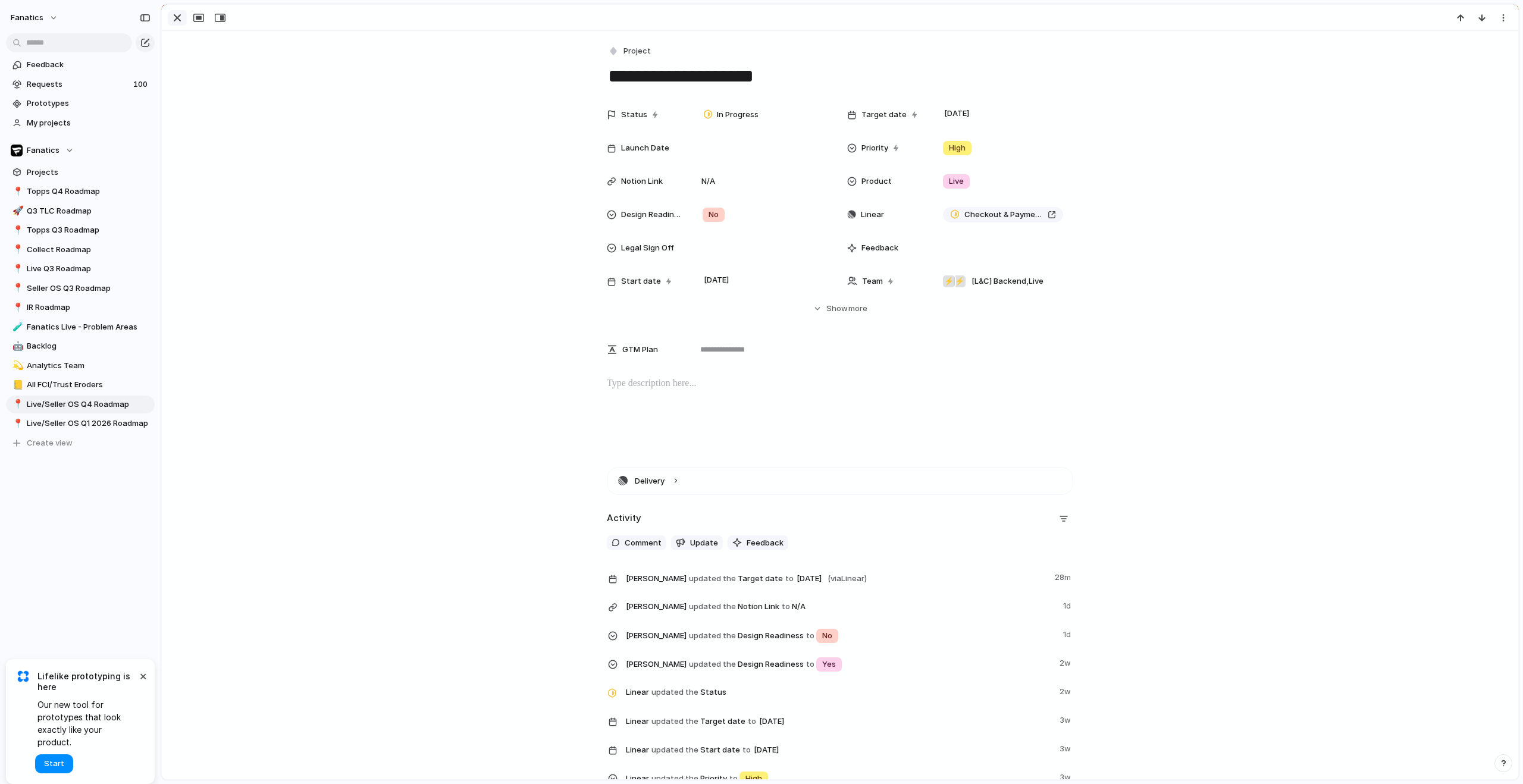
click at [177, 18] on div "button" at bounding box center [177, 18] width 14 height 14
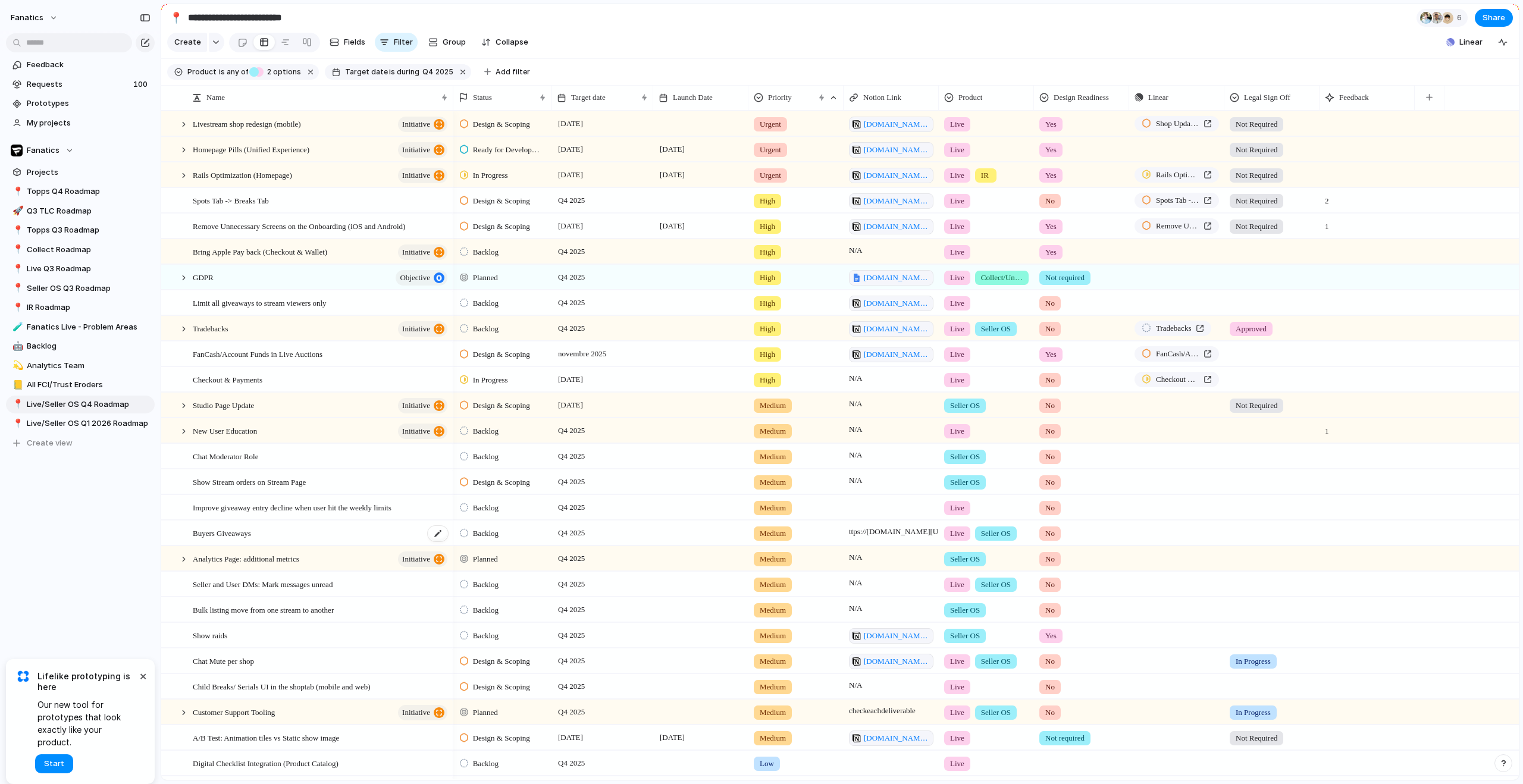
click at [265, 544] on div "Buyers Giveaways" at bounding box center [321, 533] width 256 height 24
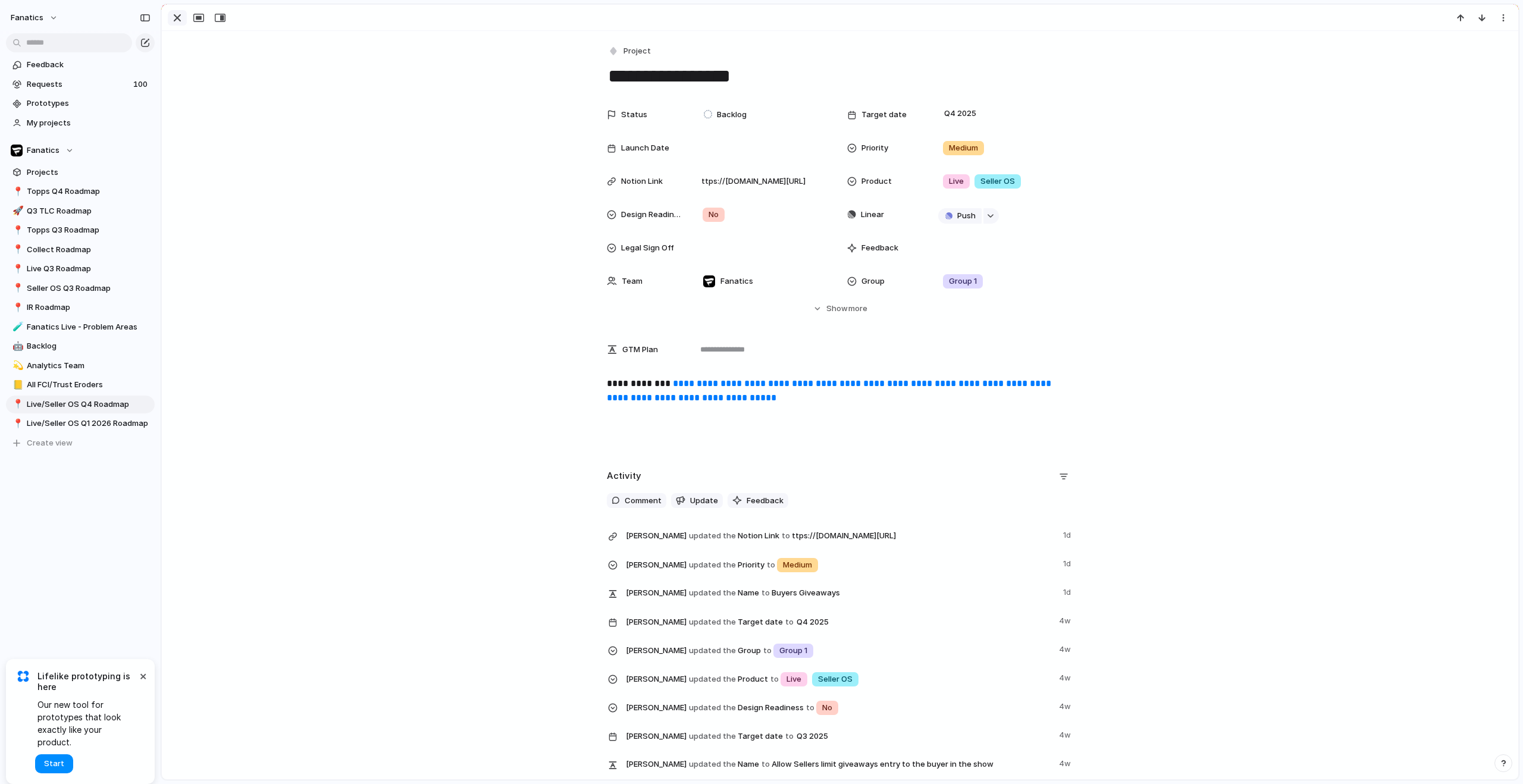
click at [180, 11] on div "button" at bounding box center [177, 18] width 14 height 14
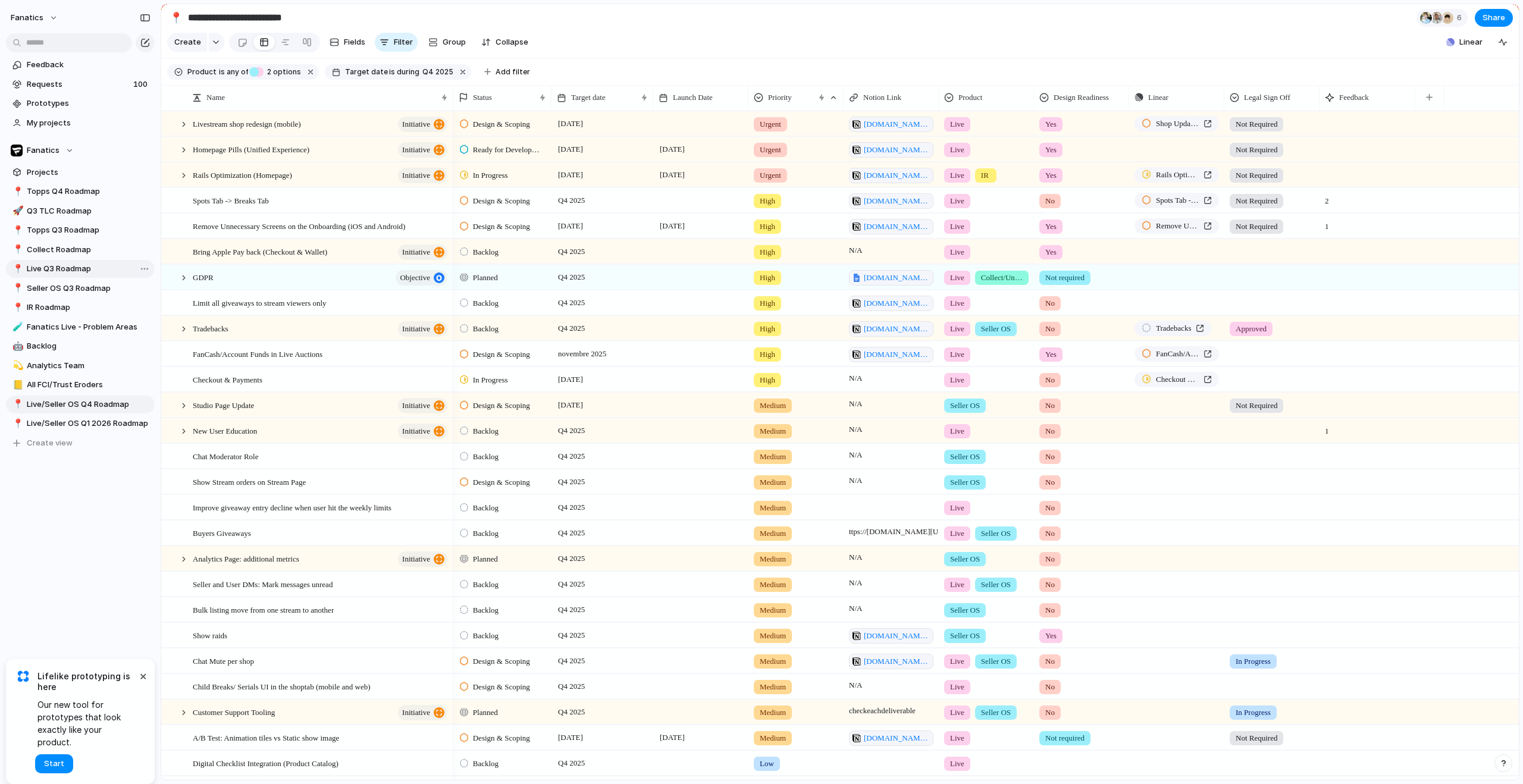
click at [77, 270] on span "Live Q3 Roadmap" at bounding box center [89, 269] width 124 height 12
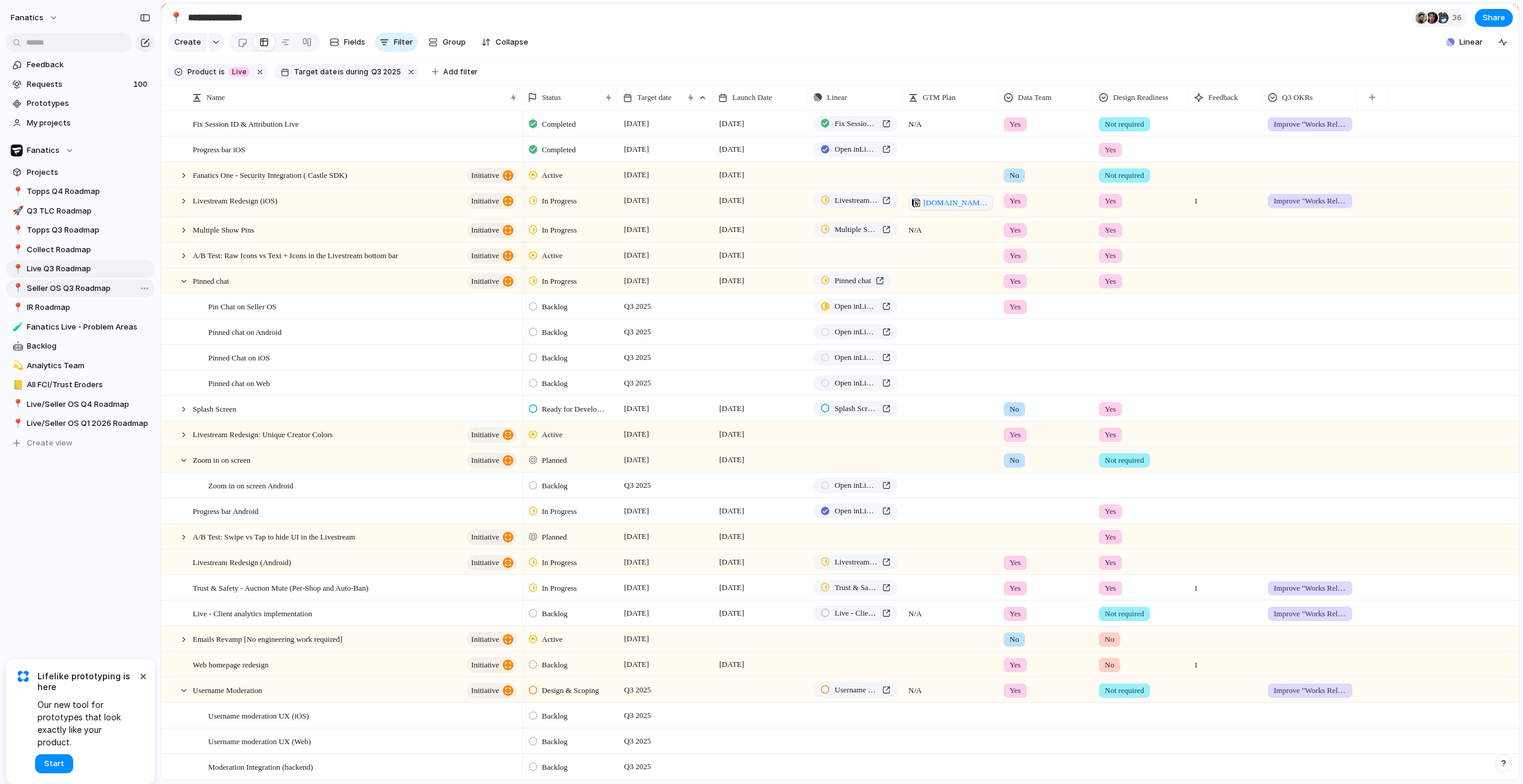
click at [48, 286] on span "Seller OS Q3 Roadmap" at bounding box center [89, 288] width 124 height 12
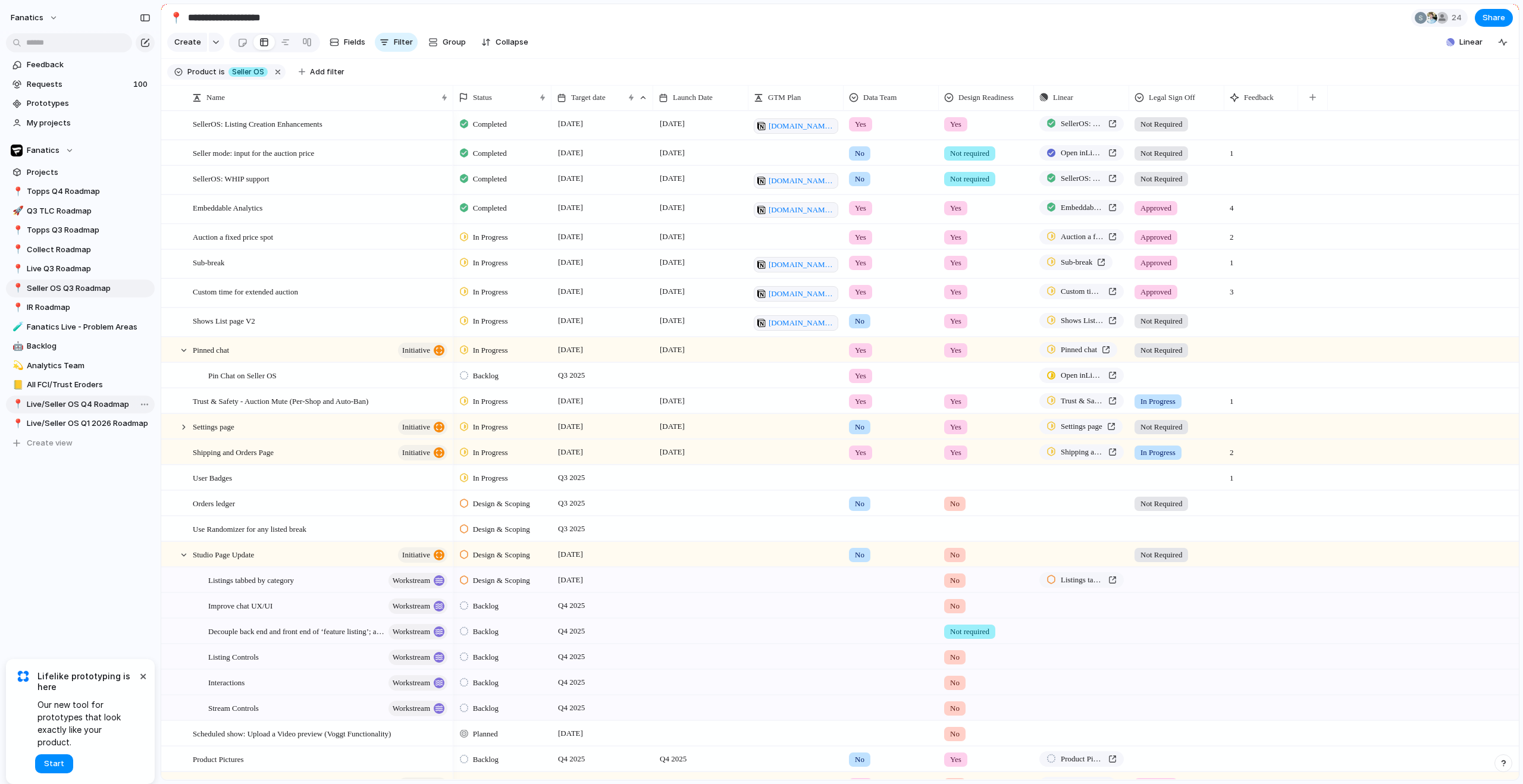
click at [60, 408] on span "Live/Seller OS Q4 Roadmap" at bounding box center [89, 404] width 124 height 12
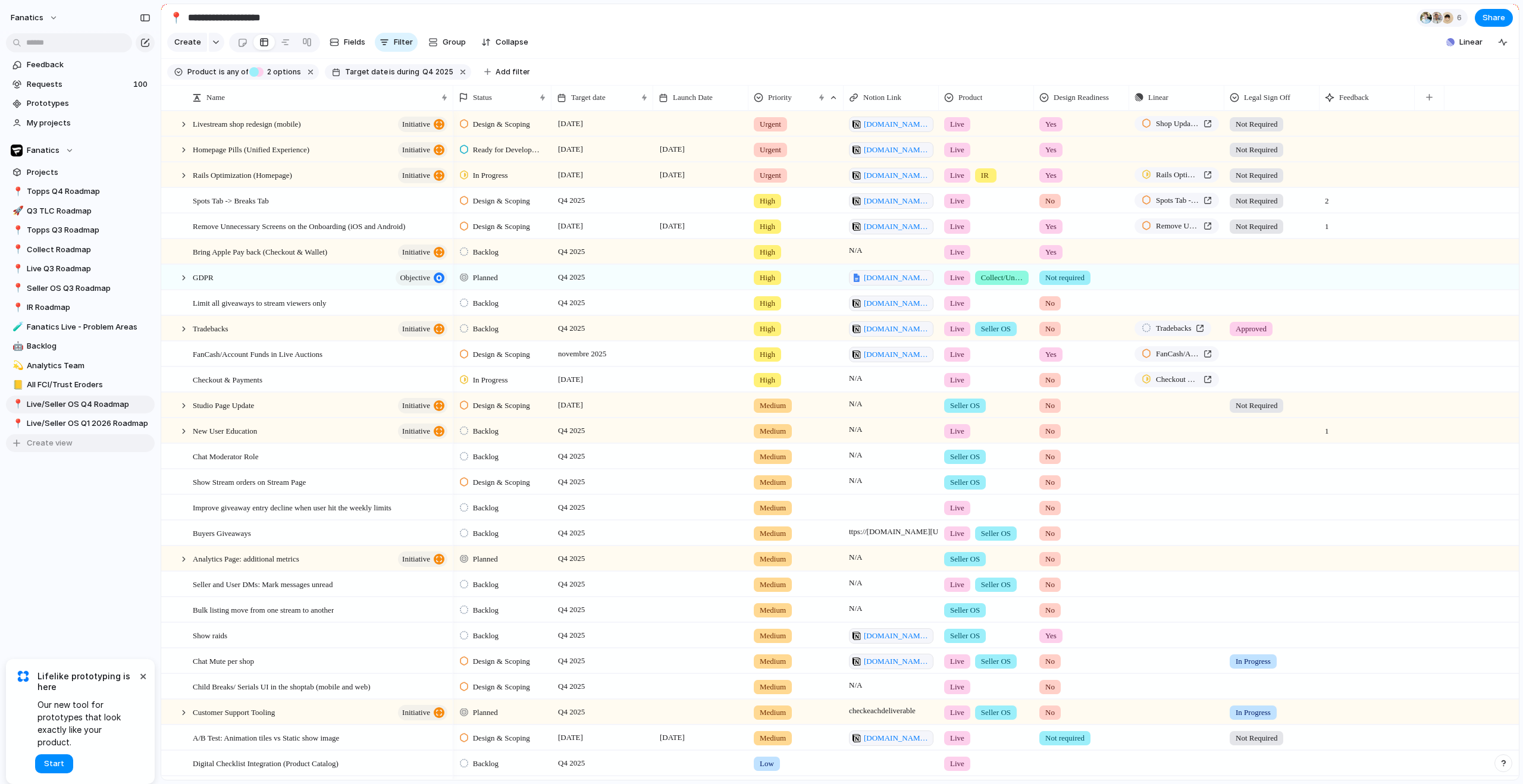
type input "**********"
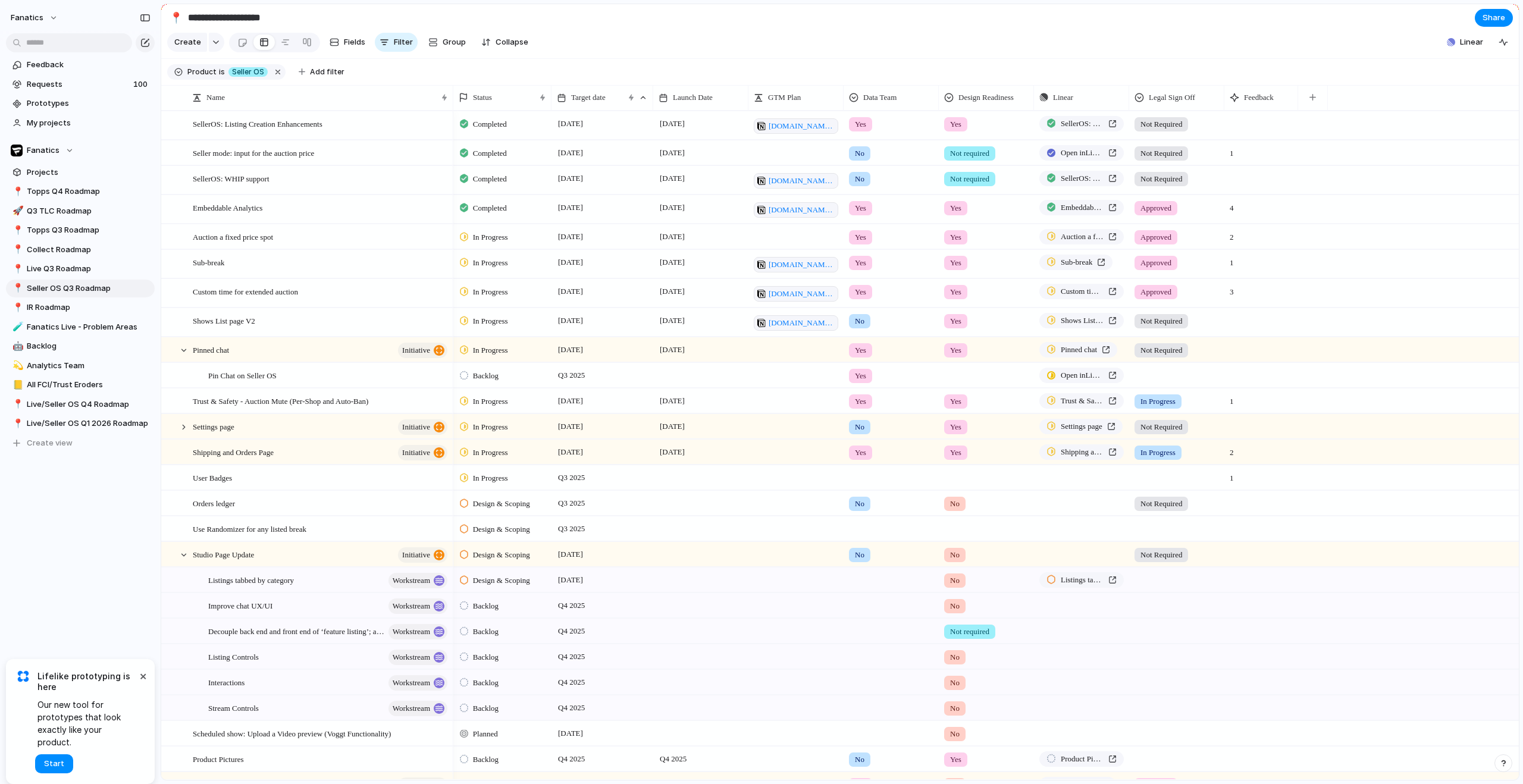
scroll to position [379, 0]
